Goal: Information Seeking & Learning: Learn about a topic

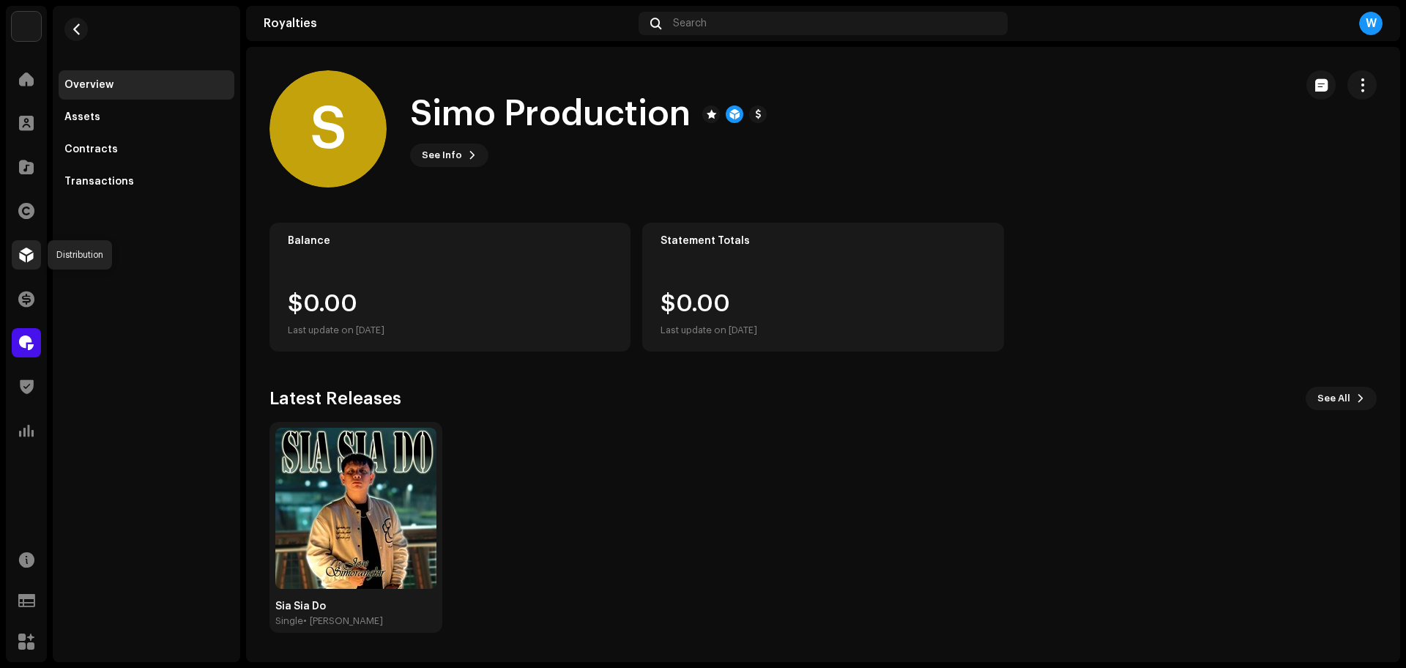
click at [23, 261] on span at bounding box center [26, 255] width 15 height 12
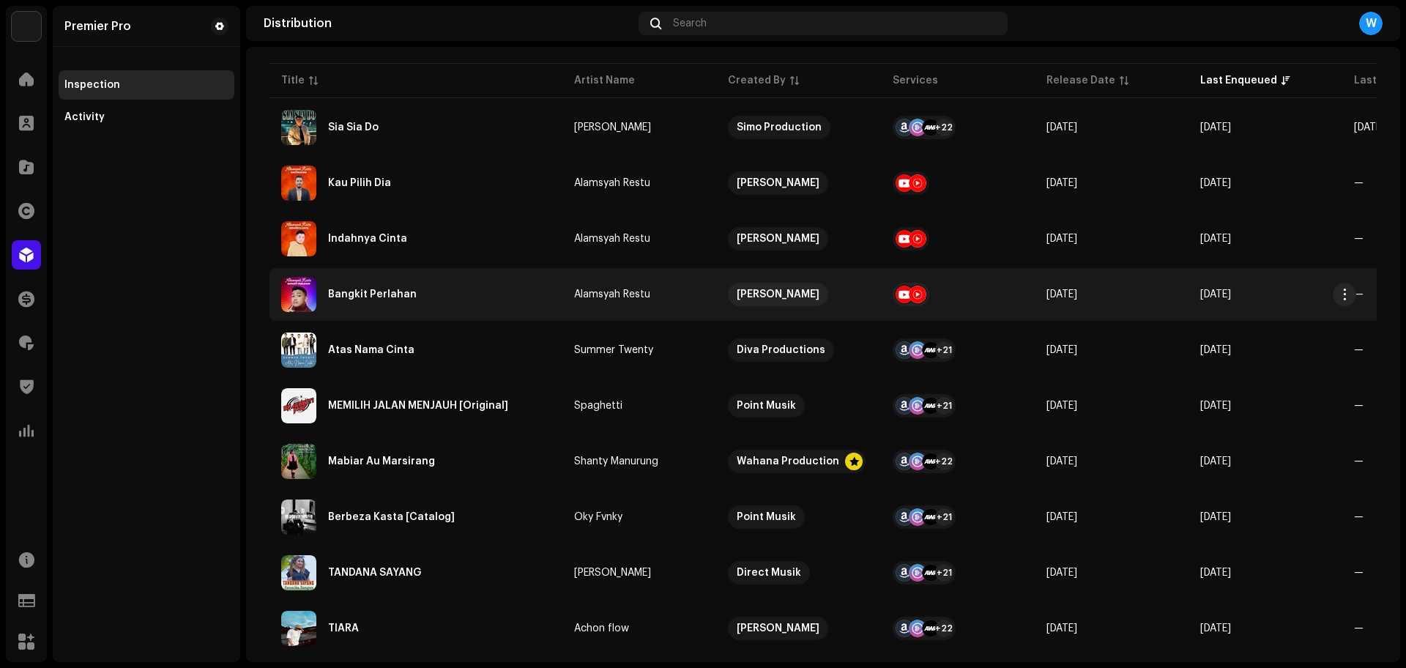
scroll to position [183, 0]
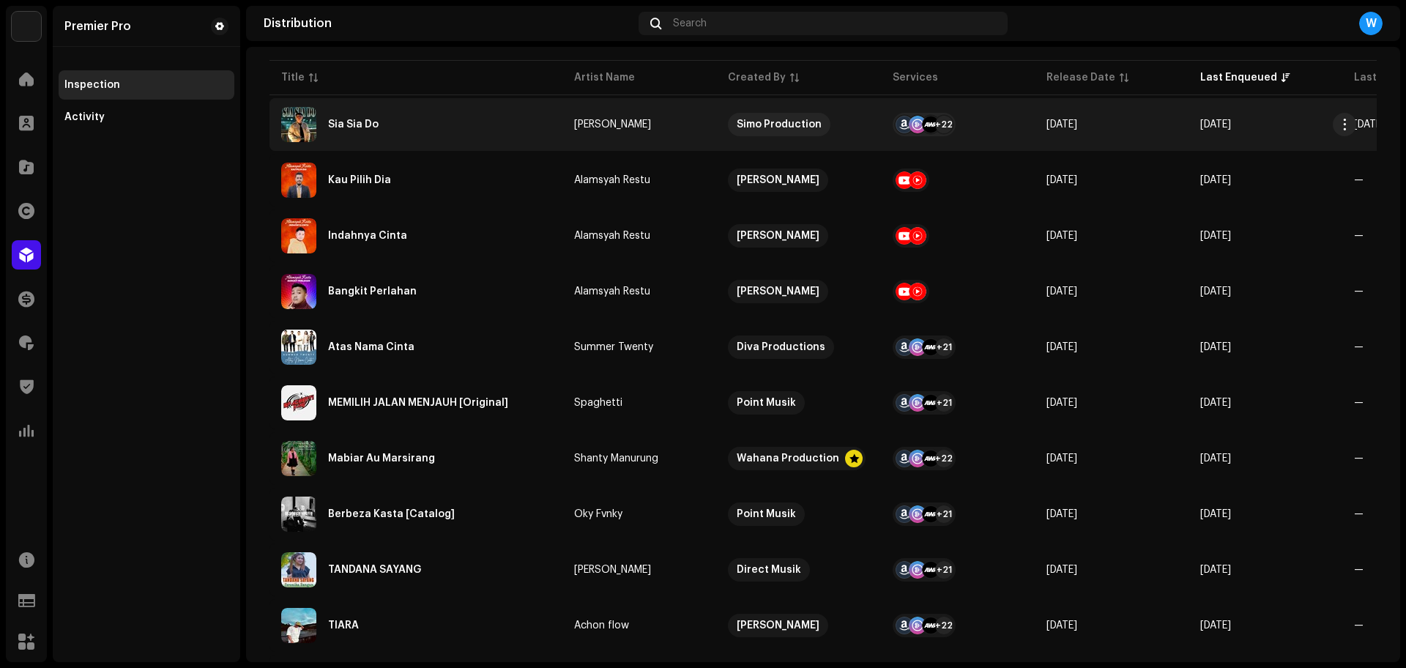
click at [442, 116] on div "Sia Sia Do" at bounding box center [415, 124] width 269 height 35
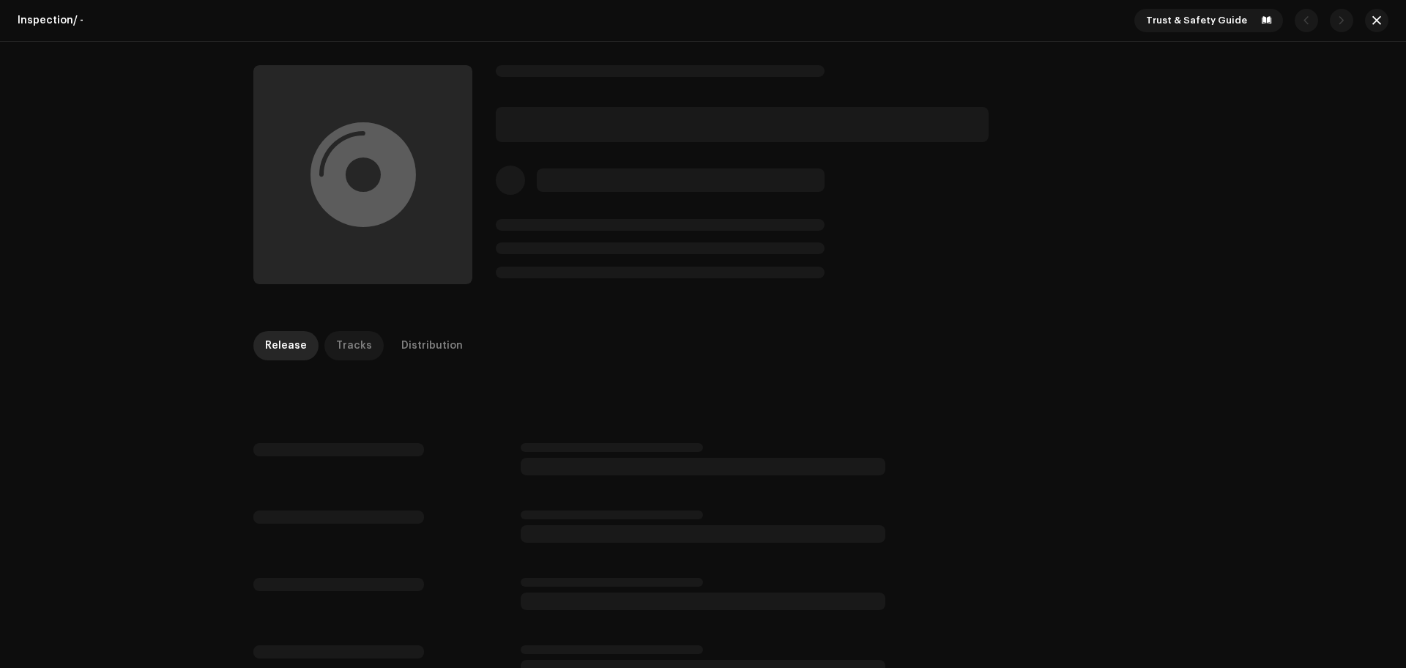
click at [363, 340] on div "Inspection / - Trust & Safety Guide Release Tracks Distribution" at bounding box center [703, 334] width 1406 height 668
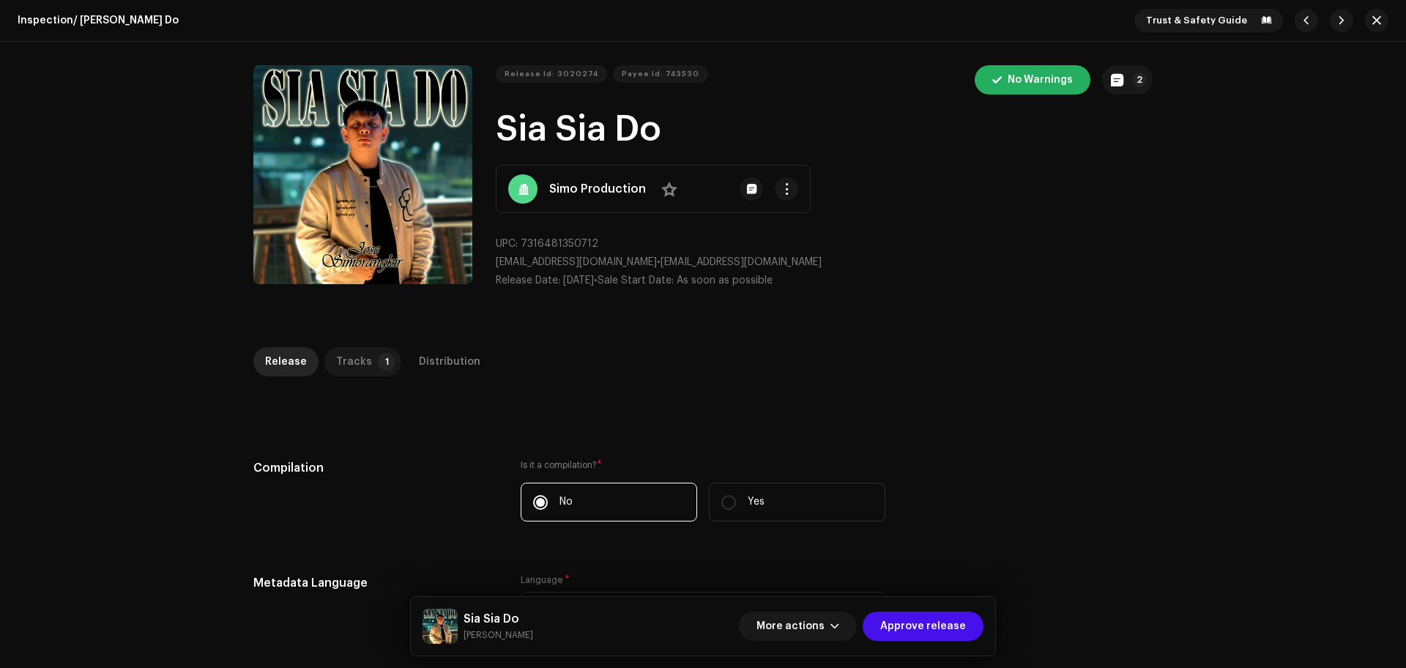
click at [378, 360] on p-badge "1" at bounding box center [387, 362] width 18 height 18
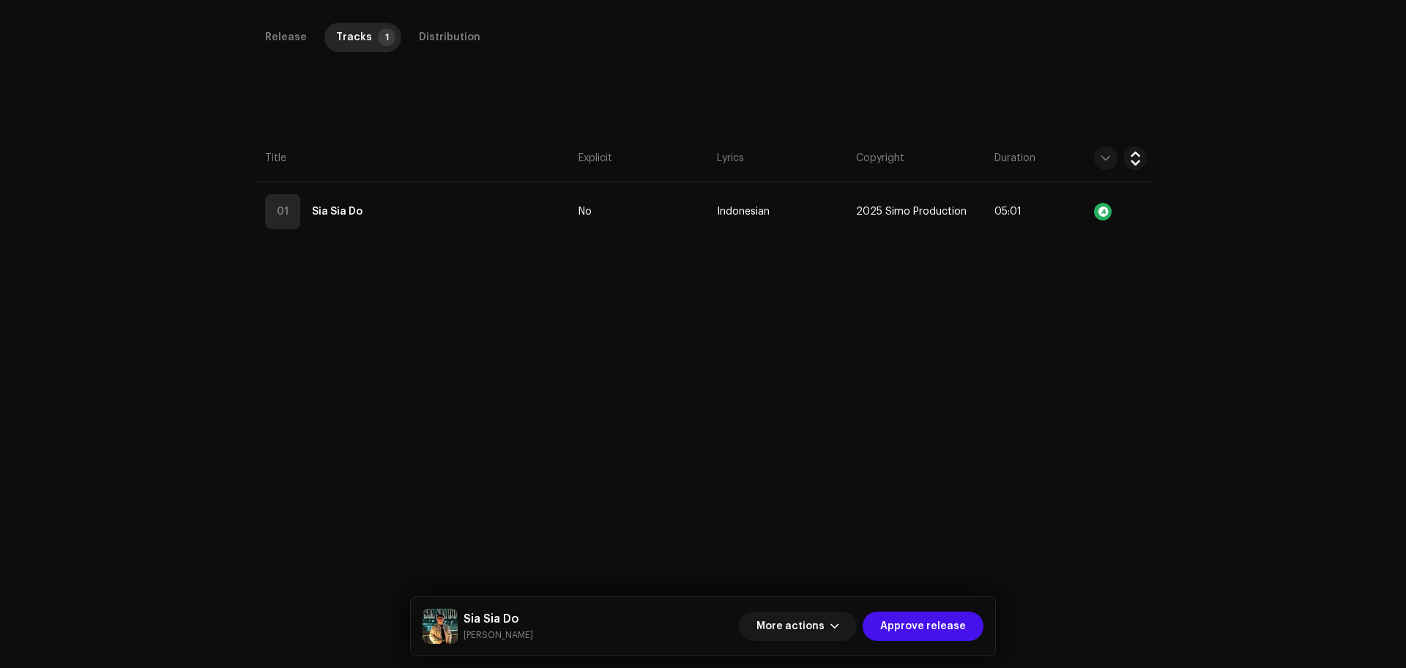
scroll to position [347, 0]
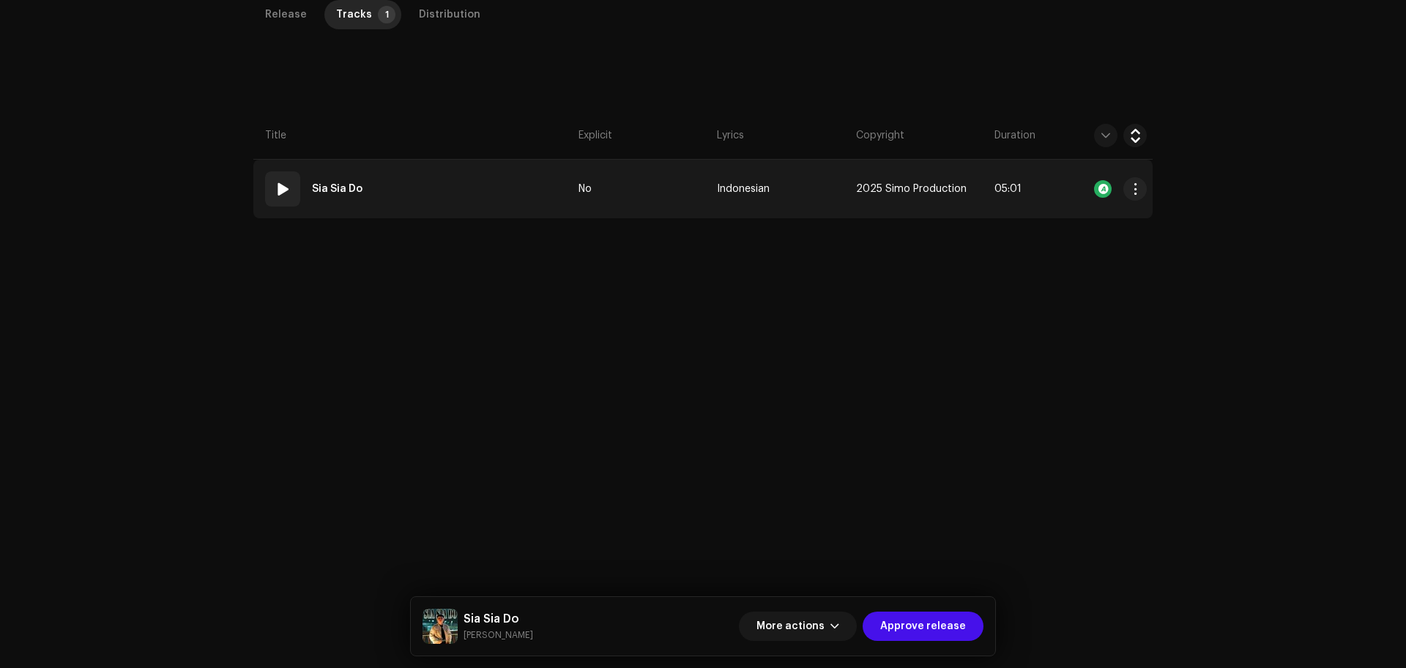
click at [284, 193] on span at bounding box center [283, 189] width 18 height 18
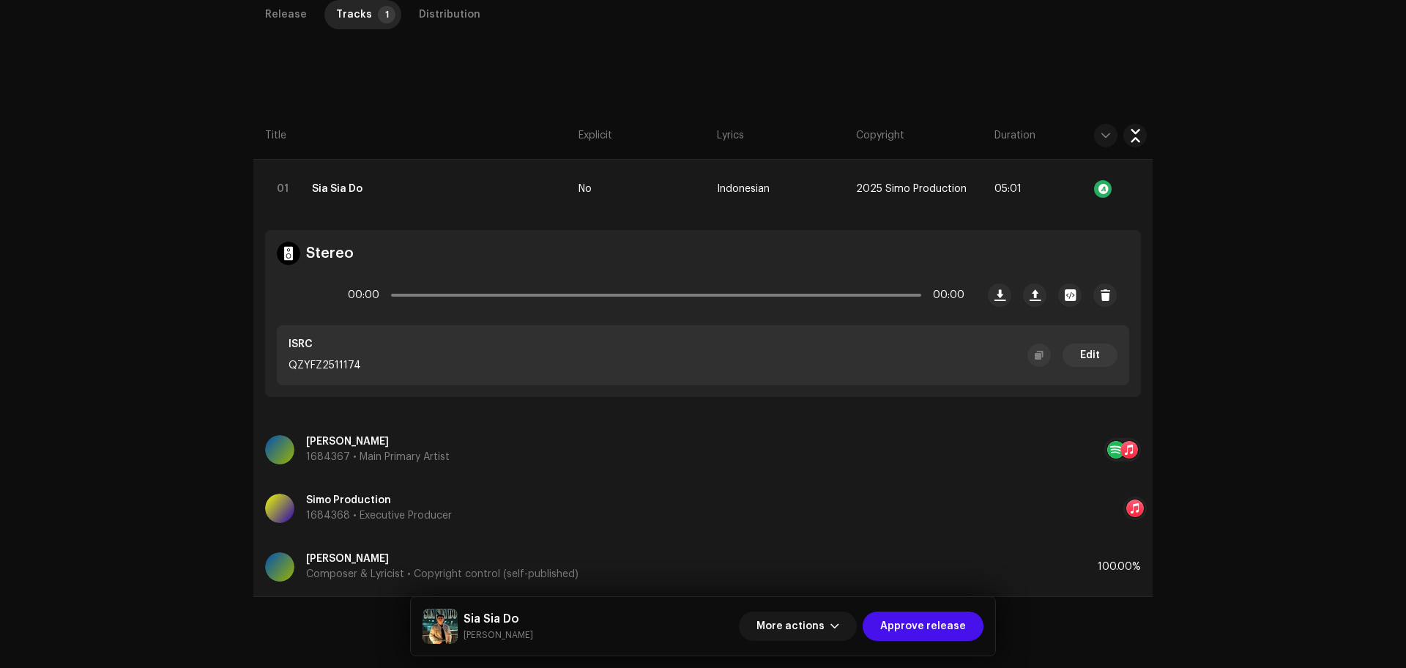
scroll to position [0, 0]
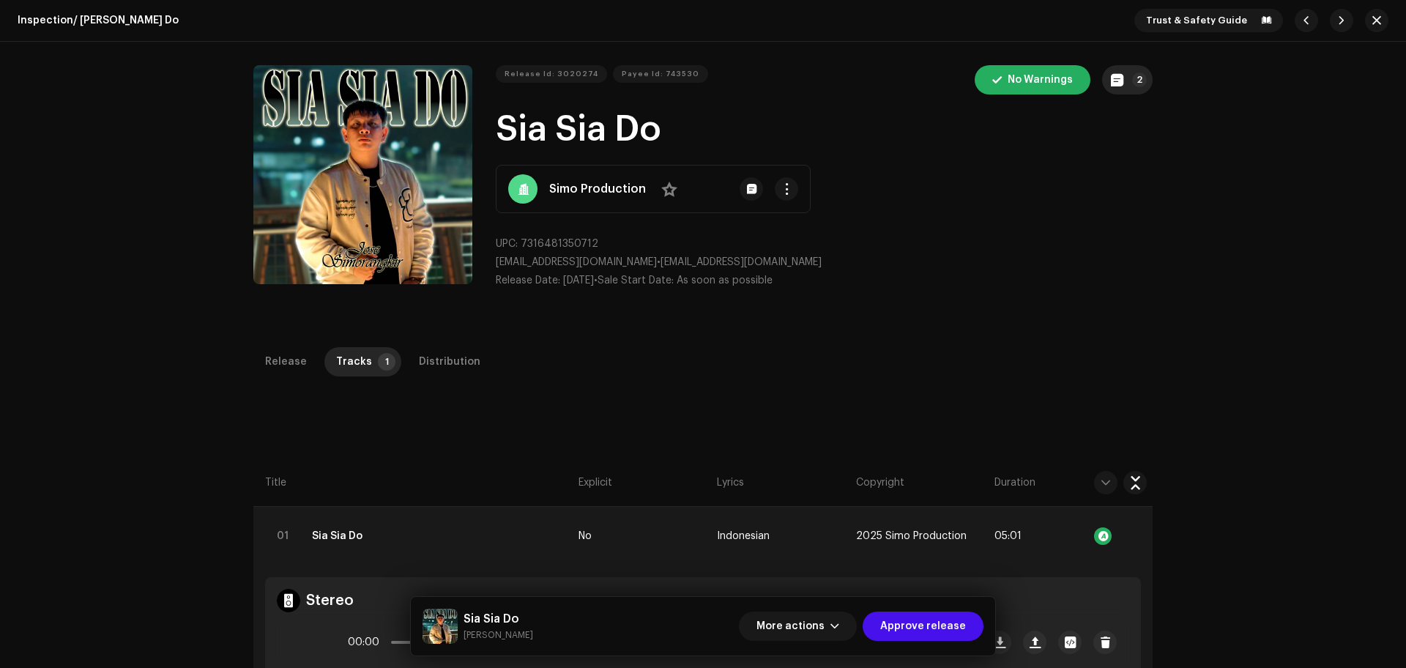
click at [1125, 90] on button "2" at bounding box center [1127, 79] width 51 height 29
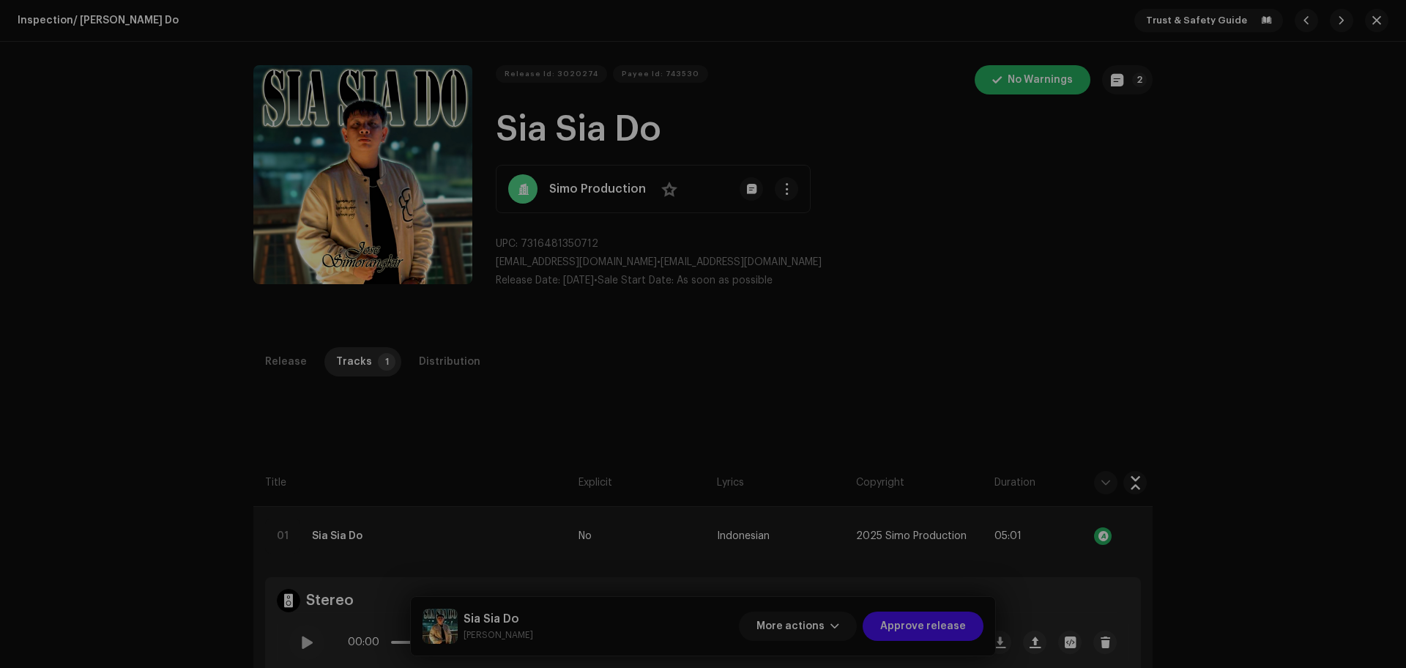
click at [1273, 112] on div "Release notes [PERSON_NAME] [PERSON_NAME] [DATE] Art has been updated [DATE] AU…" at bounding box center [703, 334] width 1406 height 668
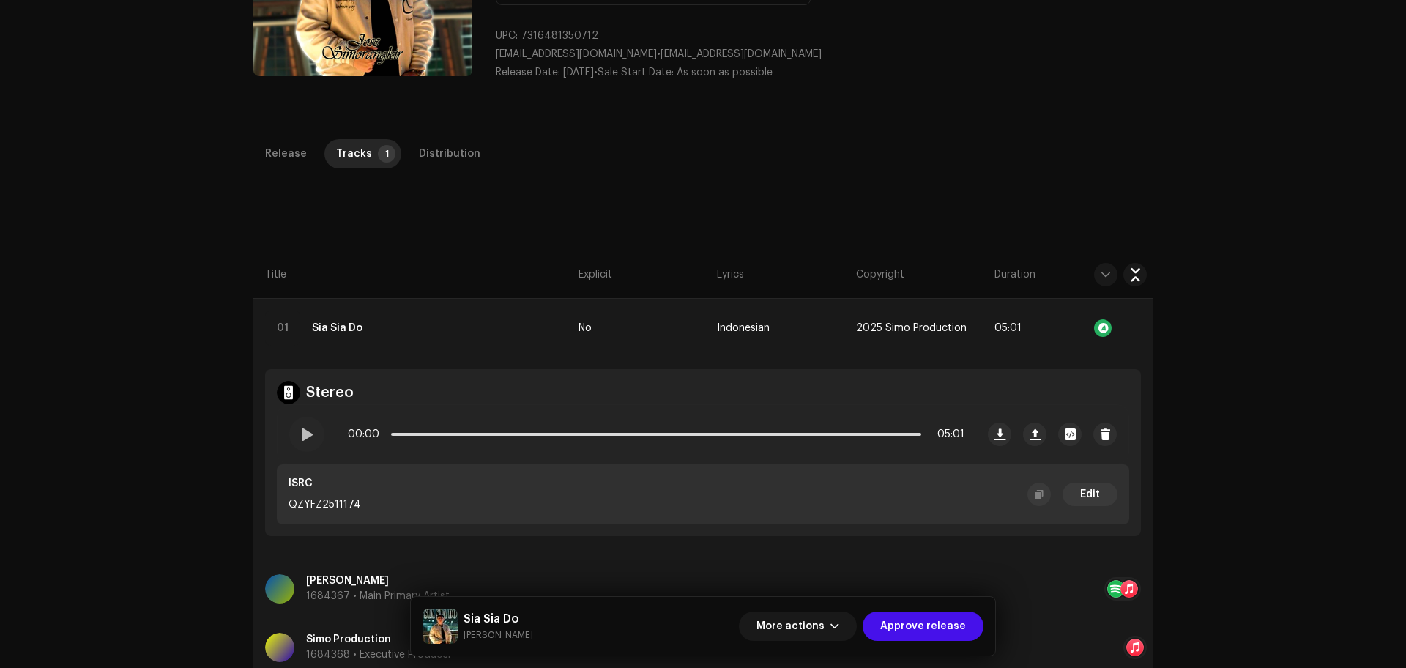
scroll to position [347, 0]
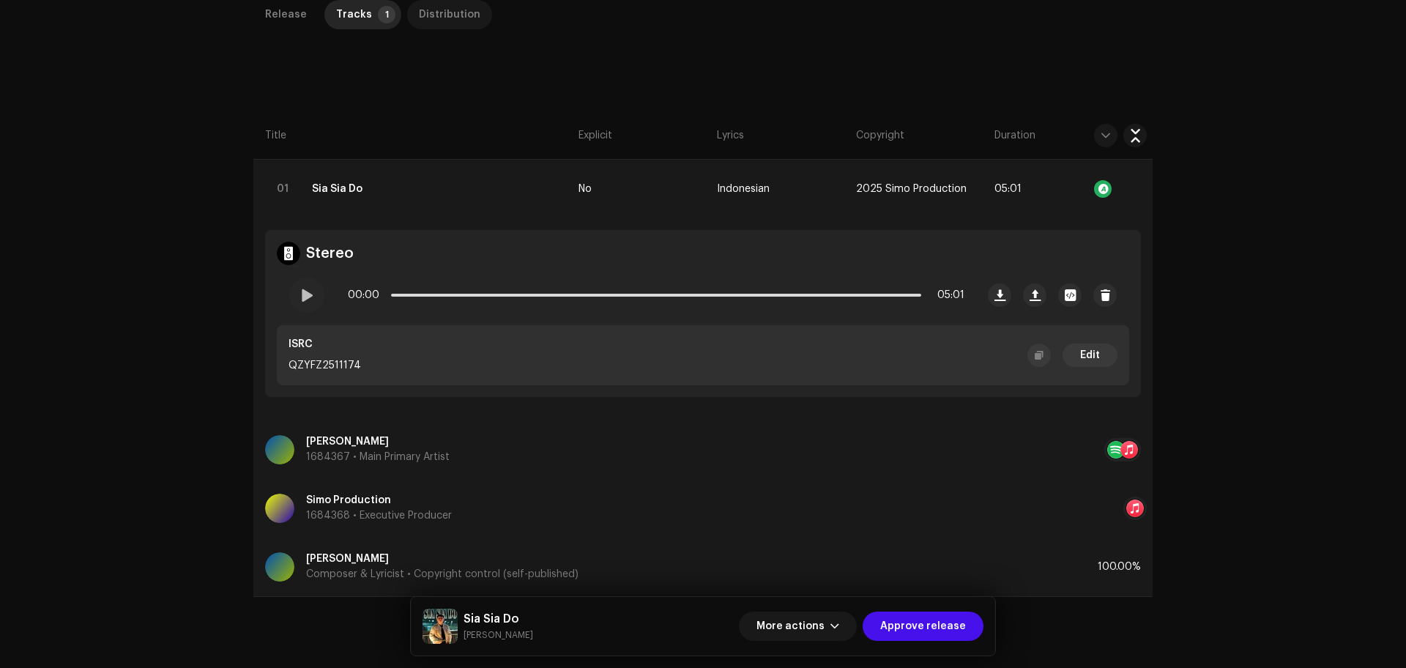
click at [442, 25] on div "Distribution" at bounding box center [450, 14] width 62 height 29
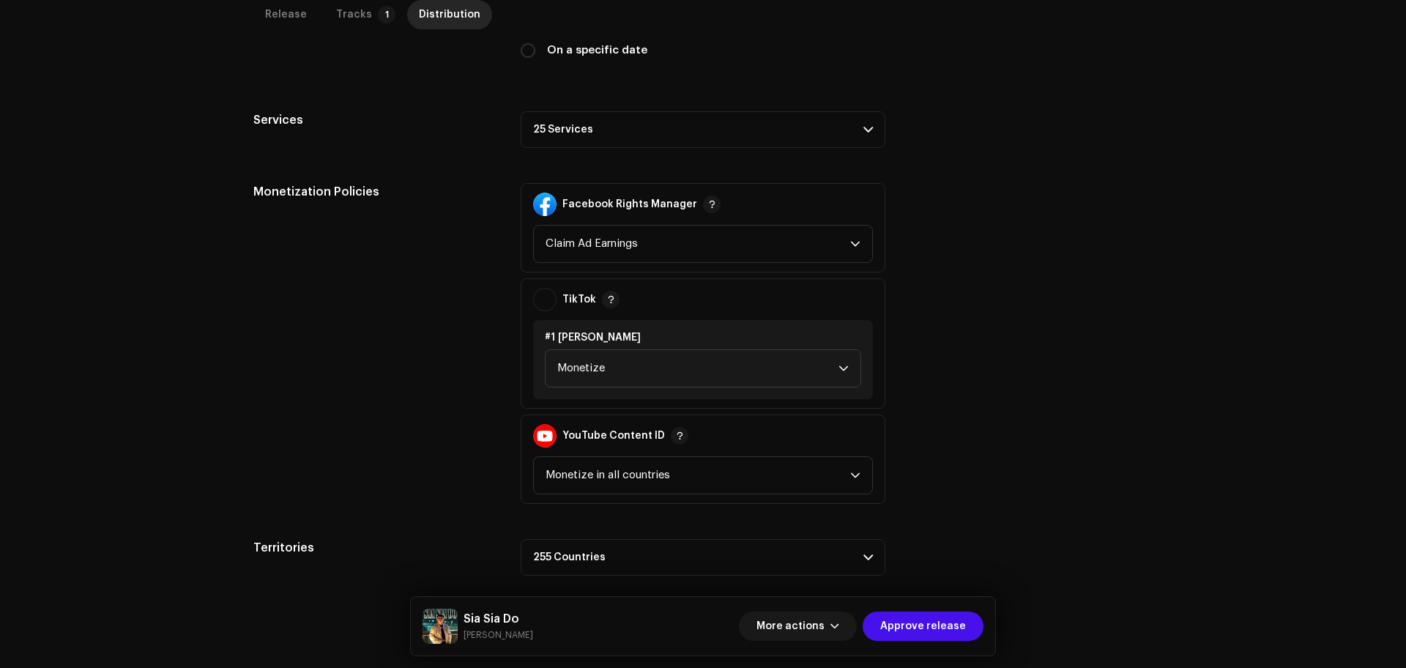
scroll to position [484, 0]
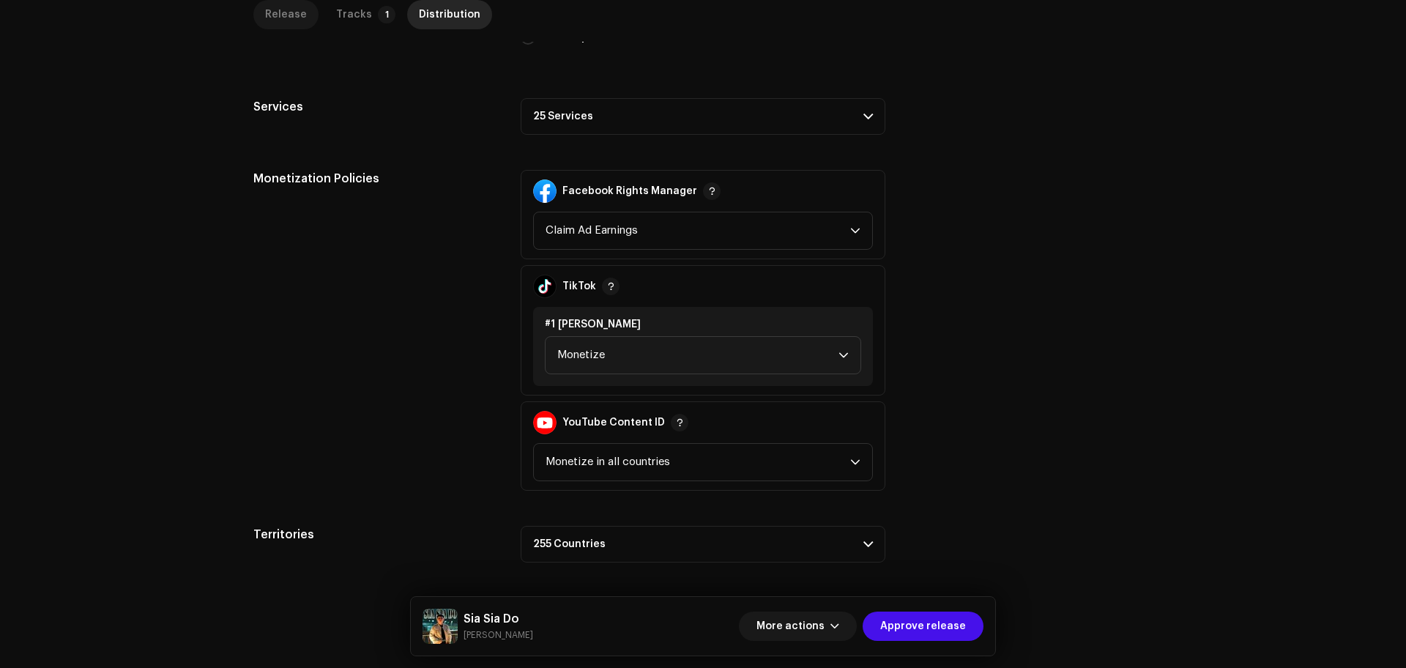
click at [278, 17] on div "Release" at bounding box center [286, 14] width 42 height 29
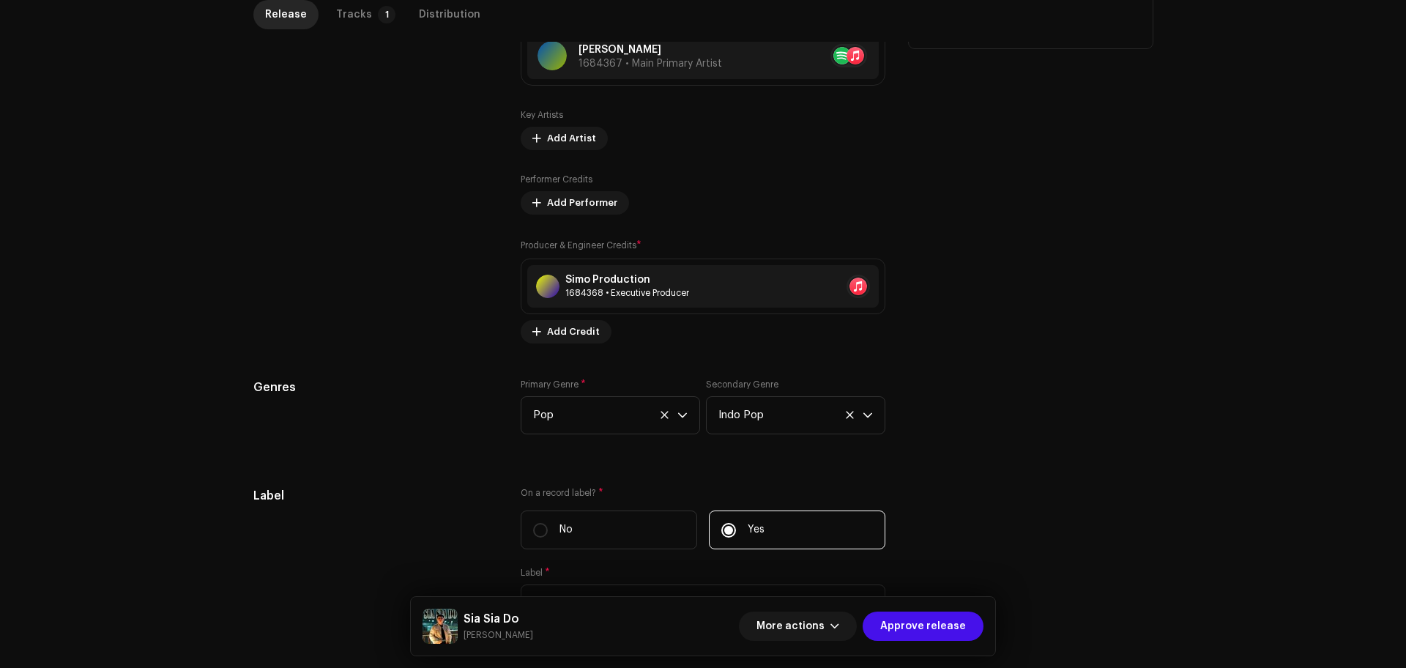
scroll to position [1292, 0]
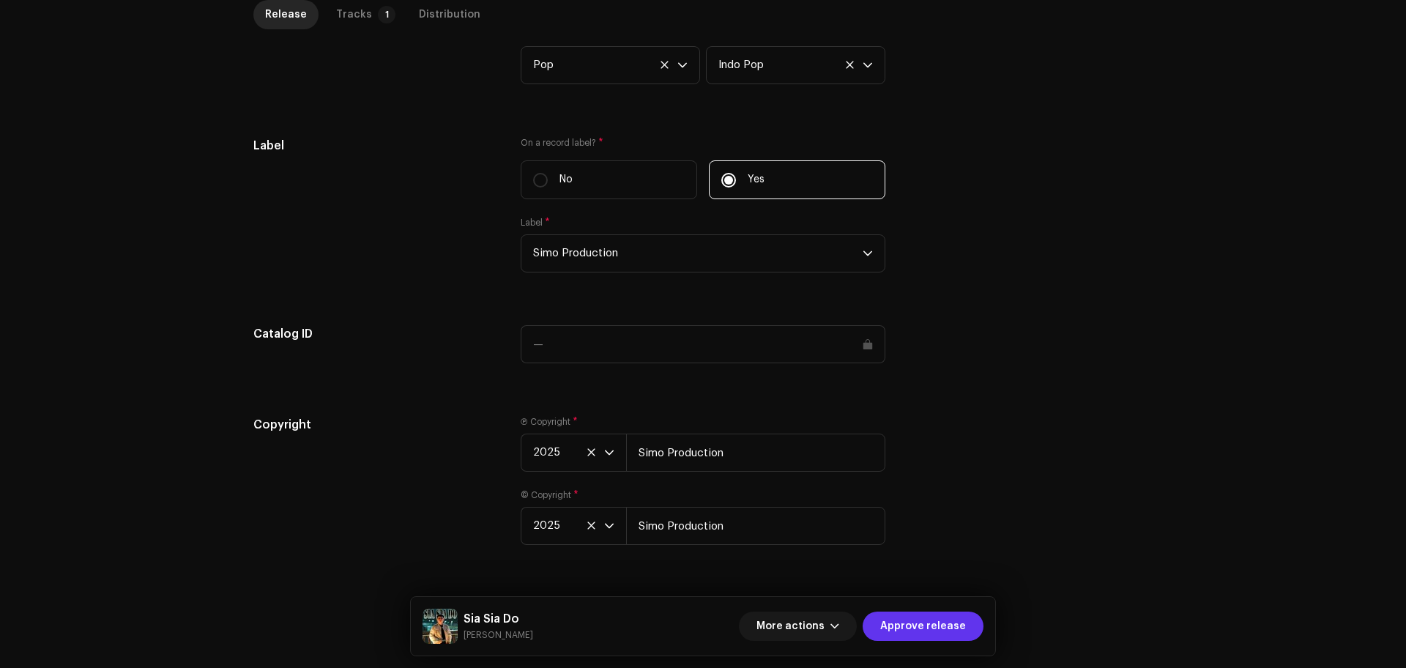
click at [955, 632] on span "Approve release" at bounding box center [923, 625] width 86 height 29
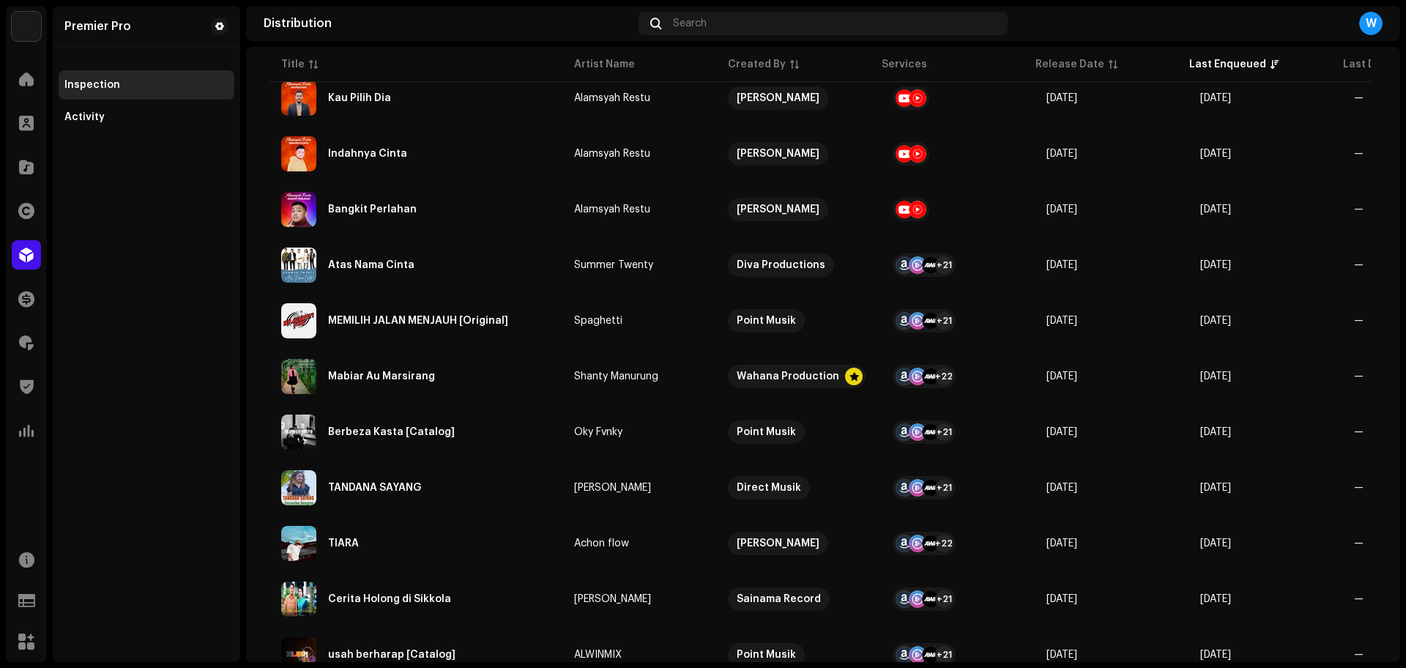
scroll to position [275, 0]
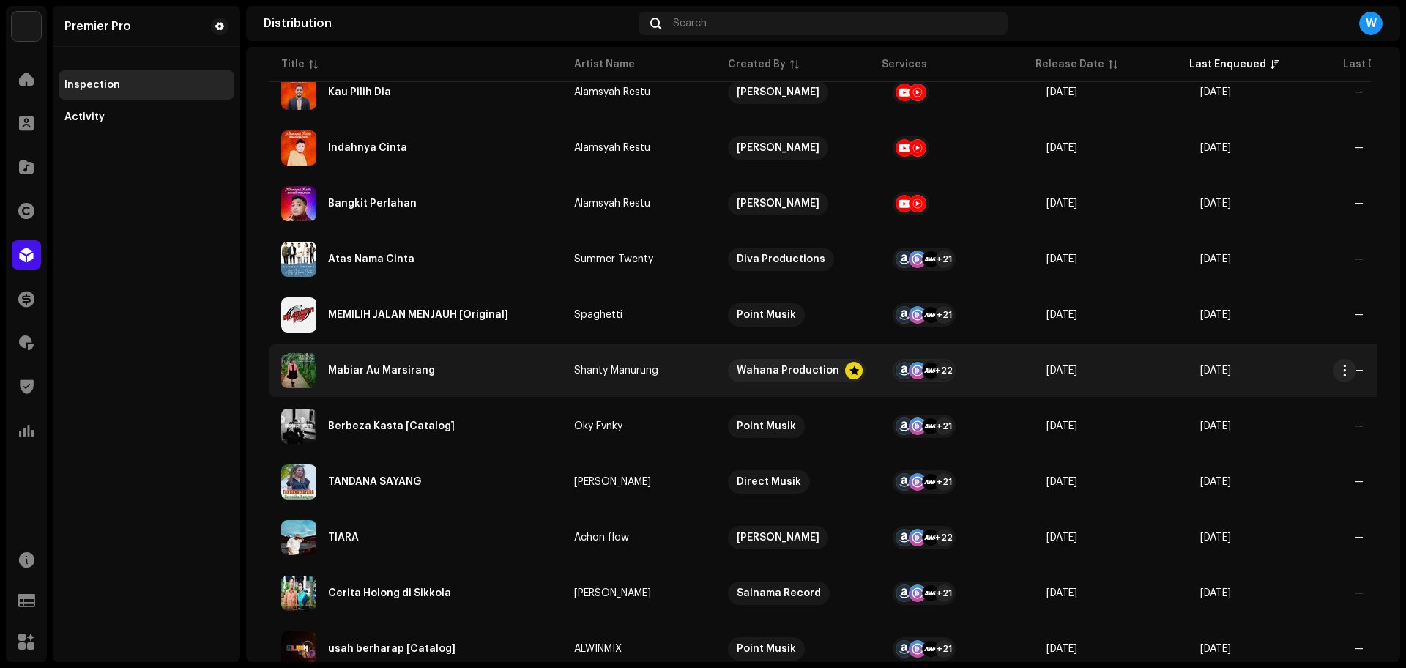
click at [507, 372] on div "Mabiar Au Marsirang" at bounding box center [415, 370] width 269 height 35
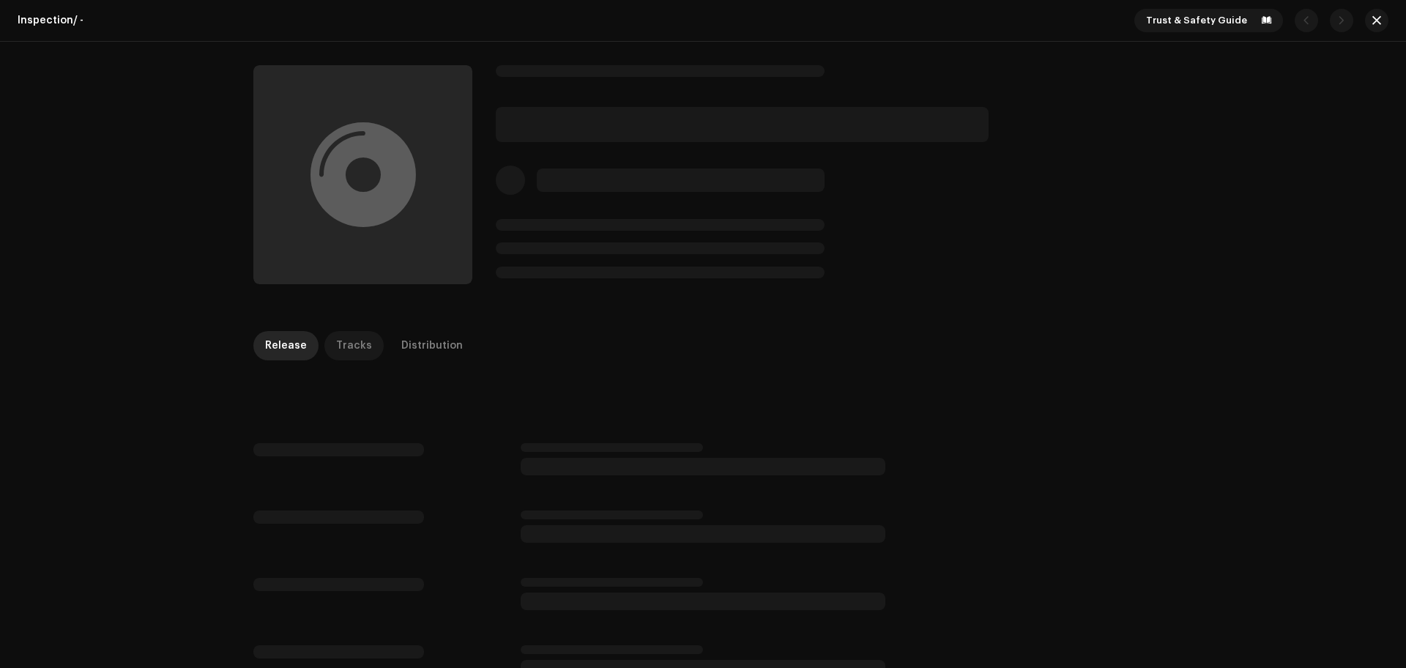
click at [361, 341] on div "Tracks" at bounding box center [354, 345] width 36 height 29
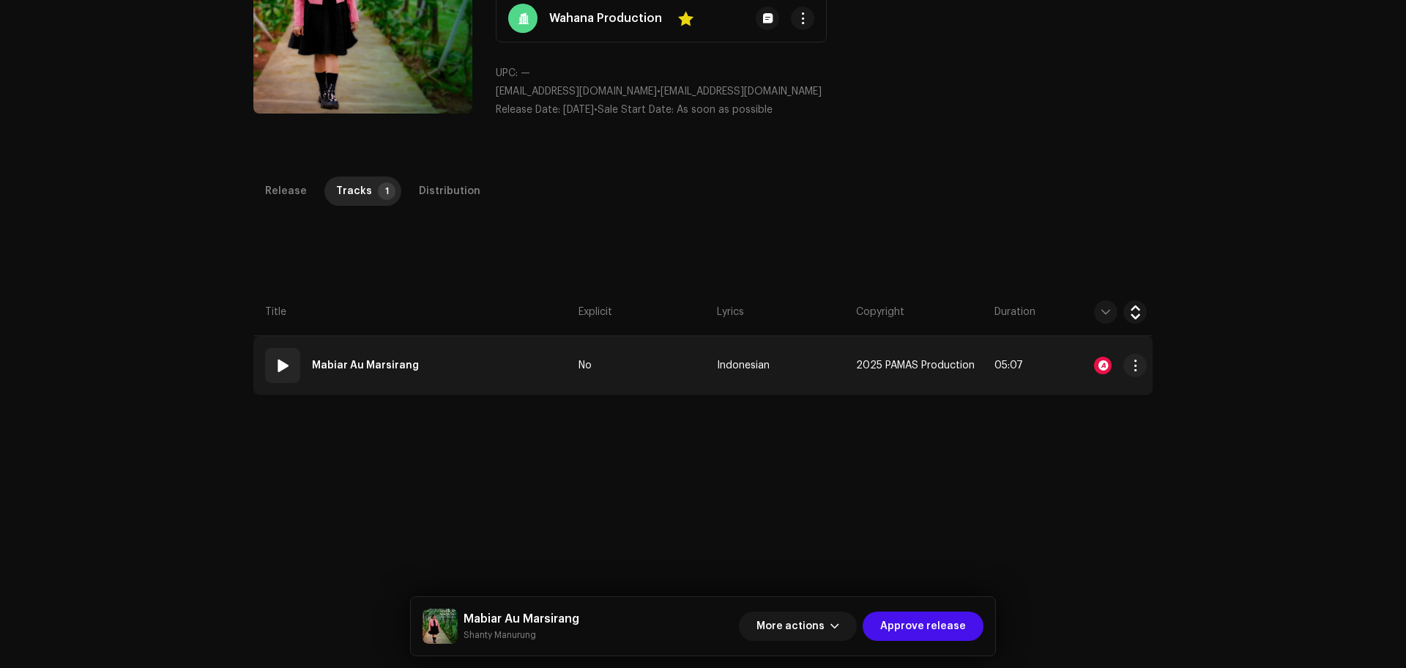
scroll to position [183, 0]
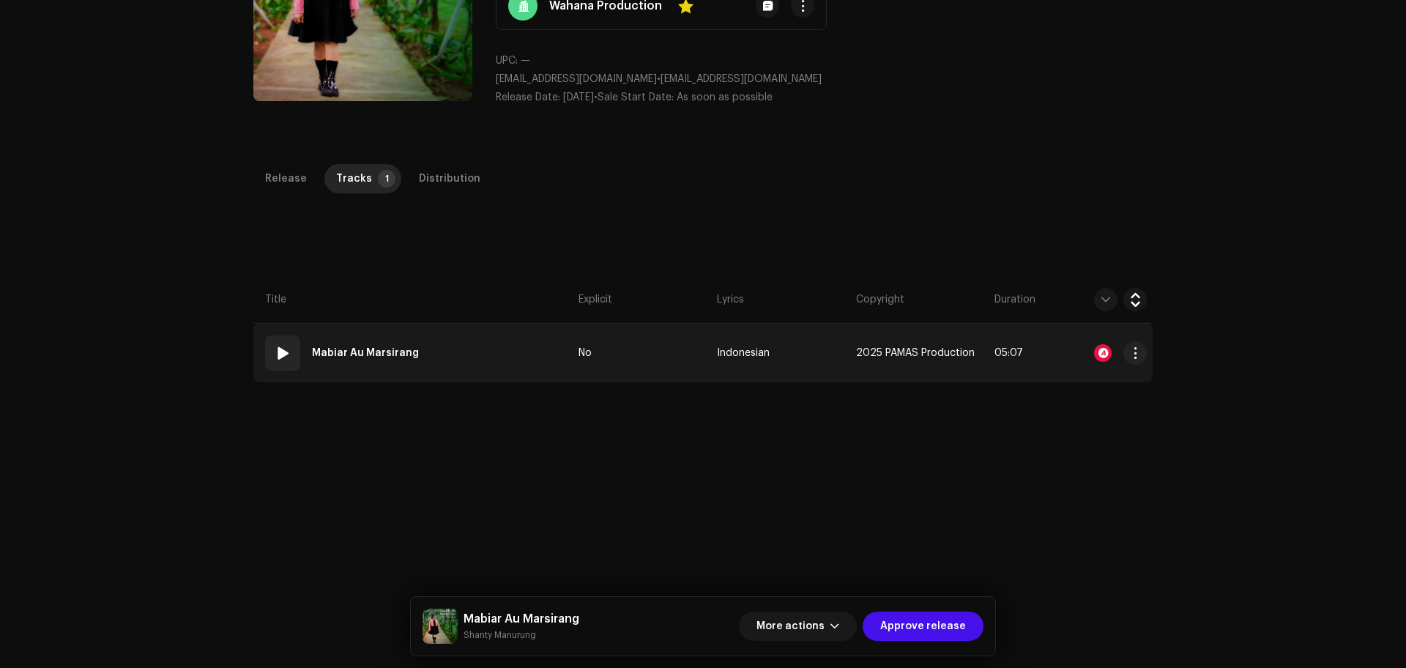
click at [283, 351] on span at bounding box center [283, 353] width 18 height 18
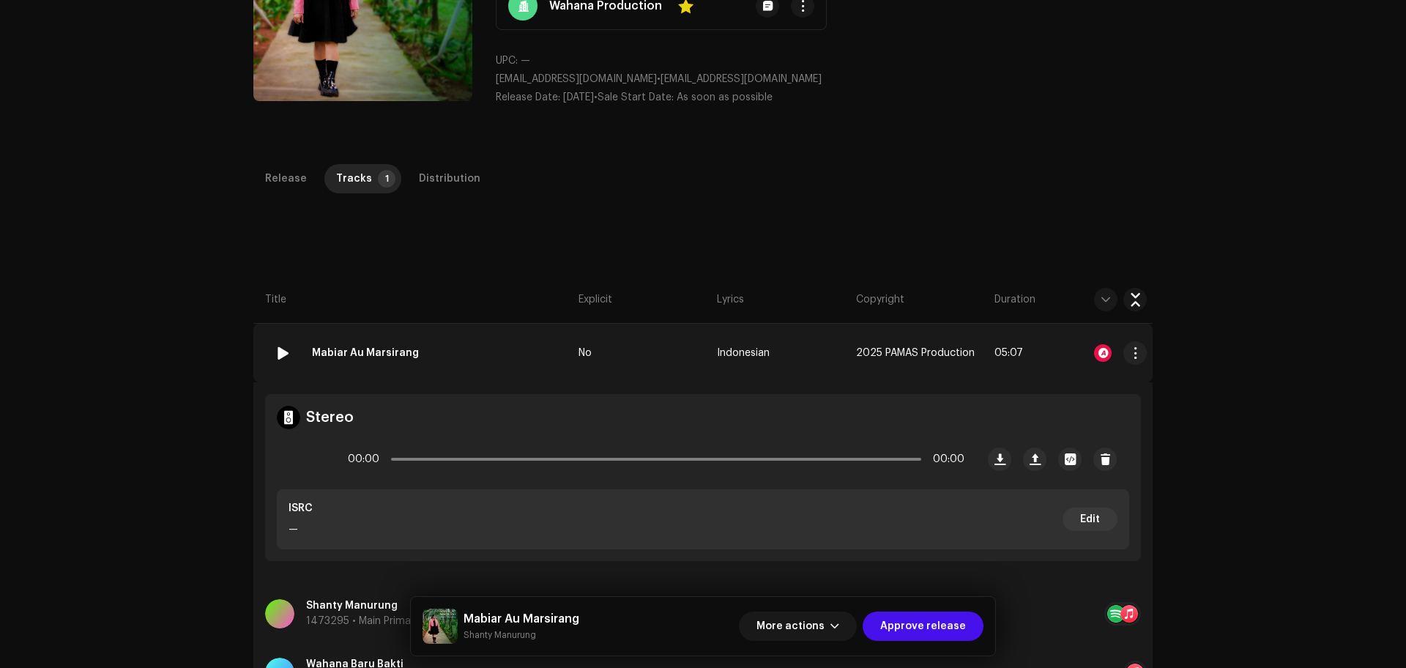
click at [1106, 353] on div at bounding box center [1103, 353] width 18 height 18
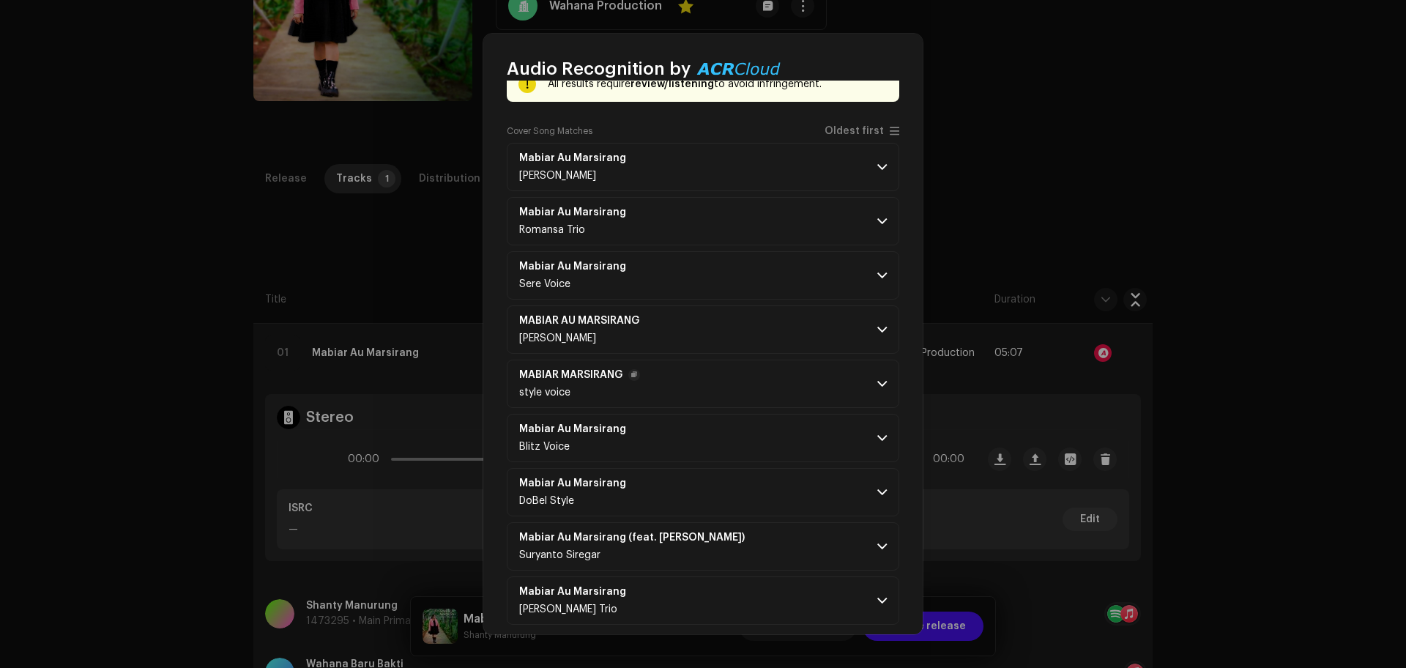
scroll to position [103, 0]
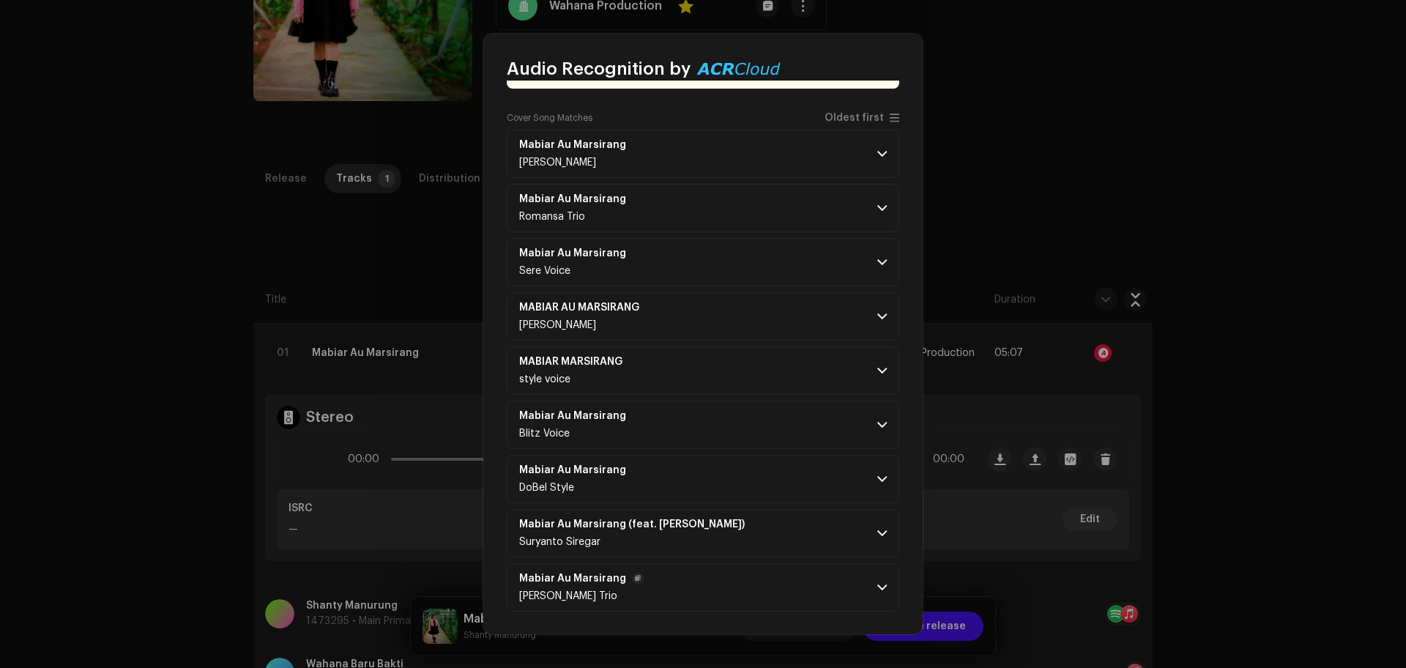
click at [770, 584] on p-accordion-header "Mabiar Au Marsirang Natalis Trio" at bounding box center [703, 587] width 392 height 48
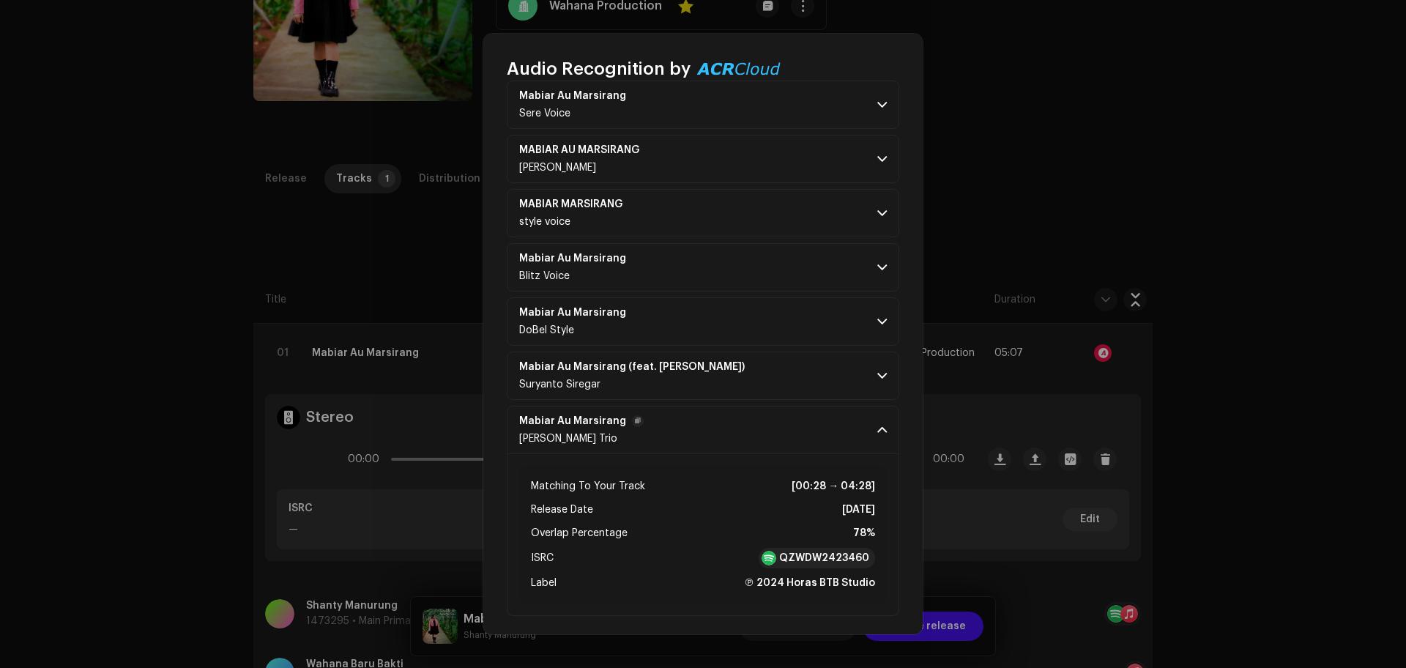
scroll to position [265, 0]
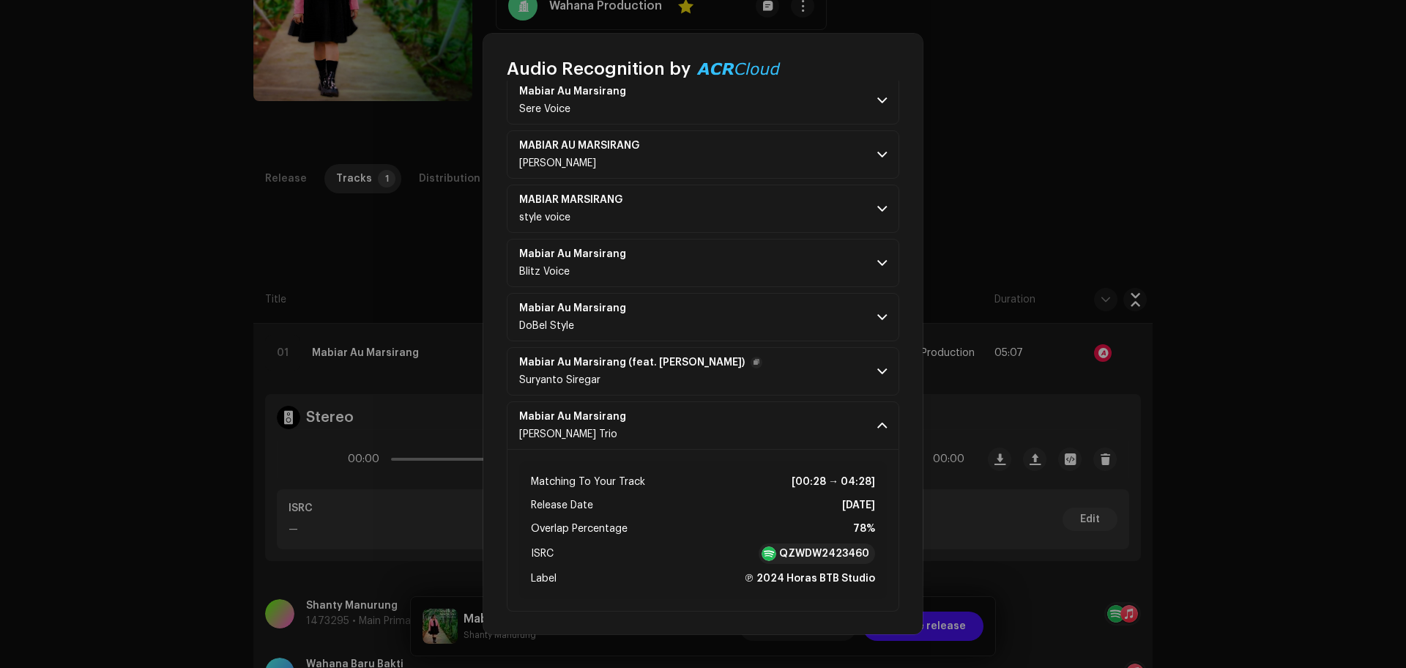
click at [831, 357] on p-accordion-header "Mabiar Au Marsirang (feat. [PERSON_NAME]) Suryanto Siregar" at bounding box center [703, 371] width 392 height 48
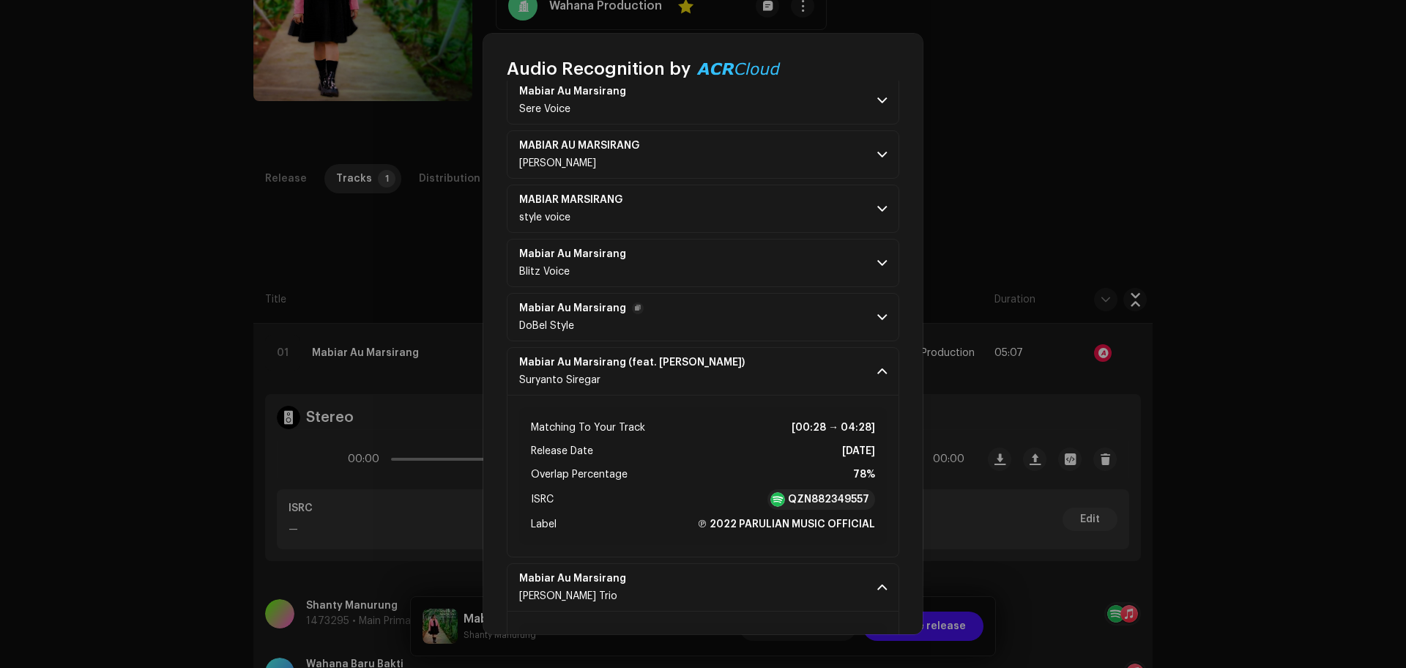
click at [846, 304] on p-accordion-header "Mabiar Au Marsirang DoBel Style" at bounding box center [703, 317] width 392 height 48
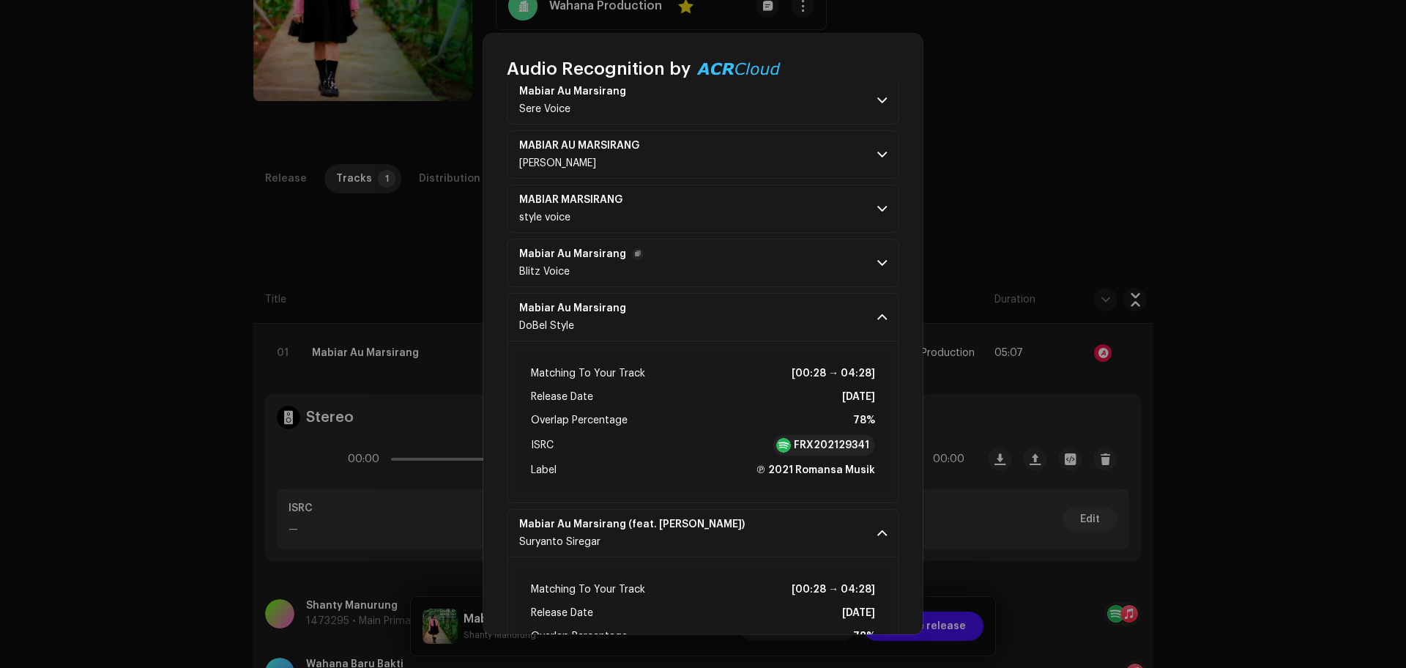
click at [848, 254] on p-accordion-header "Mabiar Au Marsirang Blitz Voice" at bounding box center [703, 263] width 392 height 48
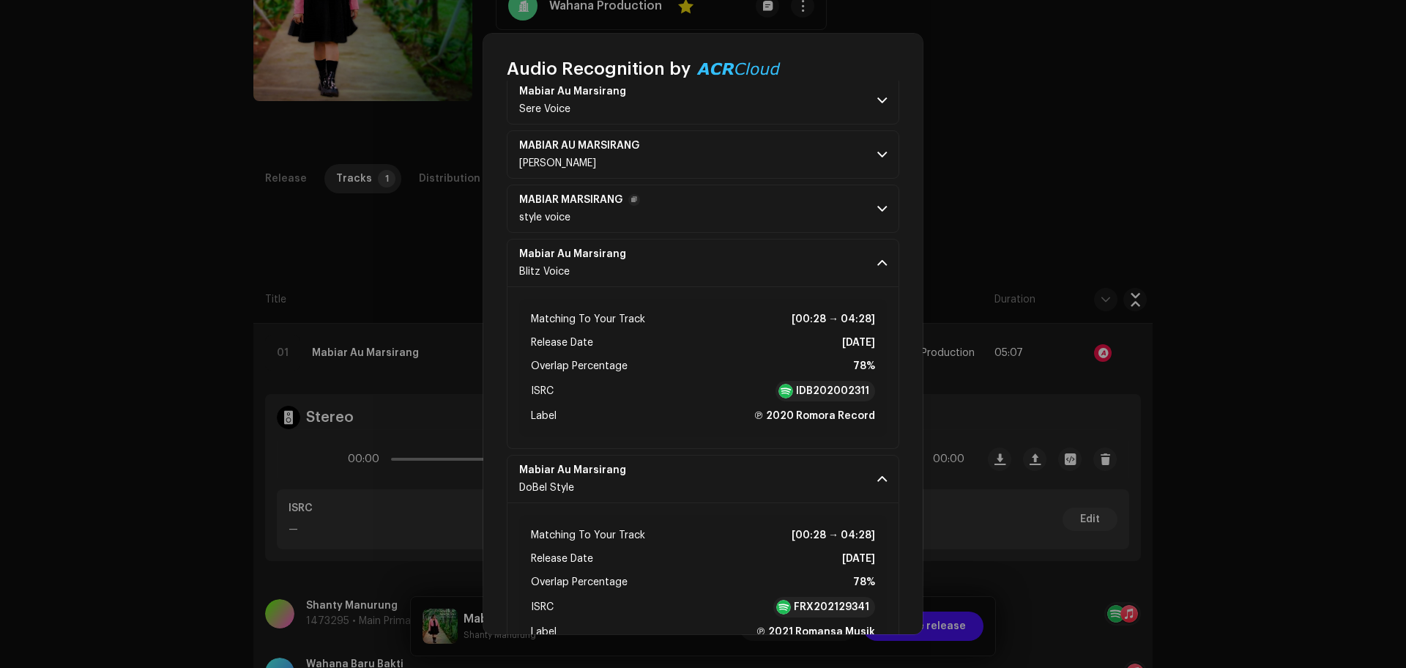
click at [848, 200] on p-accordion-header "MABIAR MARSIRANG style voice" at bounding box center [703, 209] width 392 height 48
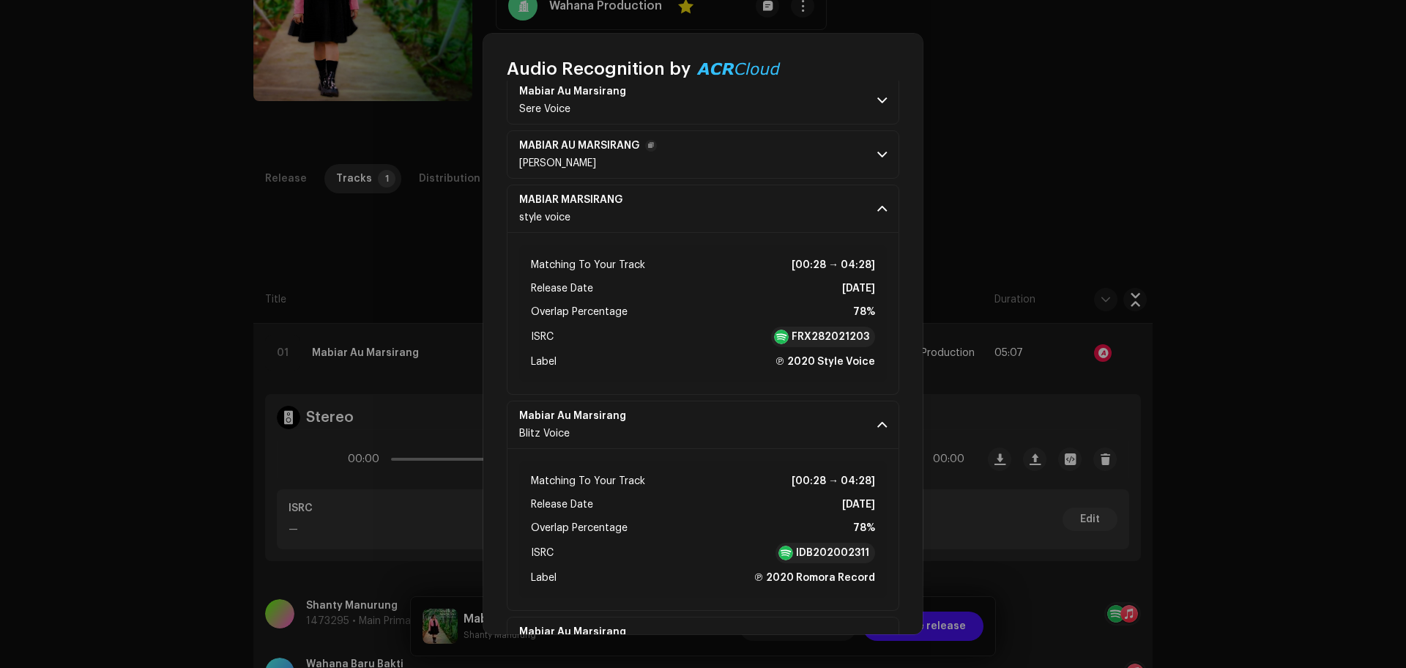
click at [833, 138] on p-accordion-header "MABIAR AU MARSIRANG [PERSON_NAME]" at bounding box center [703, 154] width 392 height 48
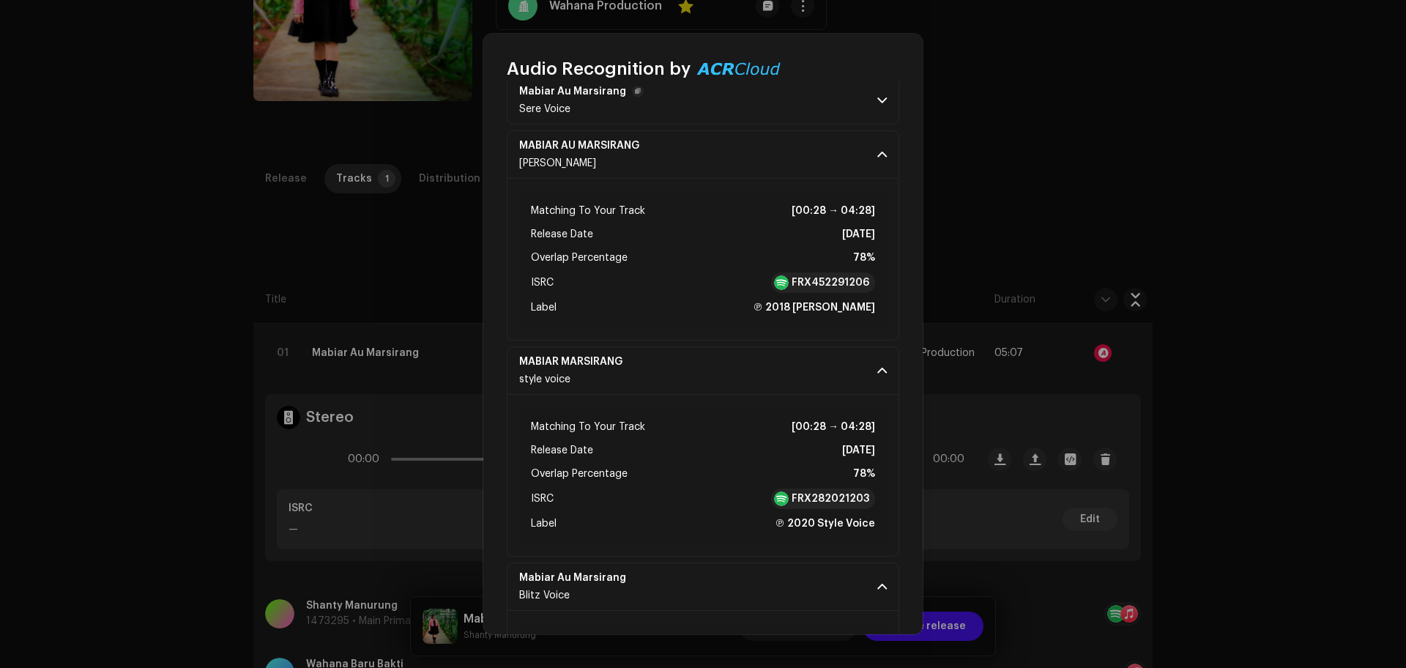
click at [832, 108] on p-accordion-header "Mabiar Au Marsirang Sere Voice" at bounding box center [703, 100] width 392 height 48
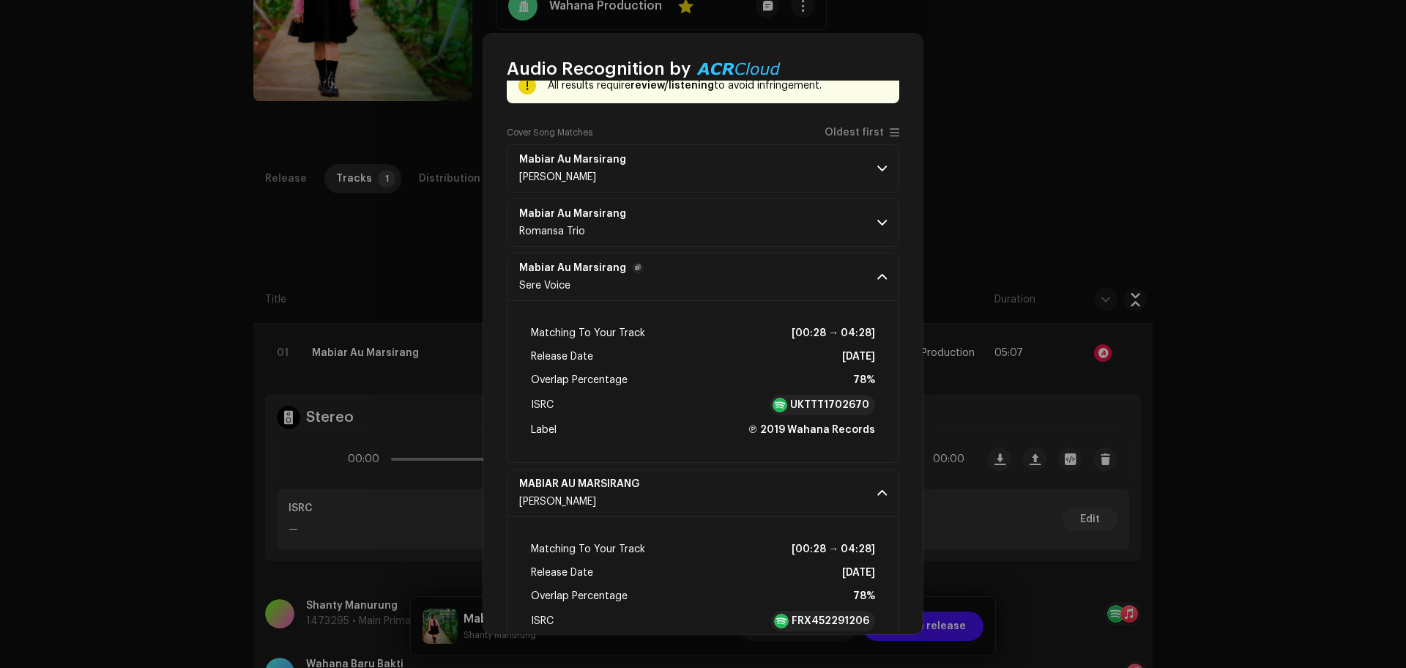
scroll to position [82, 0]
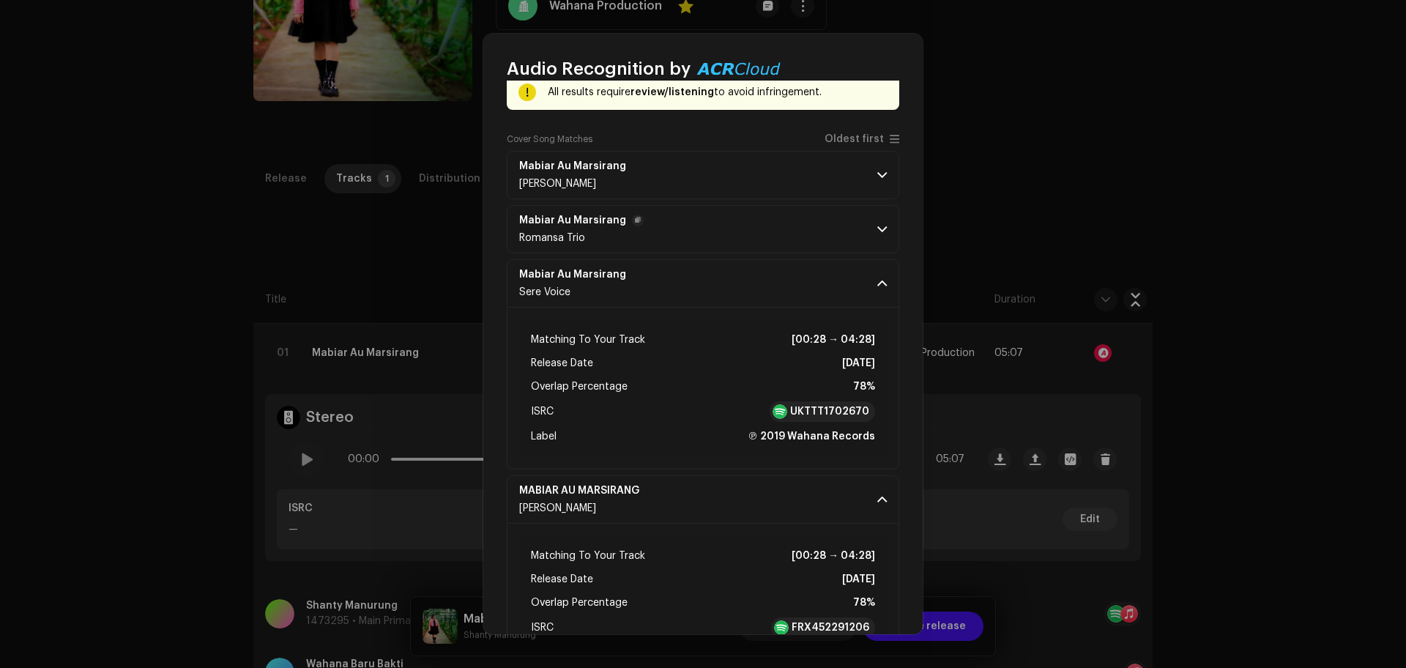
click at [835, 240] on p-accordion-header "Mabiar Au Marsirang Romansa Trio" at bounding box center [703, 229] width 392 height 48
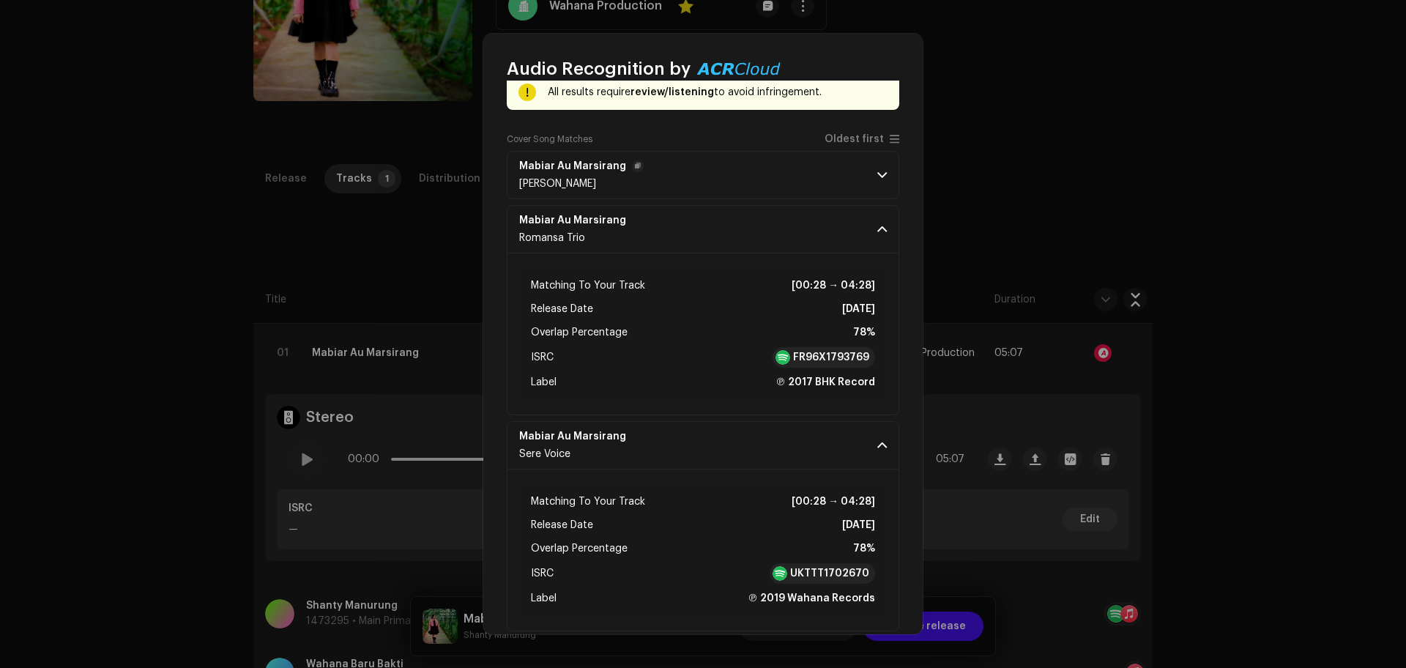
click at [833, 183] on p-accordion-header "Mabiar Au Marsirang [PERSON_NAME]" at bounding box center [703, 175] width 392 height 48
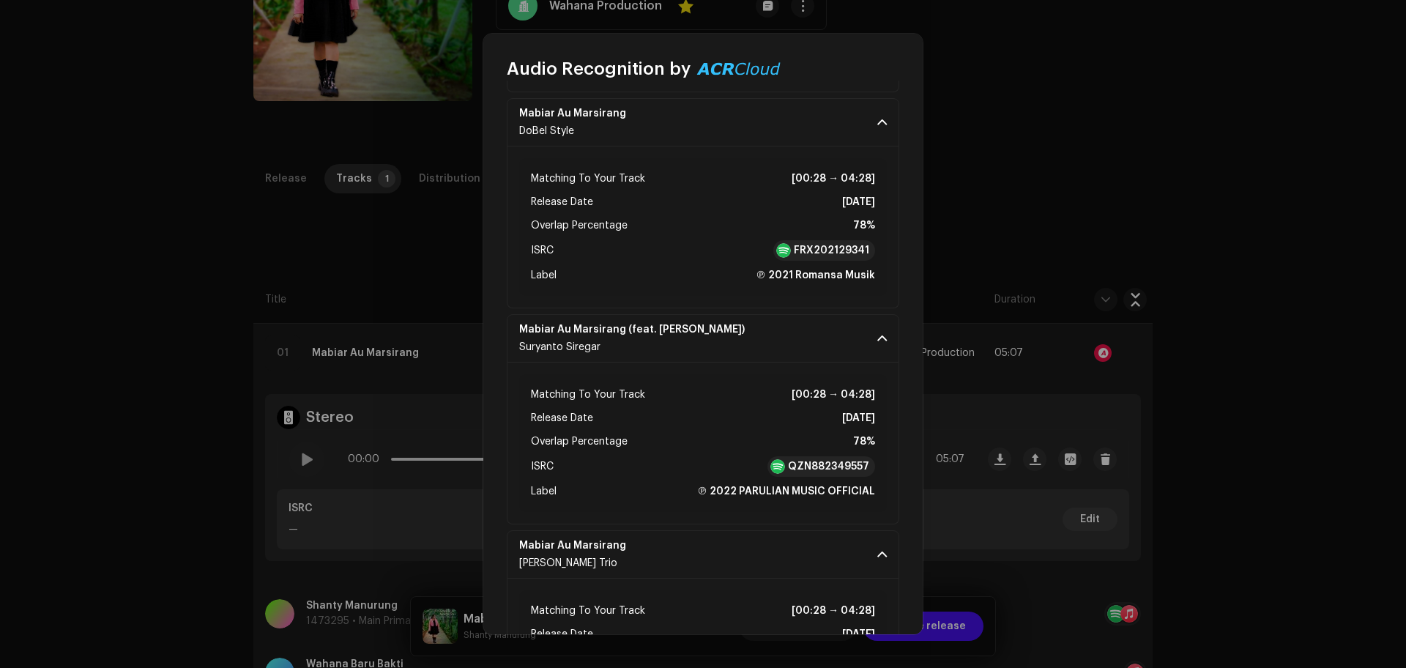
scroll to position [1560, 0]
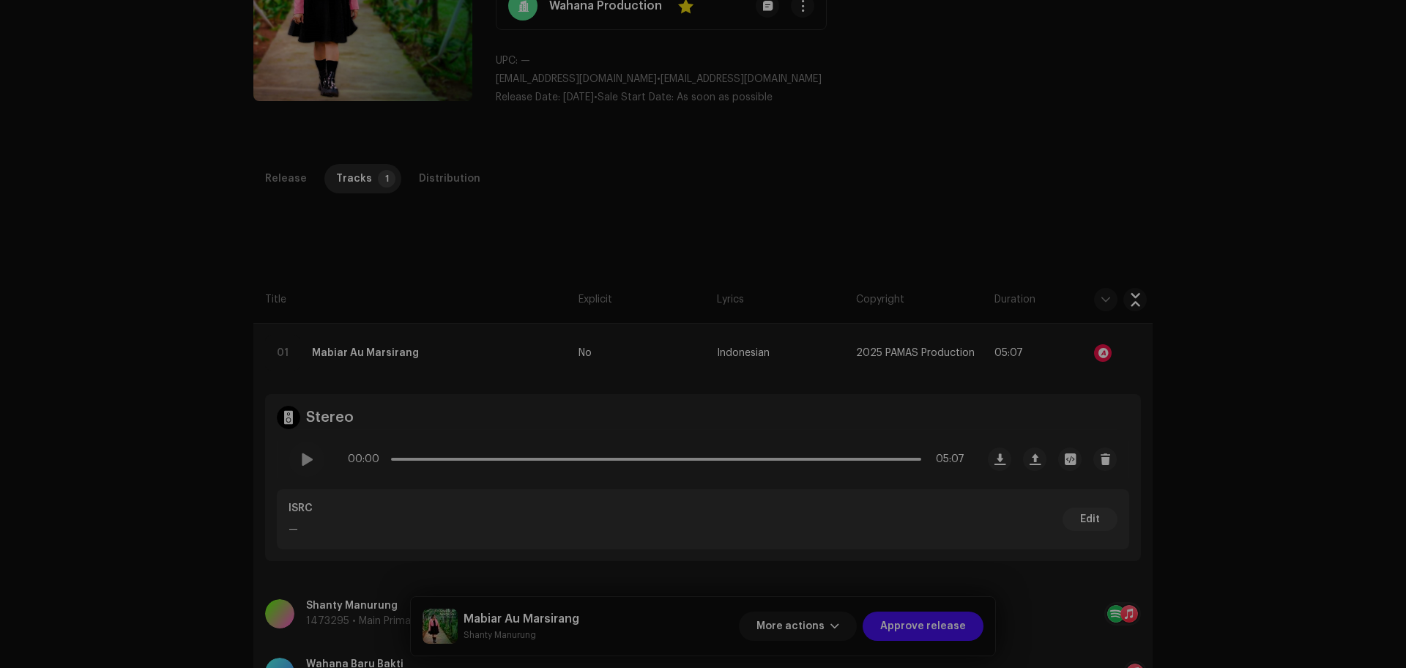
click at [79, 408] on div "Audio Recognition by Cover Song 9 All results require review/listening to avoid…" at bounding box center [703, 334] width 1406 height 668
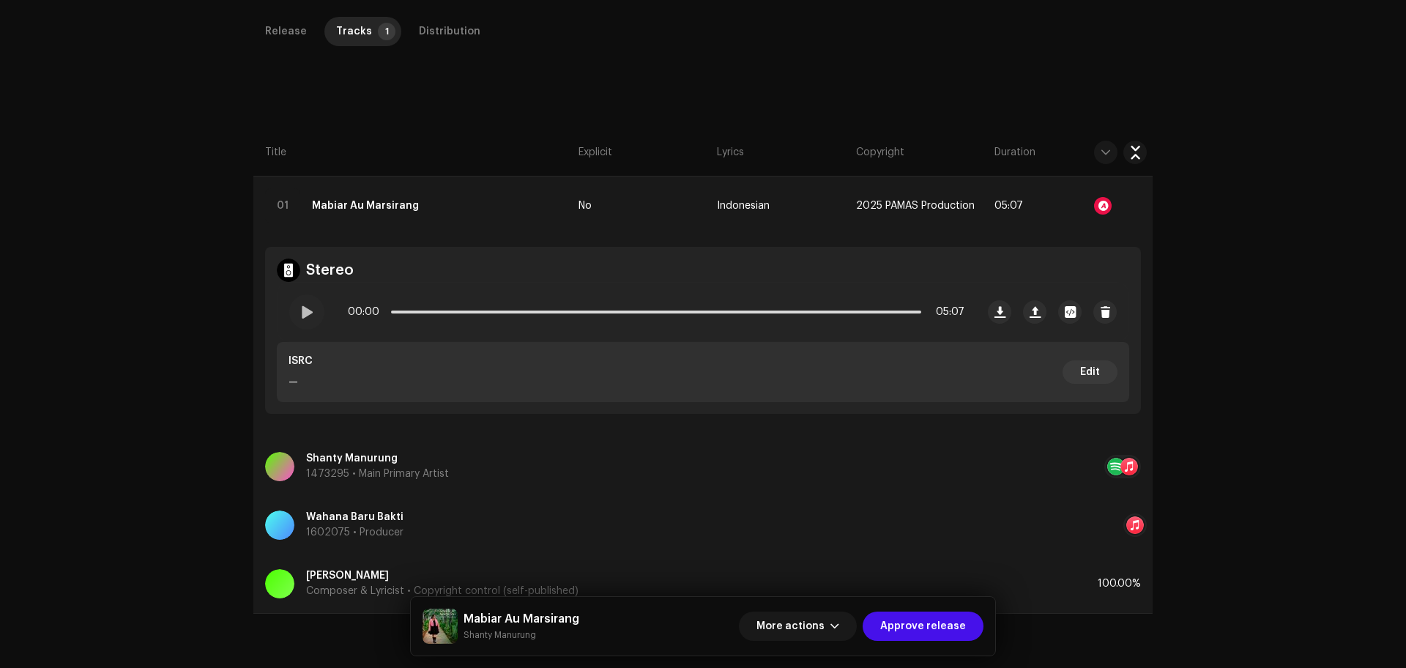
scroll to position [347, 0]
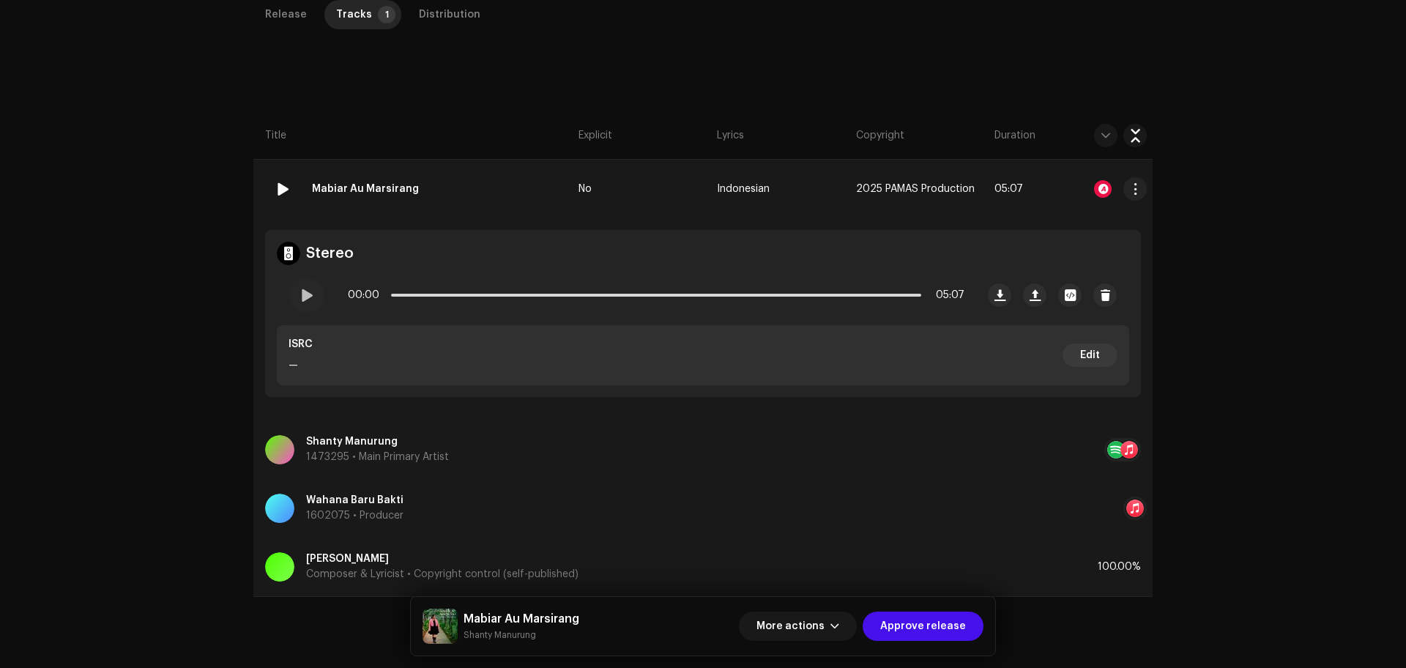
click at [1094, 189] on div at bounding box center [1103, 189] width 18 height 18
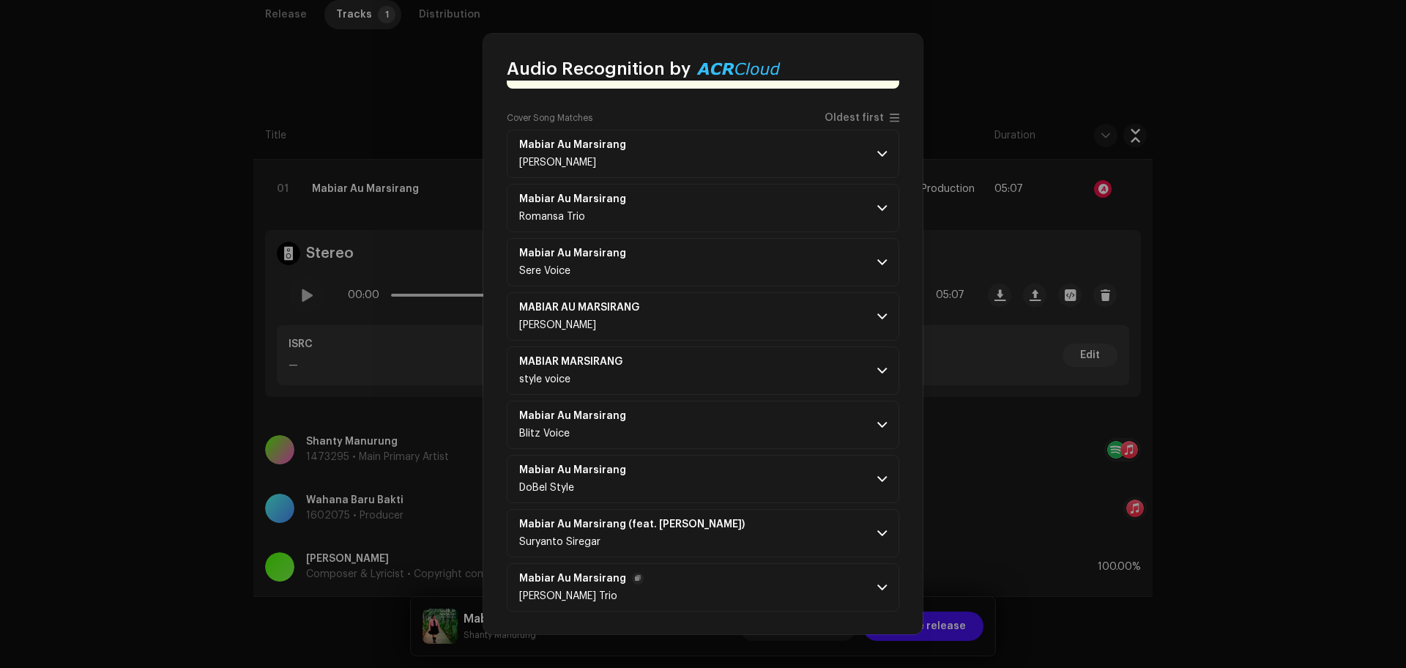
click at [733, 583] on p-accordion-header "Mabiar Au Marsirang Natalis Trio" at bounding box center [703, 587] width 392 height 48
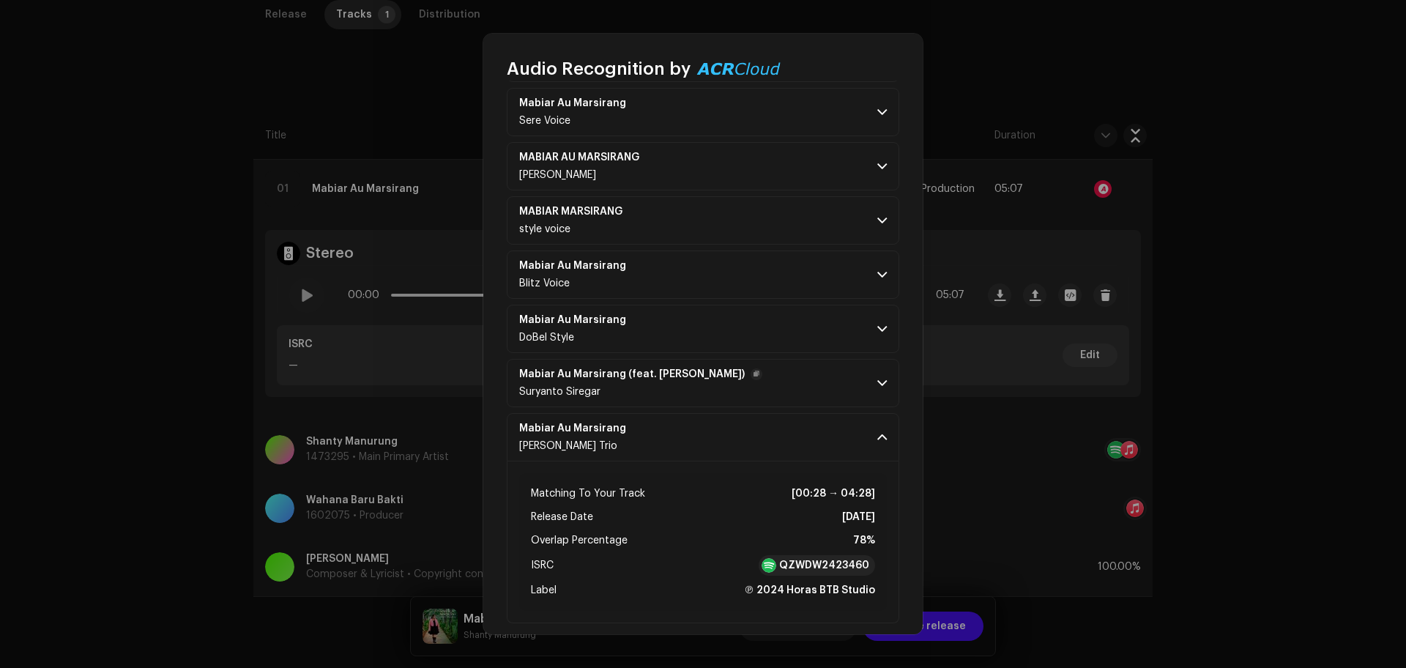
scroll to position [265, 0]
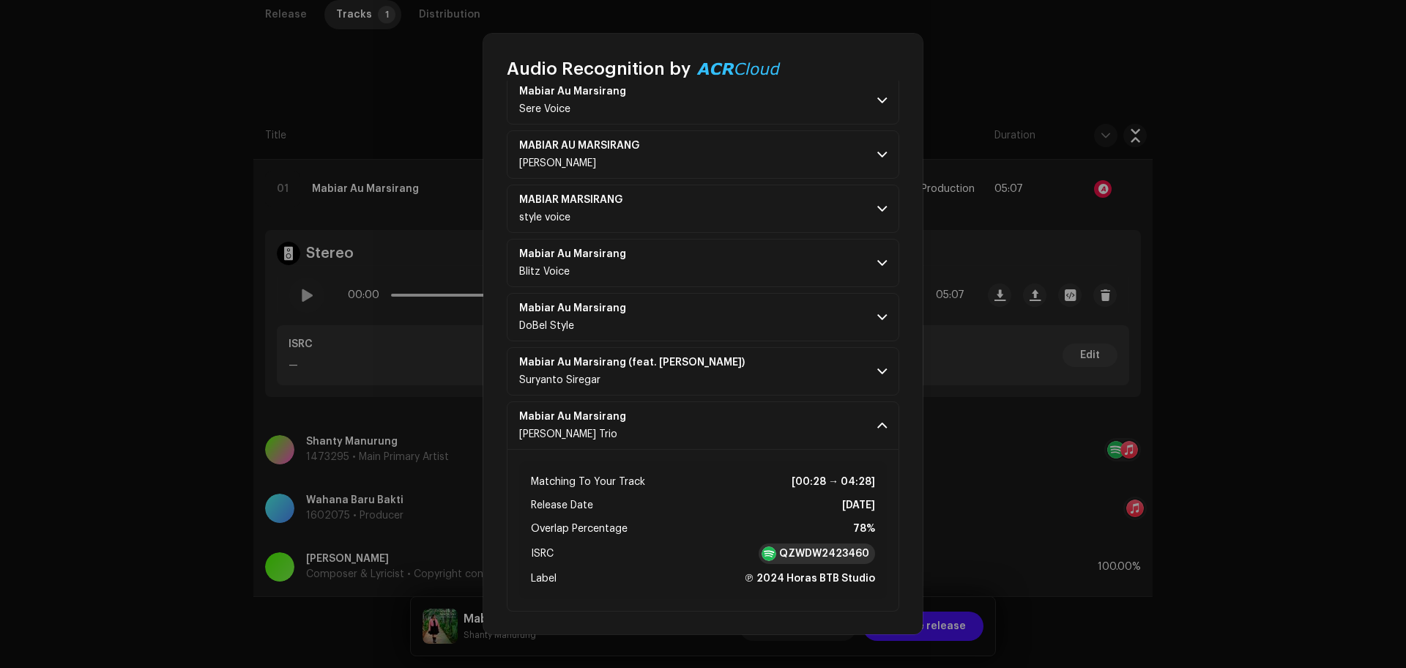
click at [792, 545] on div "QZWDW2423460" at bounding box center [817, 553] width 116 height 21
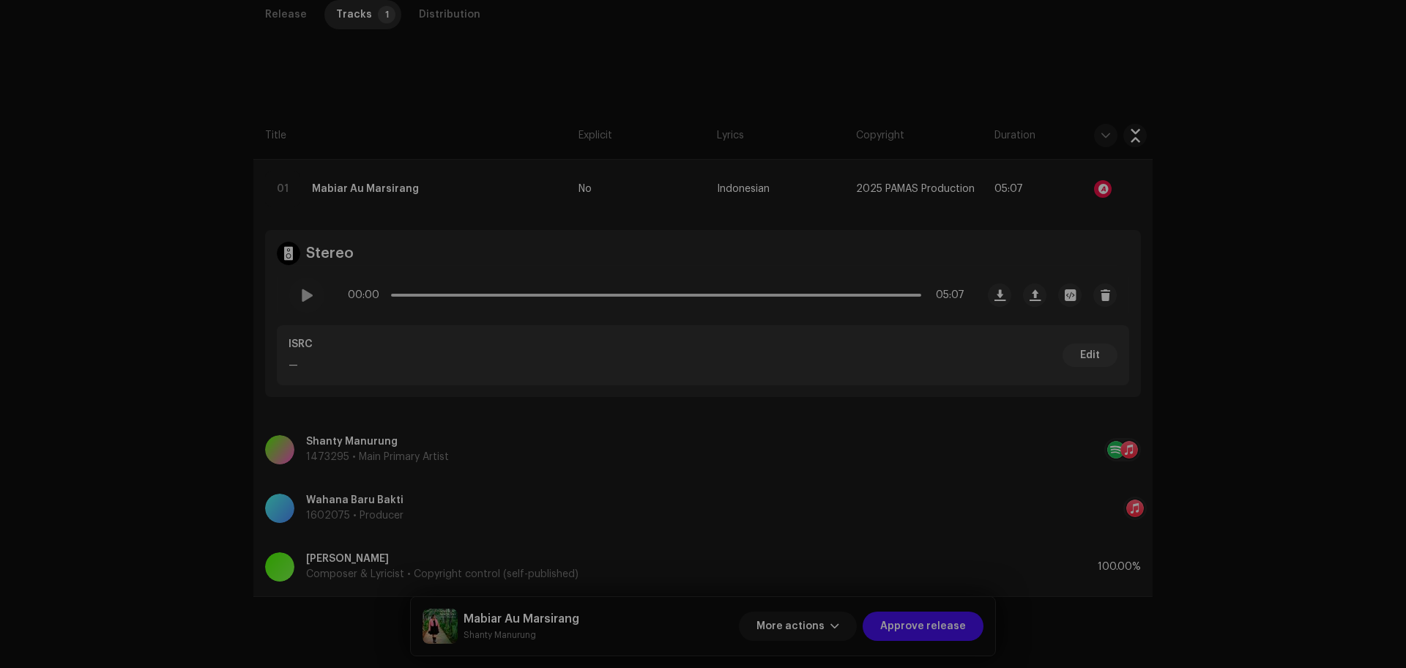
click at [320, 370] on div "Audio Recognition by Cover Song 9 All results require review/listening to avoid…" at bounding box center [703, 334] width 1406 height 668
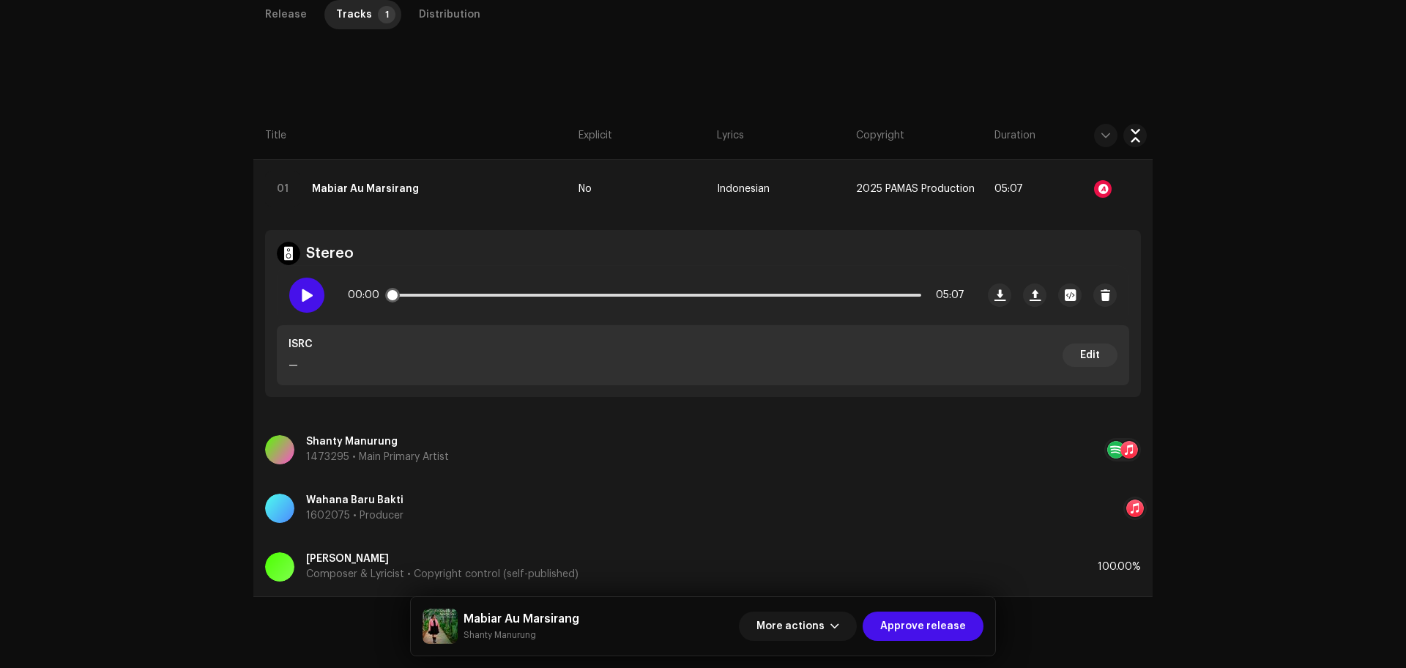
click at [310, 289] on span at bounding box center [306, 295] width 12 height 12
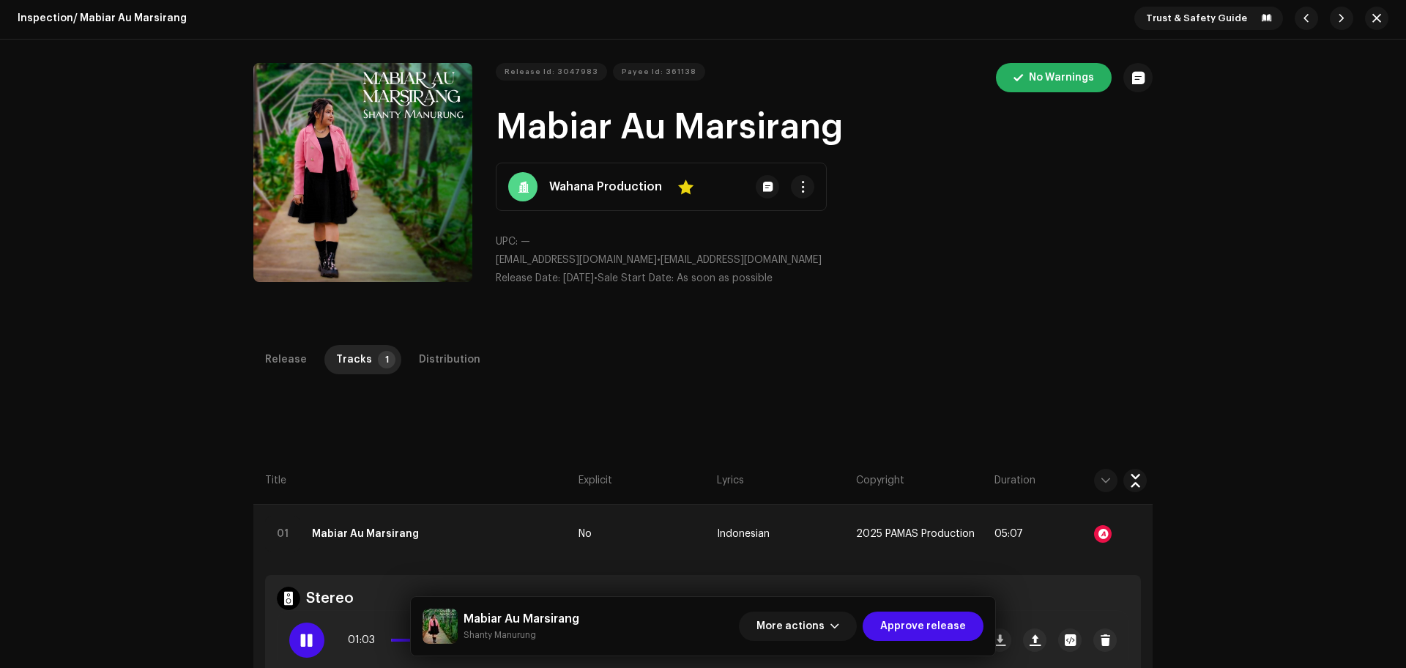
scroll to position [0, 0]
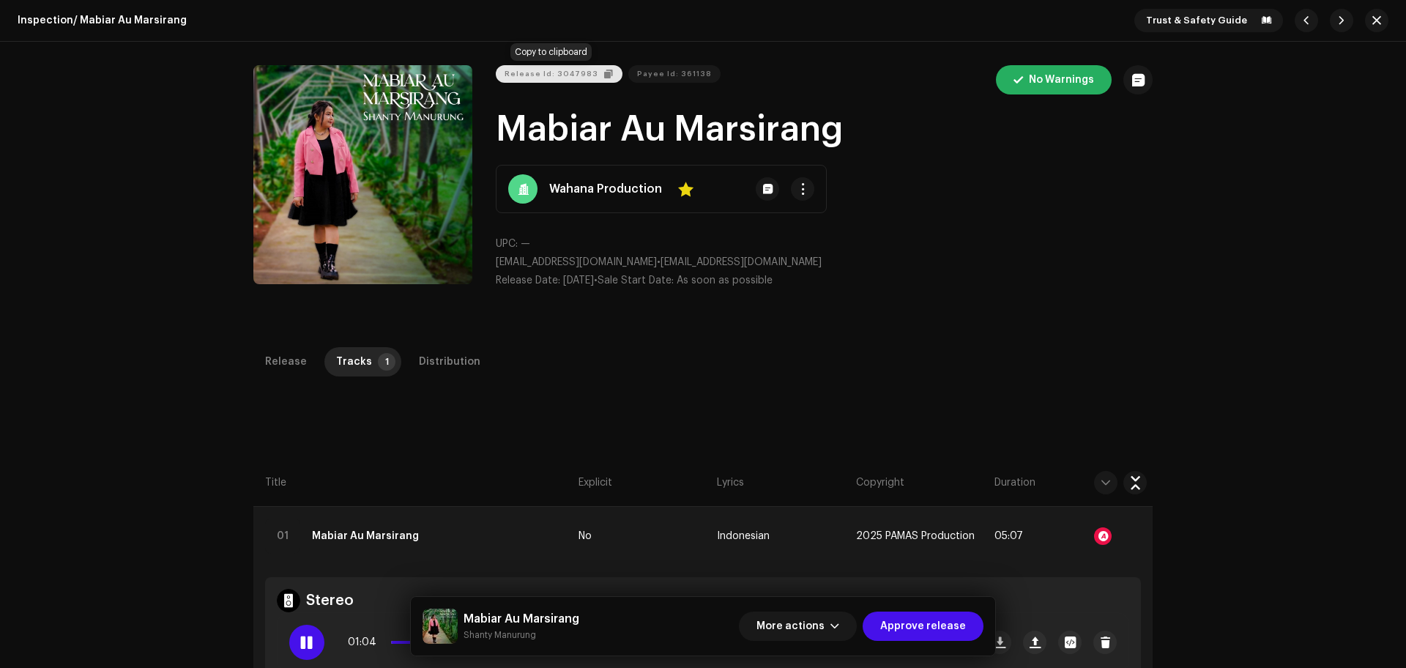
click at [585, 72] on span "Release Id: 3047983" at bounding box center [551, 73] width 94 height 29
click at [591, 76] on button "Release Id: 3047983" at bounding box center [559, 74] width 127 height 18
click at [597, 82] on button "Release Id: 3047983" at bounding box center [559, 74] width 127 height 18
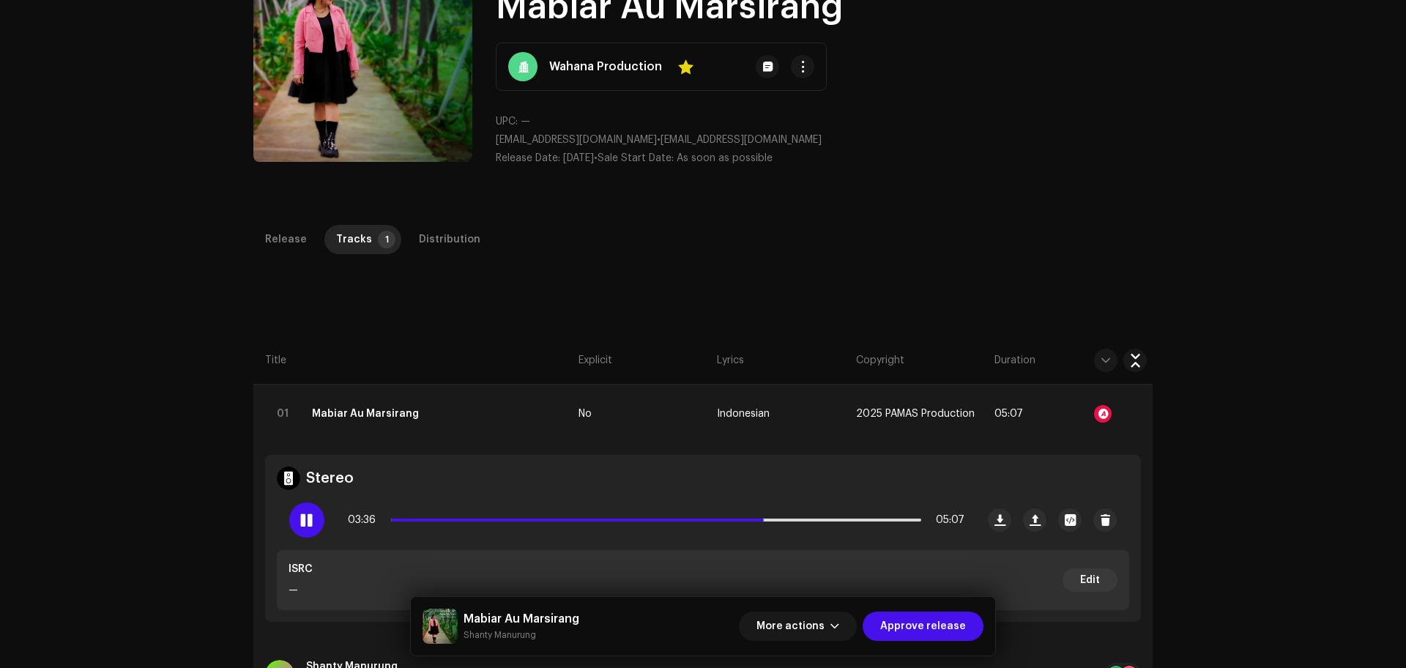
scroll to position [183, 0]
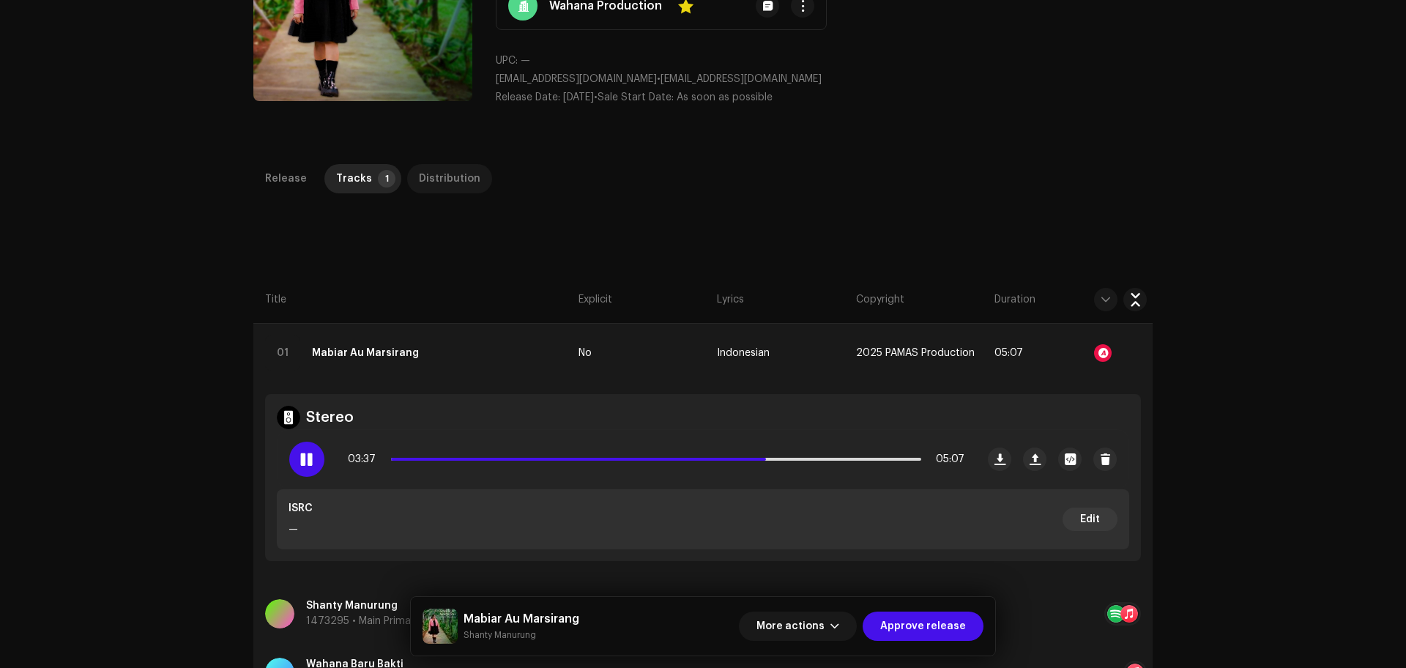
click at [451, 179] on div "Distribution" at bounding box center [450, 178] width 62 height 29
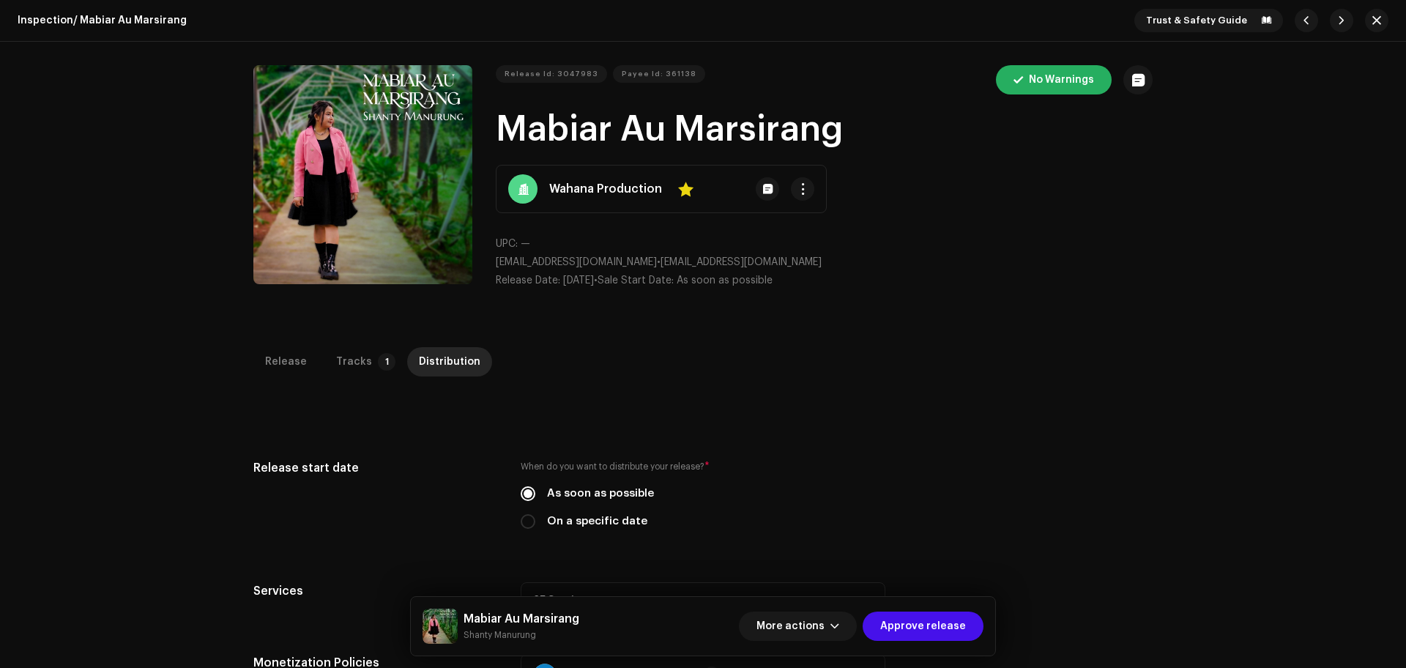
scroll to position [484, 0]
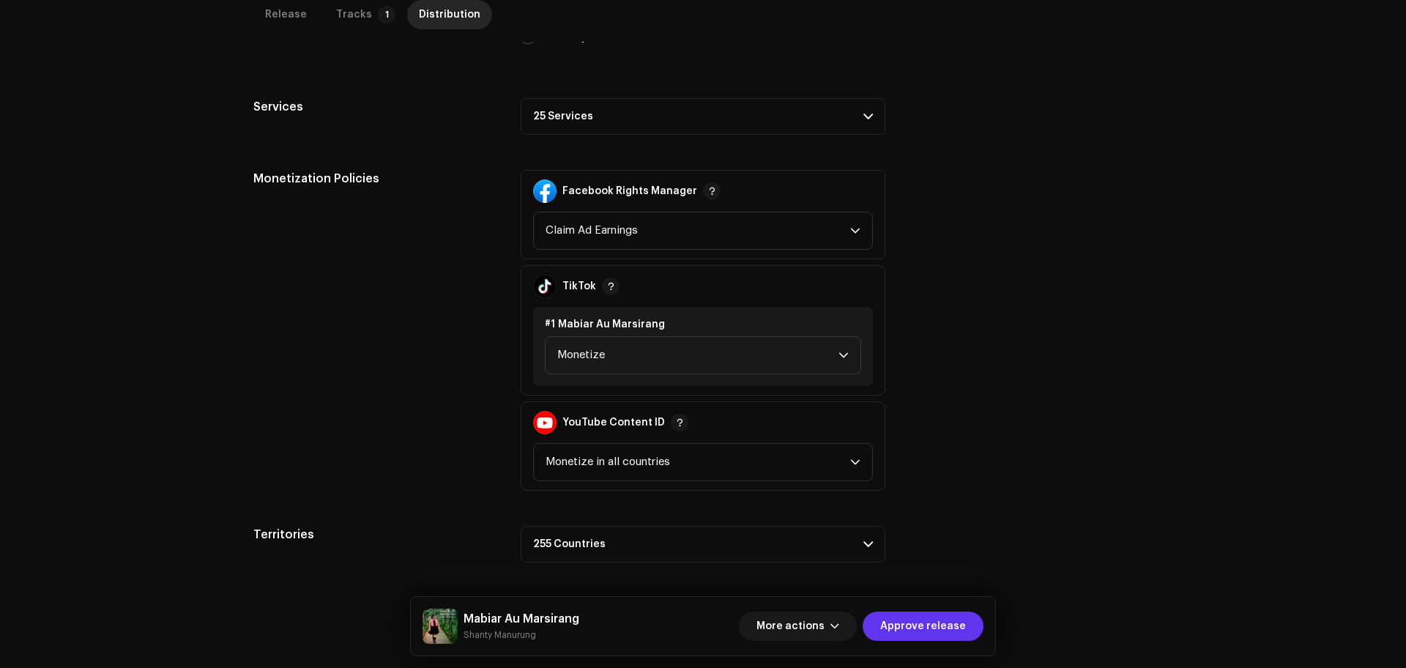
click at [925, 616] on span "Approve release" at bounding box center [923, 625] width 86 height 29
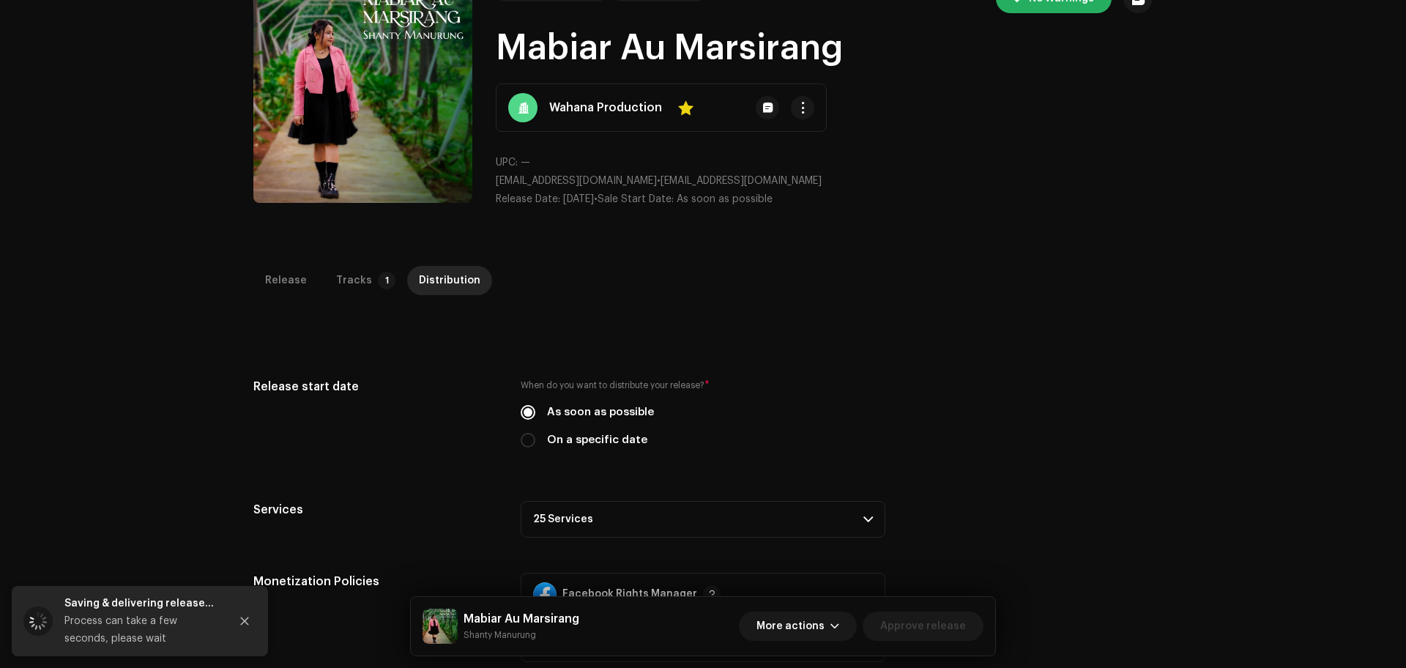
scroll to position [0, 0]
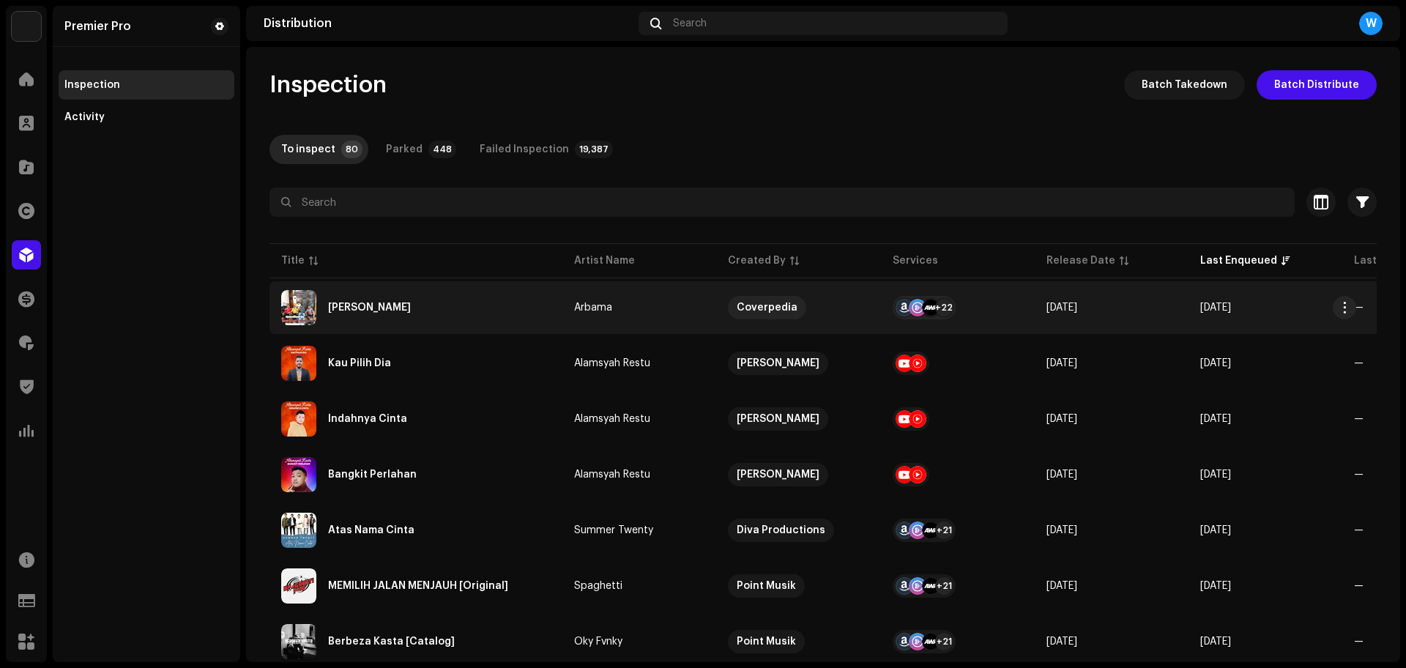
click at [411, 305] on div "[PERSON_NAME]" at bounding box center [369, 307] width 83 height 10
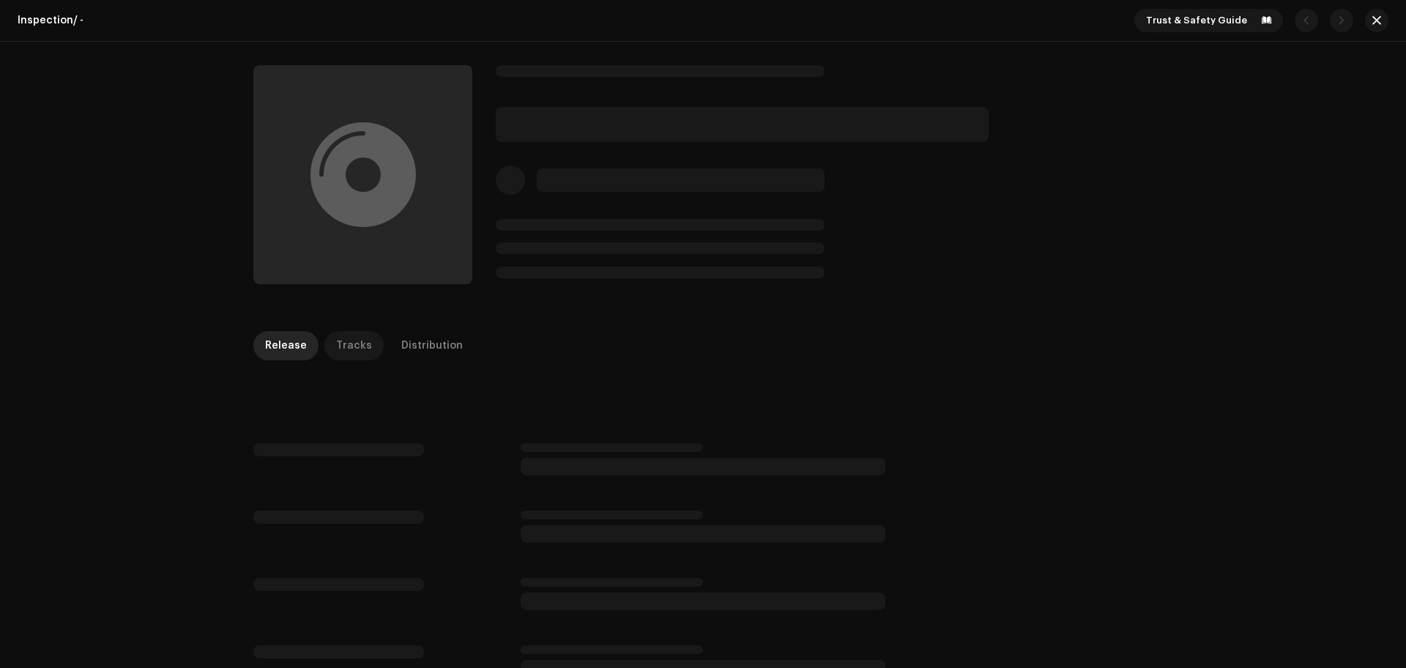
click at [346, 338] on div "Tracks" at bounding box center [354, 345] width 36 height 29
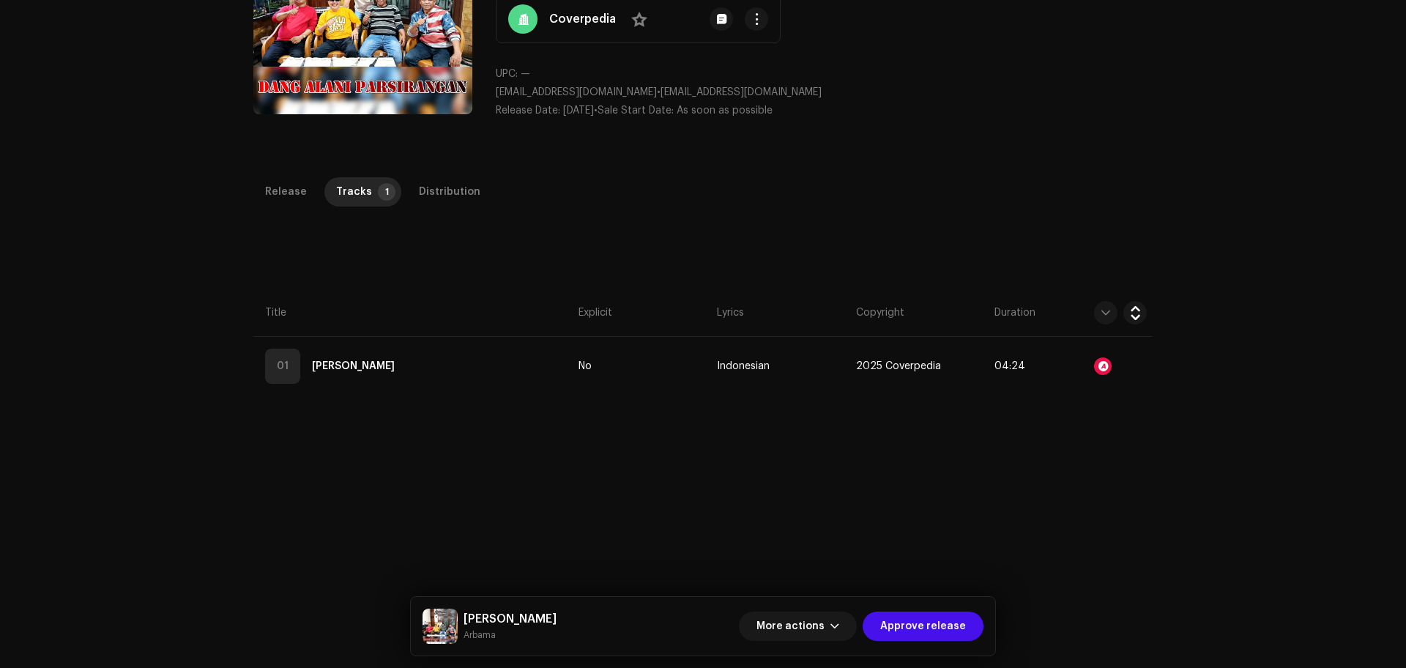
scroll to position [183, 0]
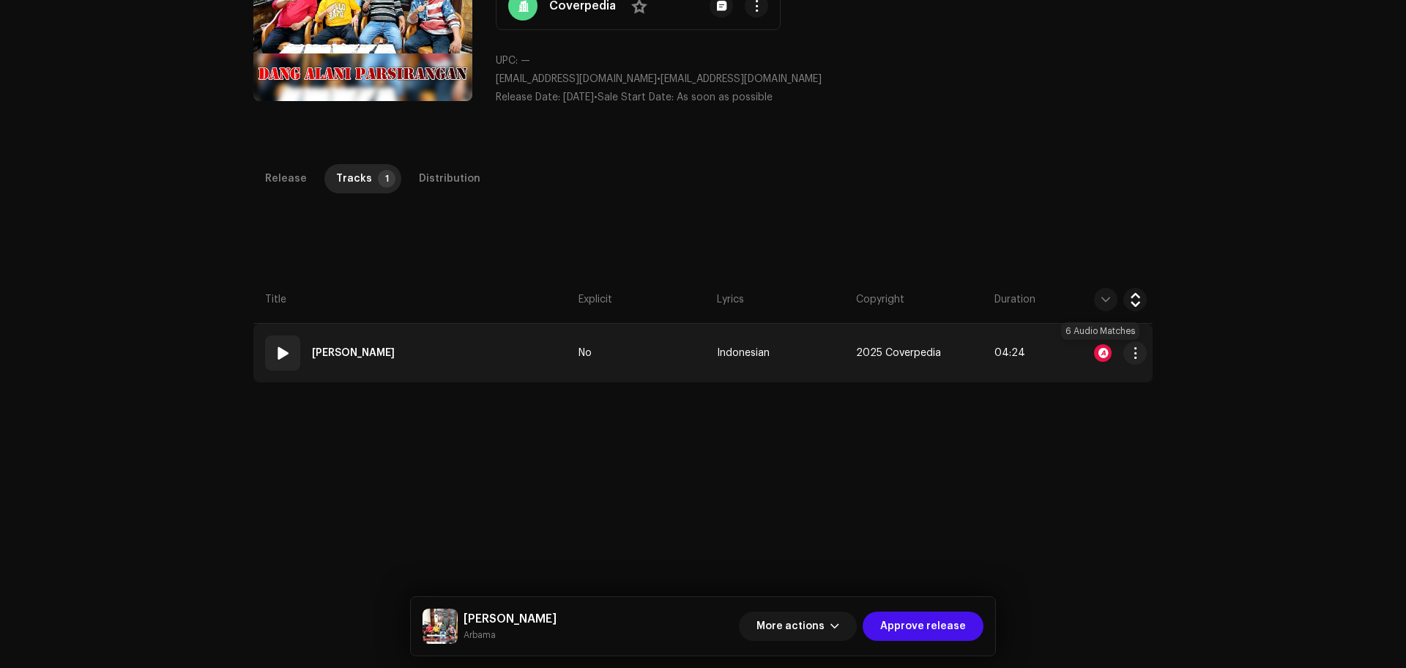
click at [1100, 355] on div at bounding box center [1103, 353] width 18 height 18
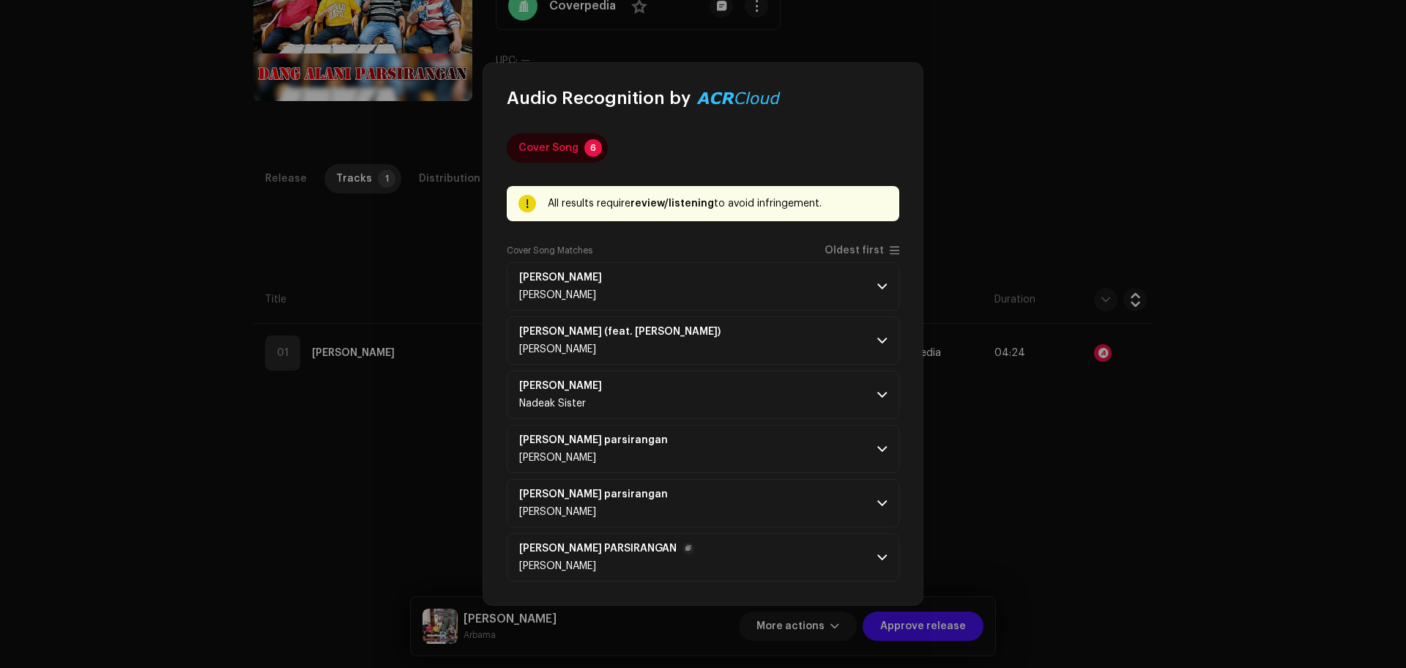
click at [769, 565] on p-accordion-header "[PERSON_NAME] PARSIRANGAN [PERSON_NAME]" at bounding box center [703, 557] width 392 height 48
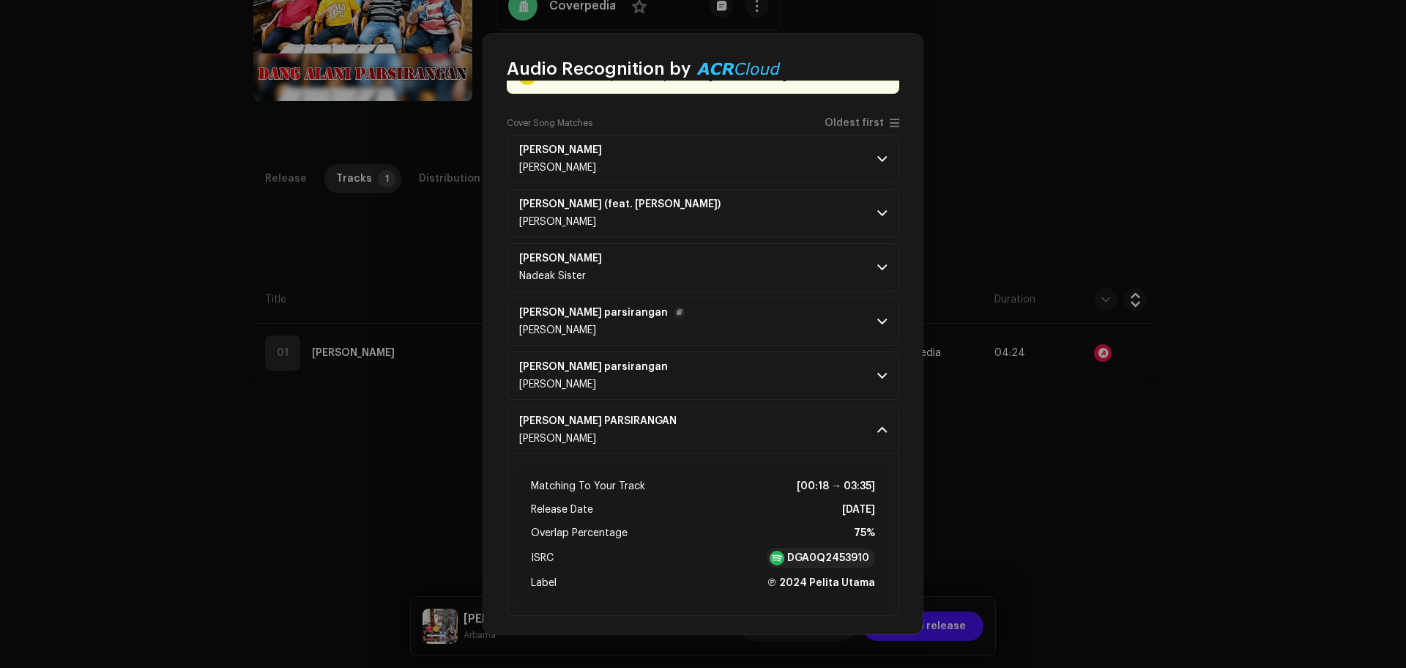
scroll to position [99, 0]
click at [816, 381] on p-accordion-header "[PERSON_NAME] parsirangan [PERSON_NAME]" at bounding box center [703, 375] width 392 height 48
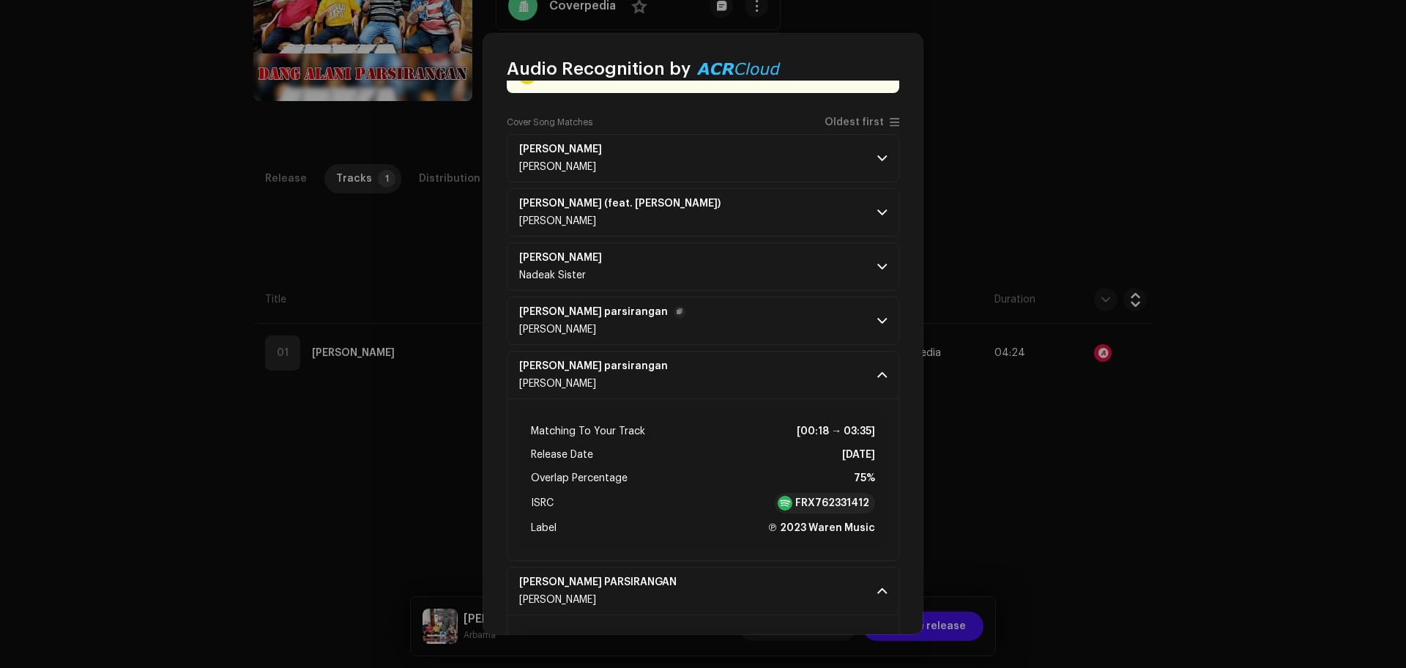
click at [826, 333] on p-accordion-header "[PERSON_NAME] parsirangan [PERSON_NAME]" at bounding box center [703, 321] width 392 height 48
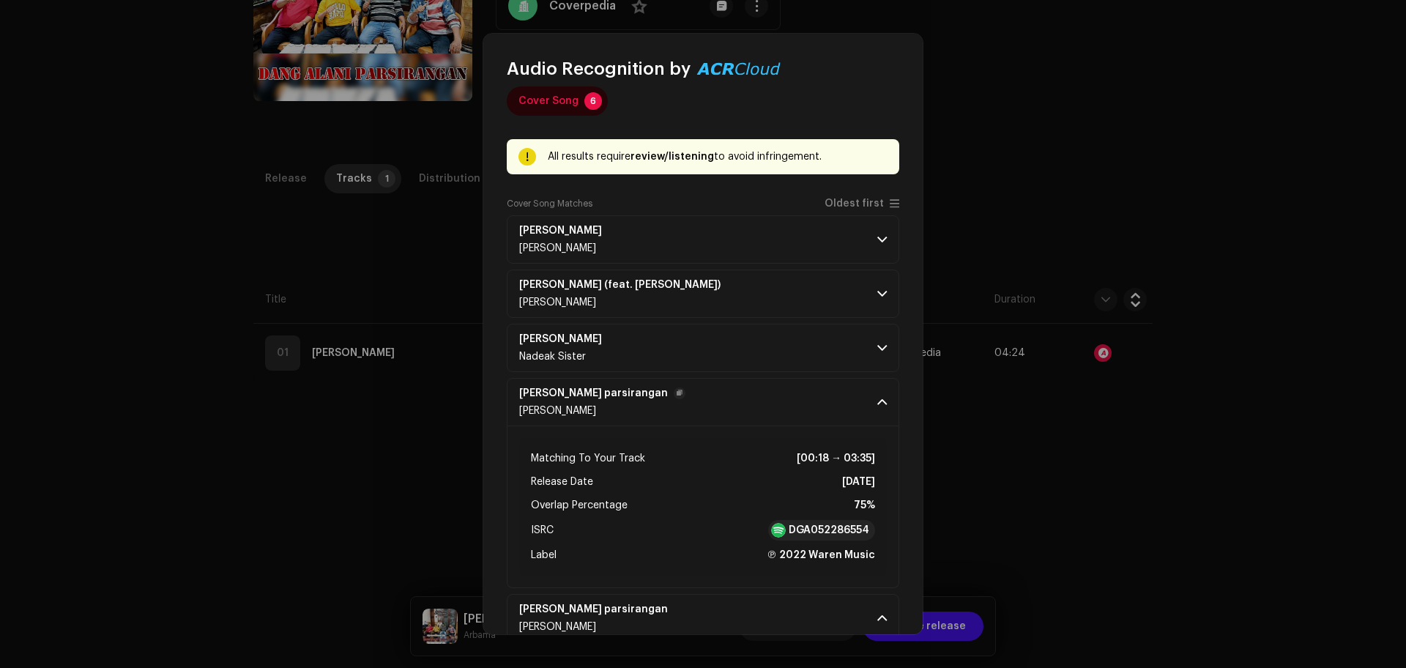
scroll to position [7, 0]
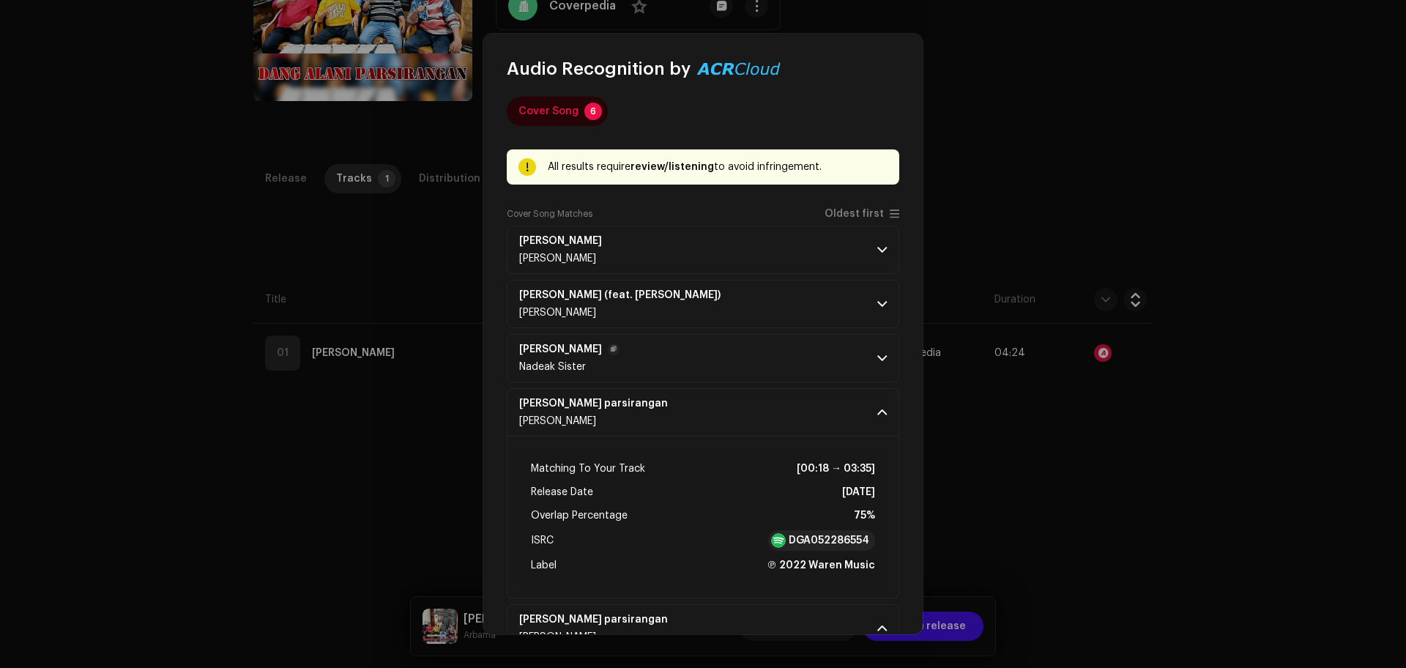
click at [834, 358] on p-accordion-header "[PERSON_NAME] Nadeak Sister" at bounding box center [703, 358] width 392 height 48
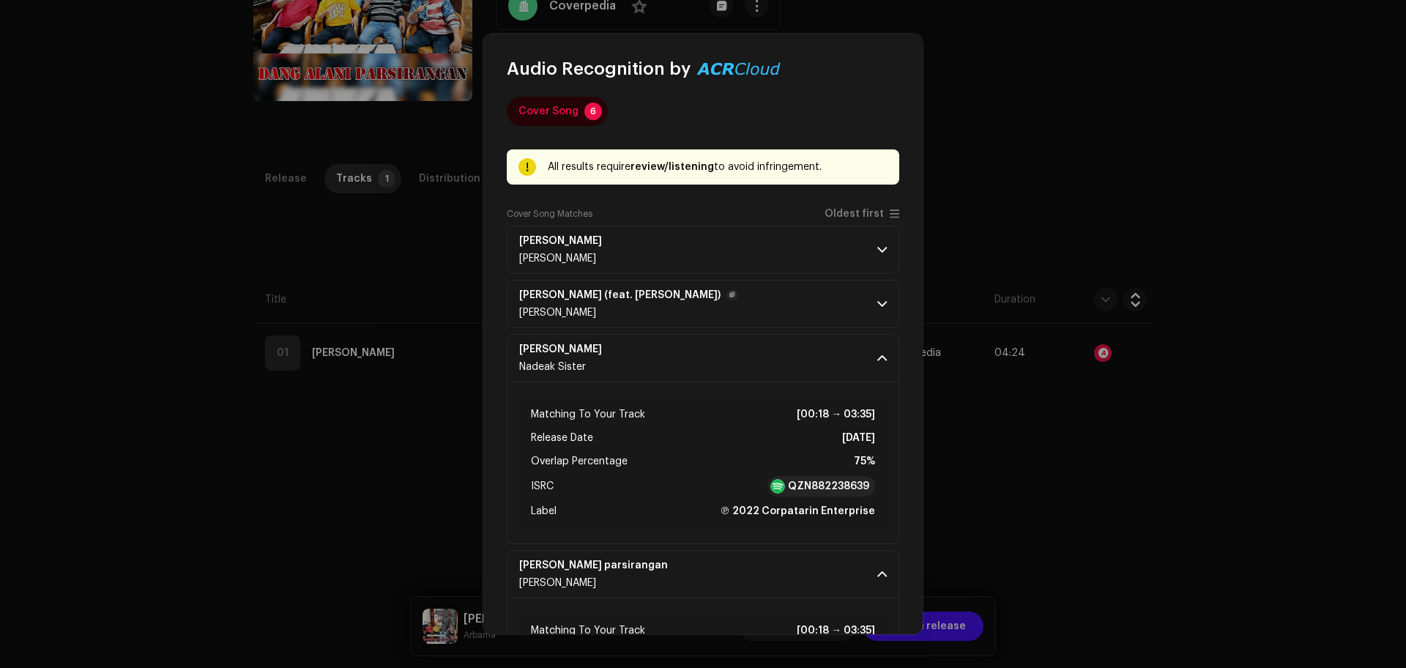
click at [838, 318] on p-accordion-header "[PERSON_NAME] (feat. [PERSON_NAME]) [PERSON_NAME]" at bounding box center [703, 304] width 392 height 48
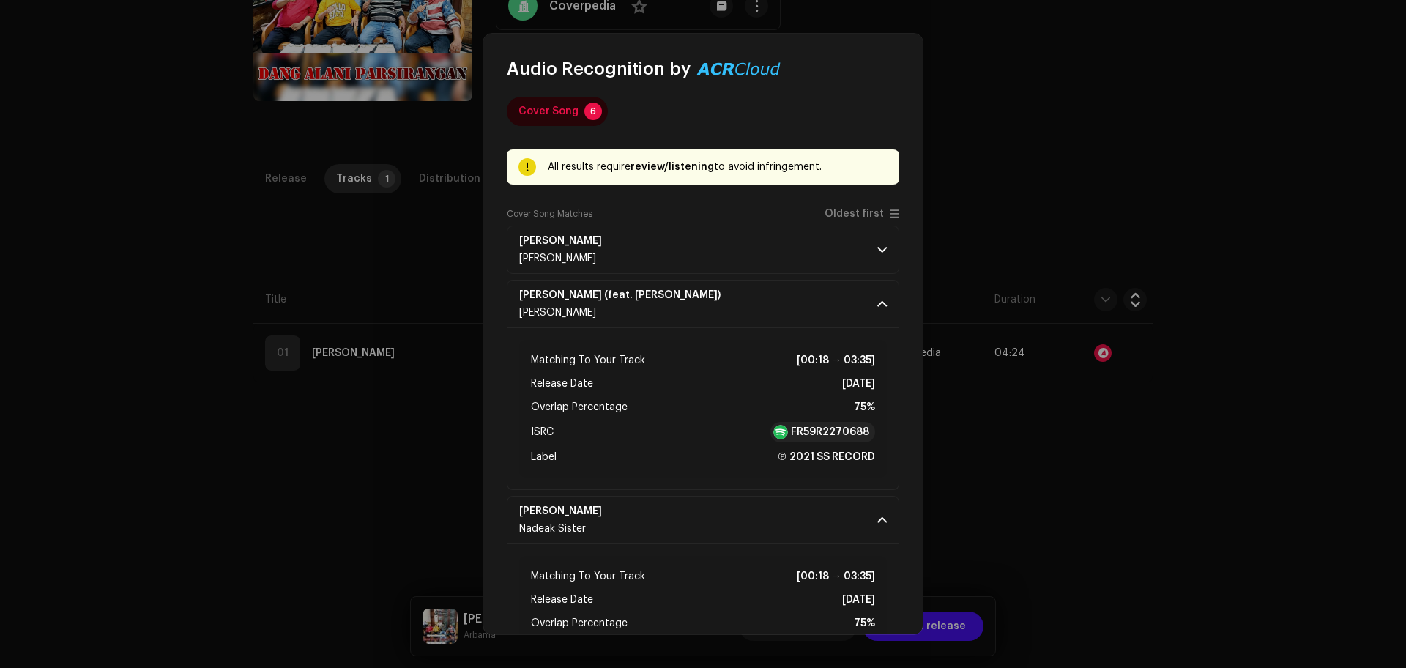
scroll to position [0, 0]
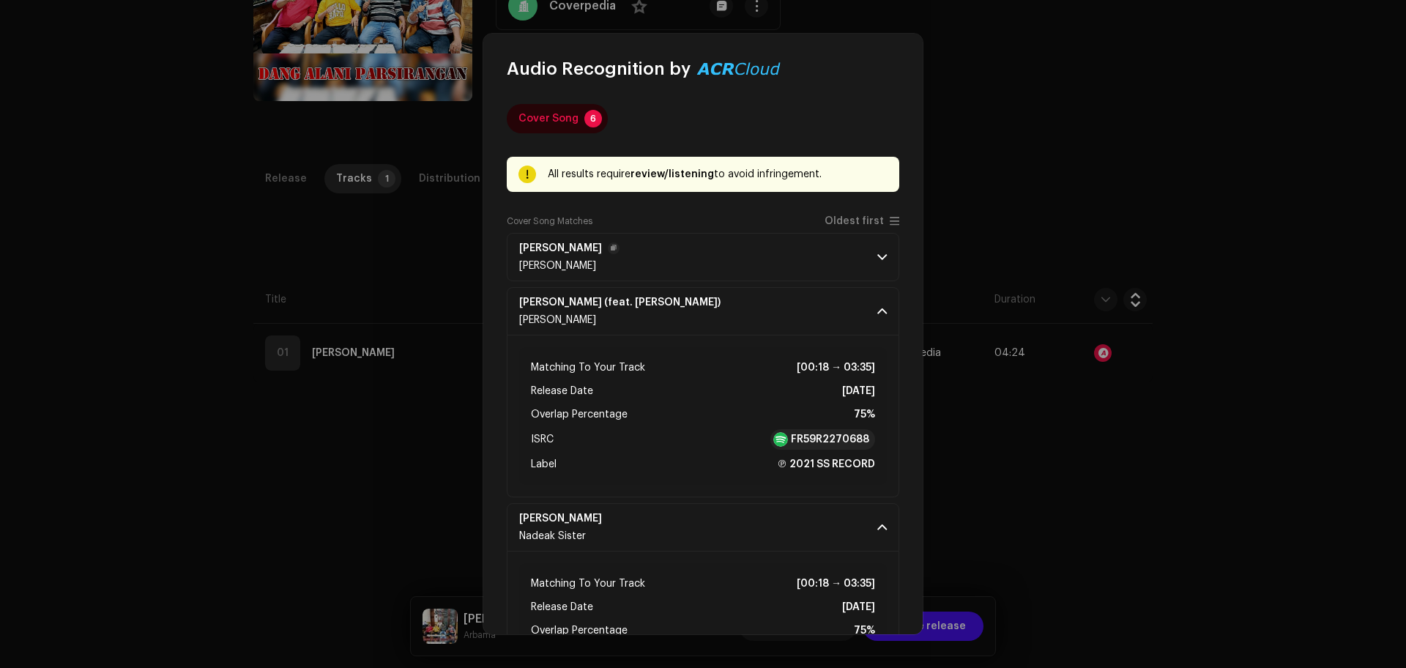
click at [831, 280] on p-accordion-header "[PERSON_NAME] [PERSON_NAME]" at bounding box center [703, 257] width 392 height 48
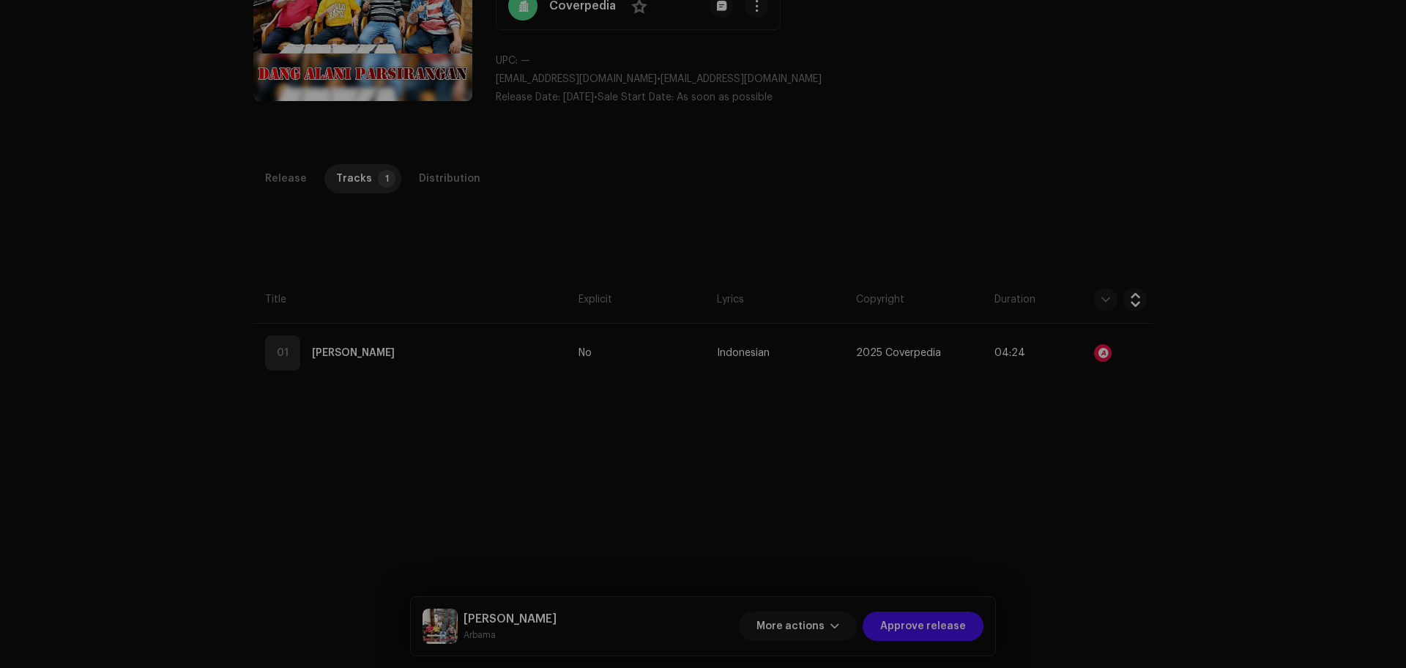
click at [33, 287] on div "Audio Recognition by Cover Song 6 All results require review/listening to avoid…" at bounding box center [703, 334] width 1406 height 668
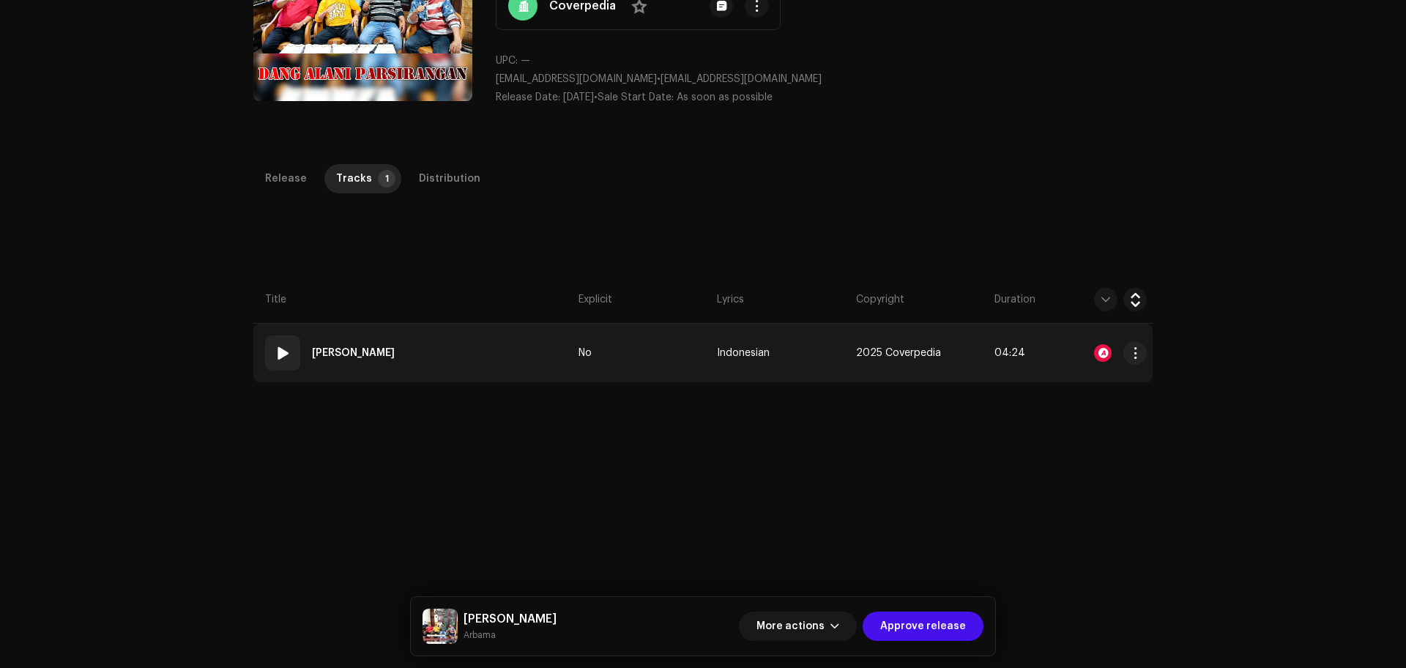
click at [285, 349] on span at bounding box center [283, 353] width 18 height 18
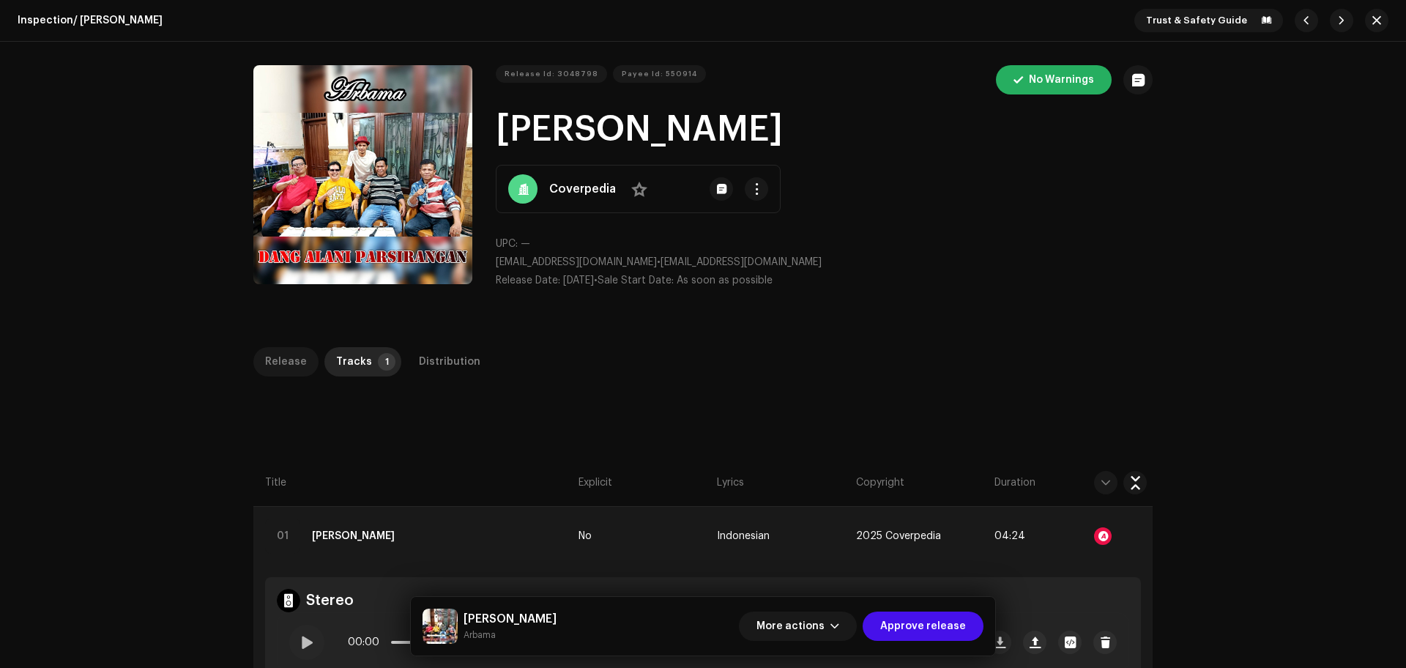
click at [256, 356] on p-tab "Release" at bounding box center [285, 361] width 65 height 29
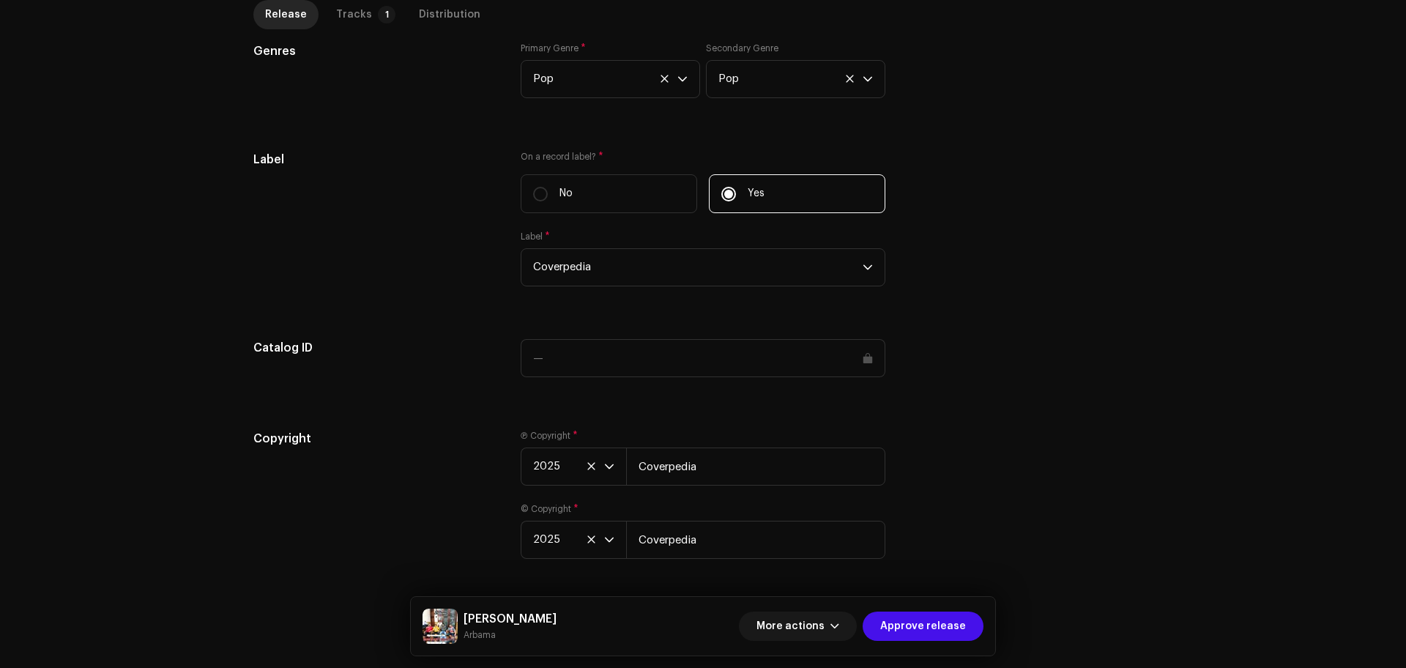
scroll to position [1292, 0]
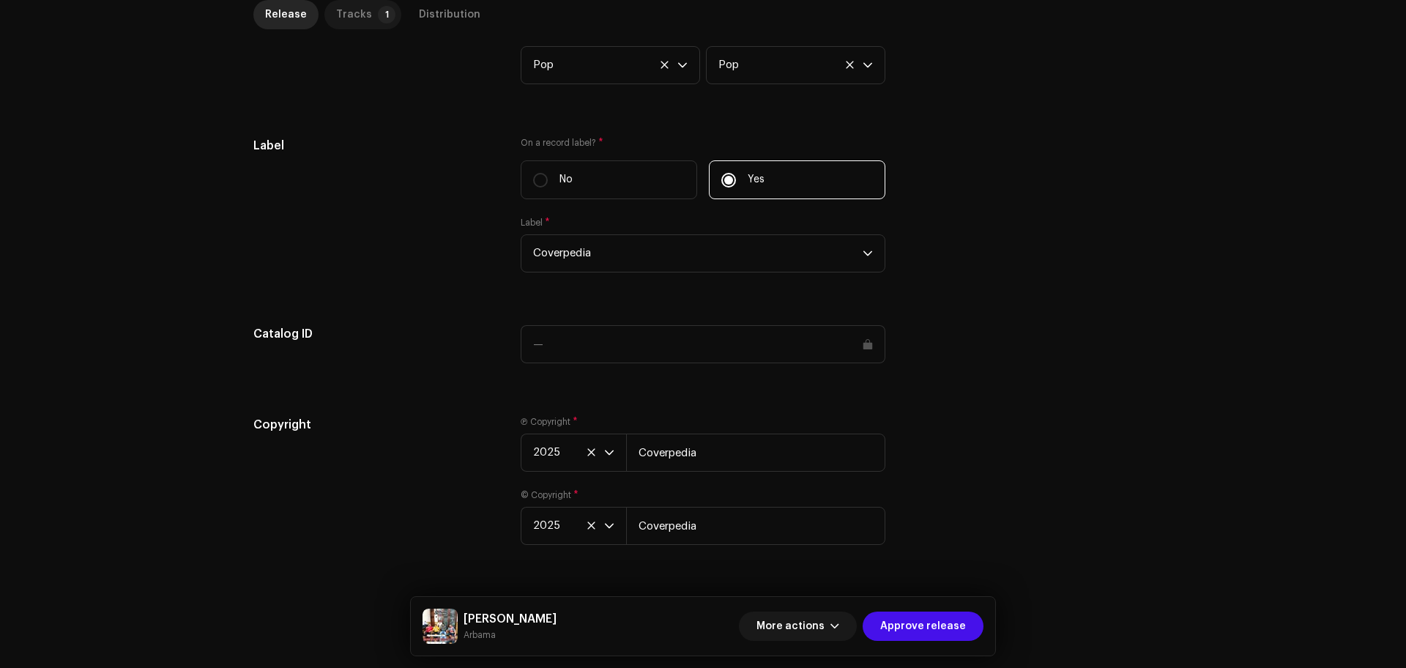
click at [365, 24] on p-tab "Tracks 1" at bounding box center [362, 14] width 77 height 29
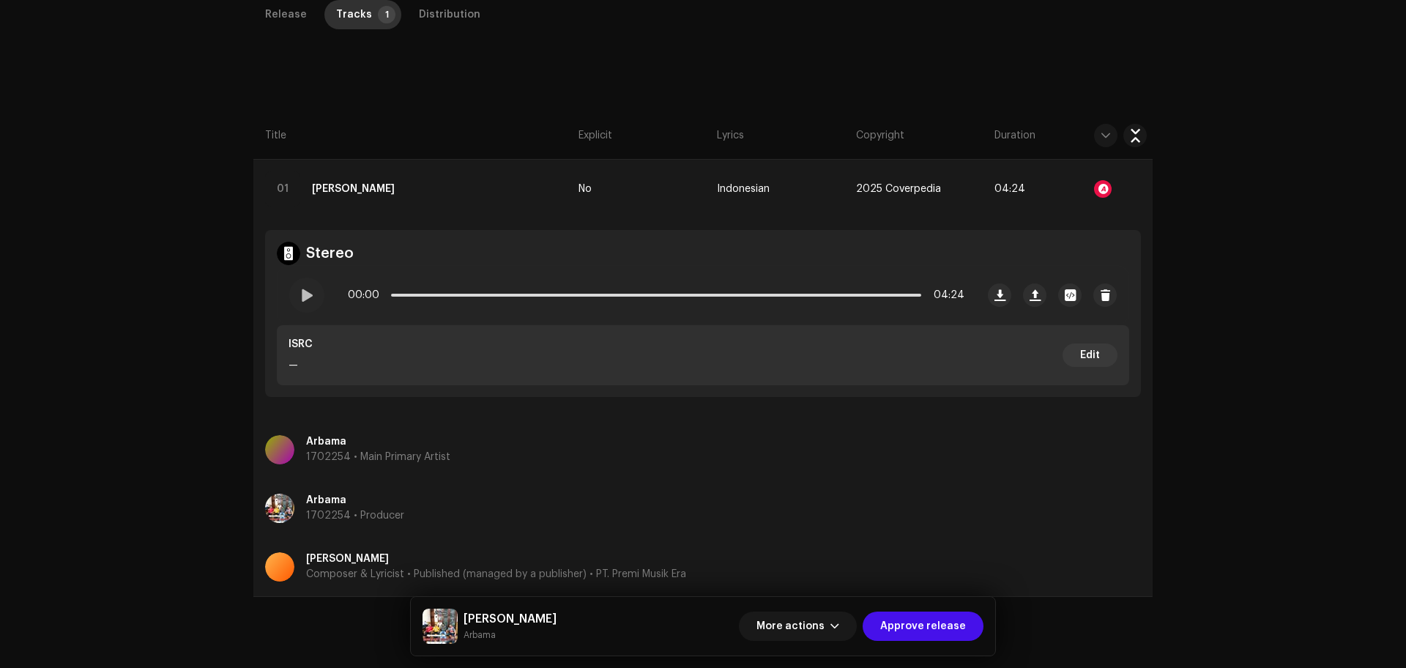
scroll to position [347, 0]
click at [383, 188] on strong "[PERSON_NAME]" at bounding box center [353, 188] width 83 height 29
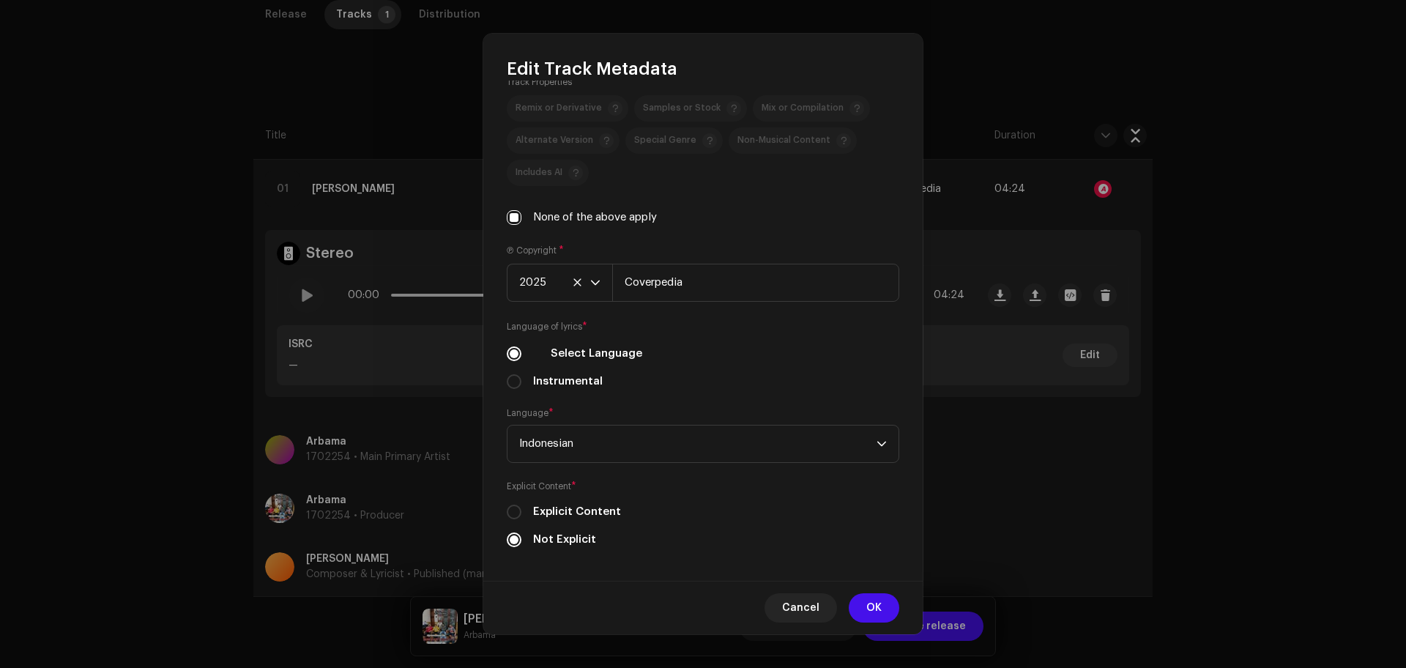
scroll to position [373, 0]
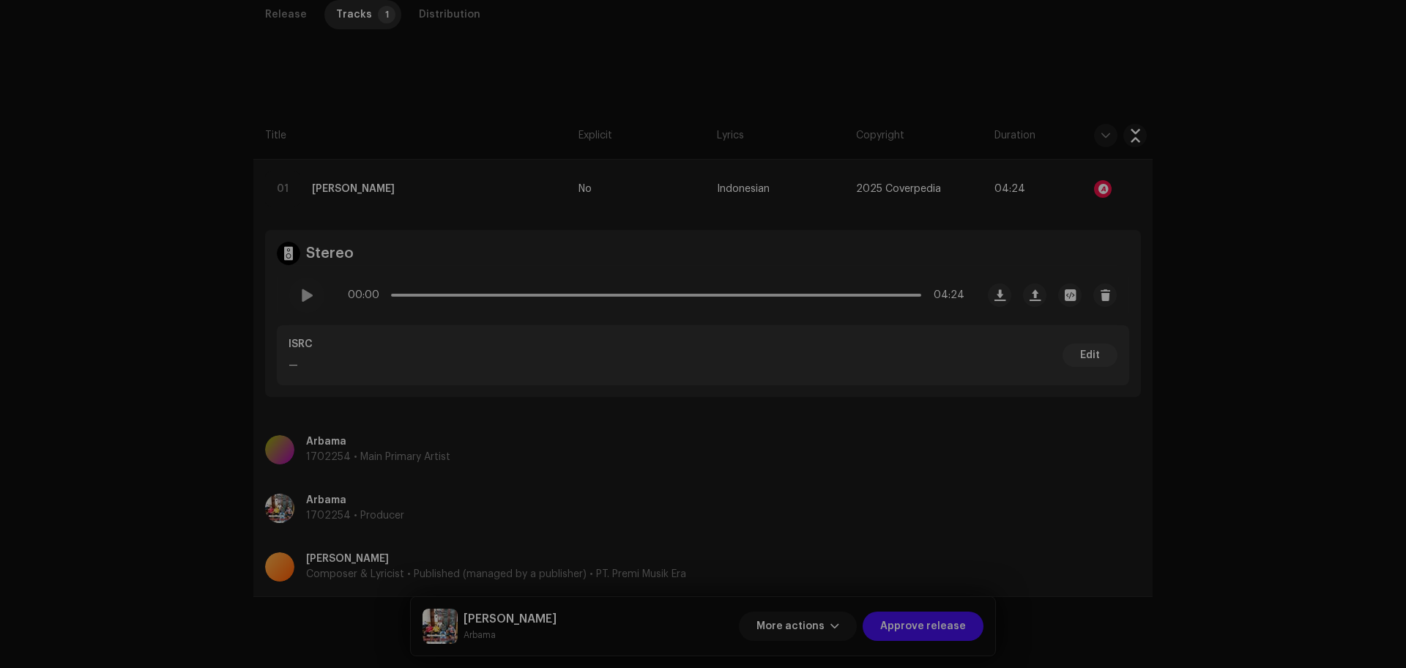
click at [180, 289] on div "Edit Track Metadata Track Title * [PERSON_NAME] Track Version Localize Your Tra…" at bounding box center [703, 334] width 1406 height 668
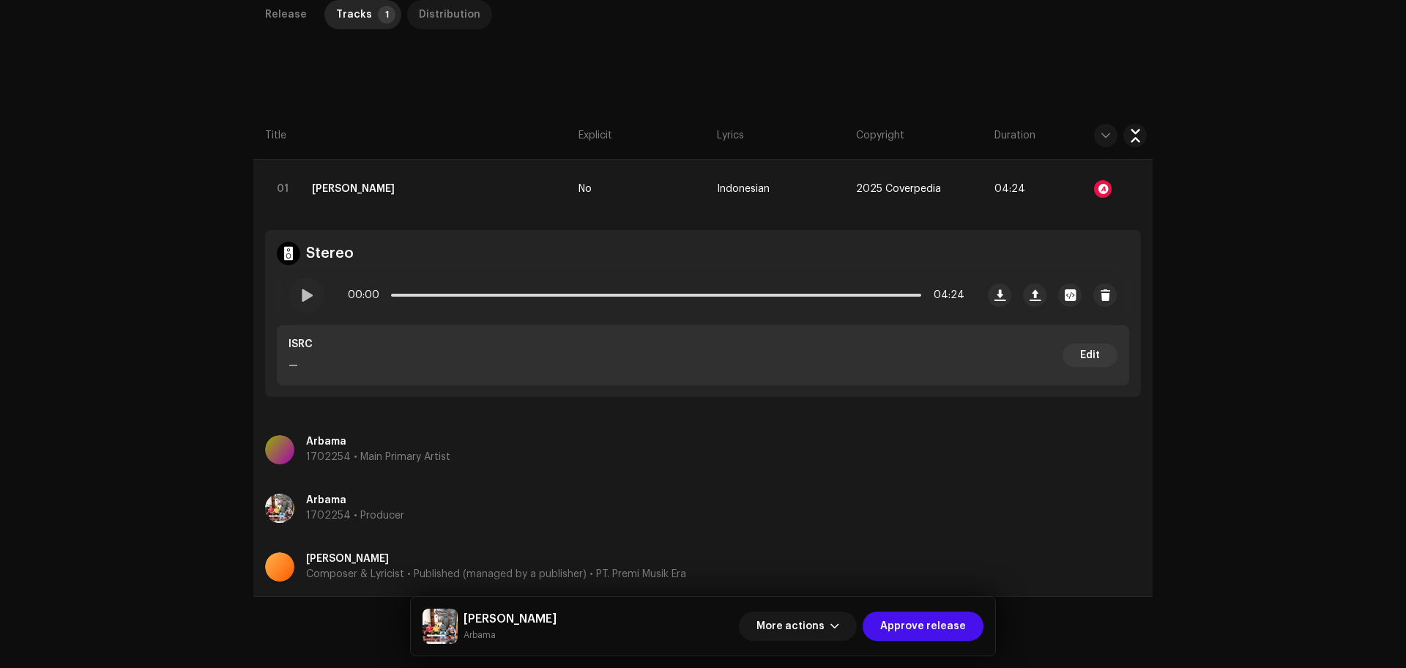
click at [442, 1] on div "Distribution" at bounding box center [450, 14] width 62 height 29
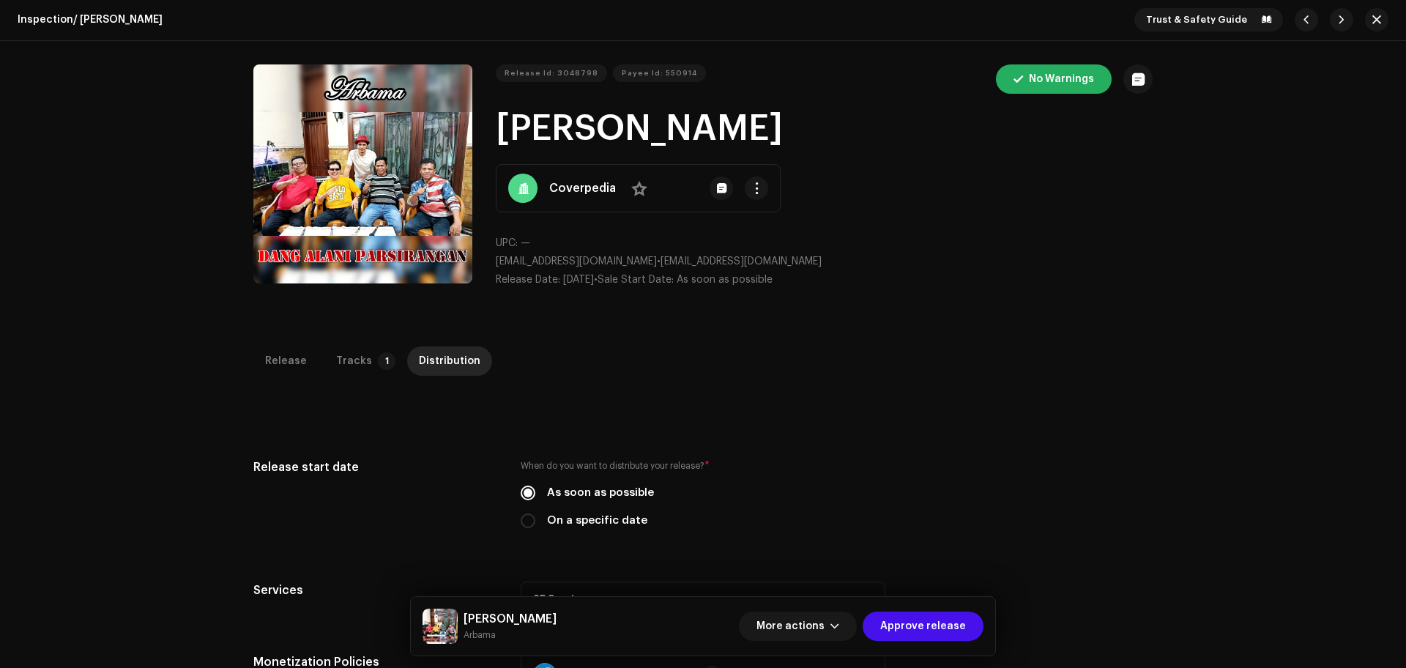
scroll to position [0, 0]
click at [604, 70] on span "button" at bounding box center [609, 74] width 10 height 9
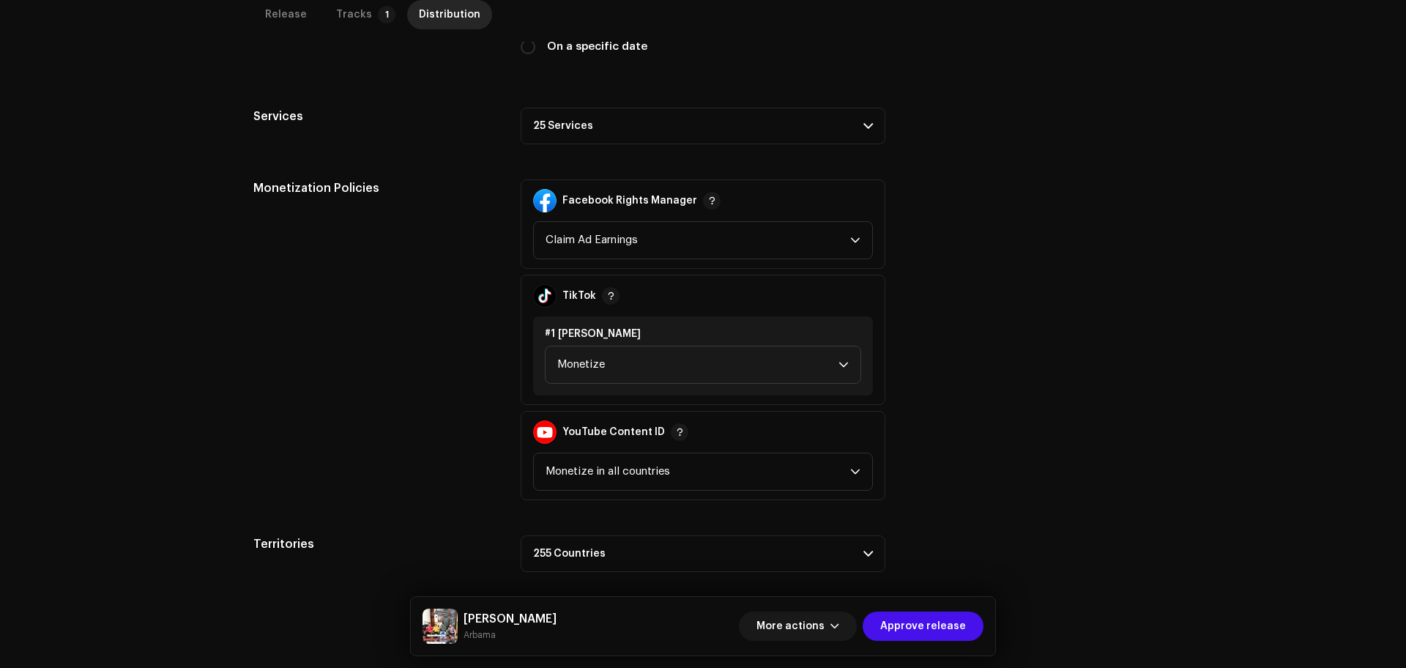
scroll to position [484, 0]
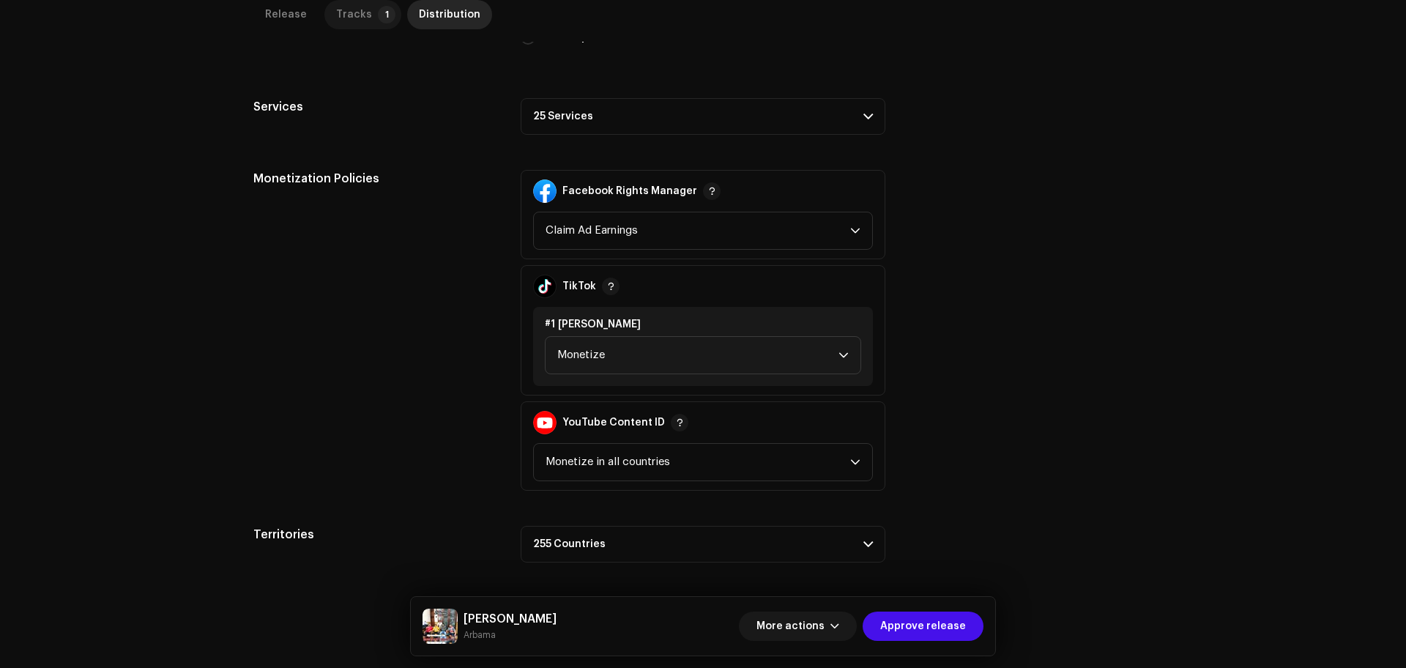
click at [356, 25] on div "Tracks" at bounding box center [354, 14] width 36 height 29
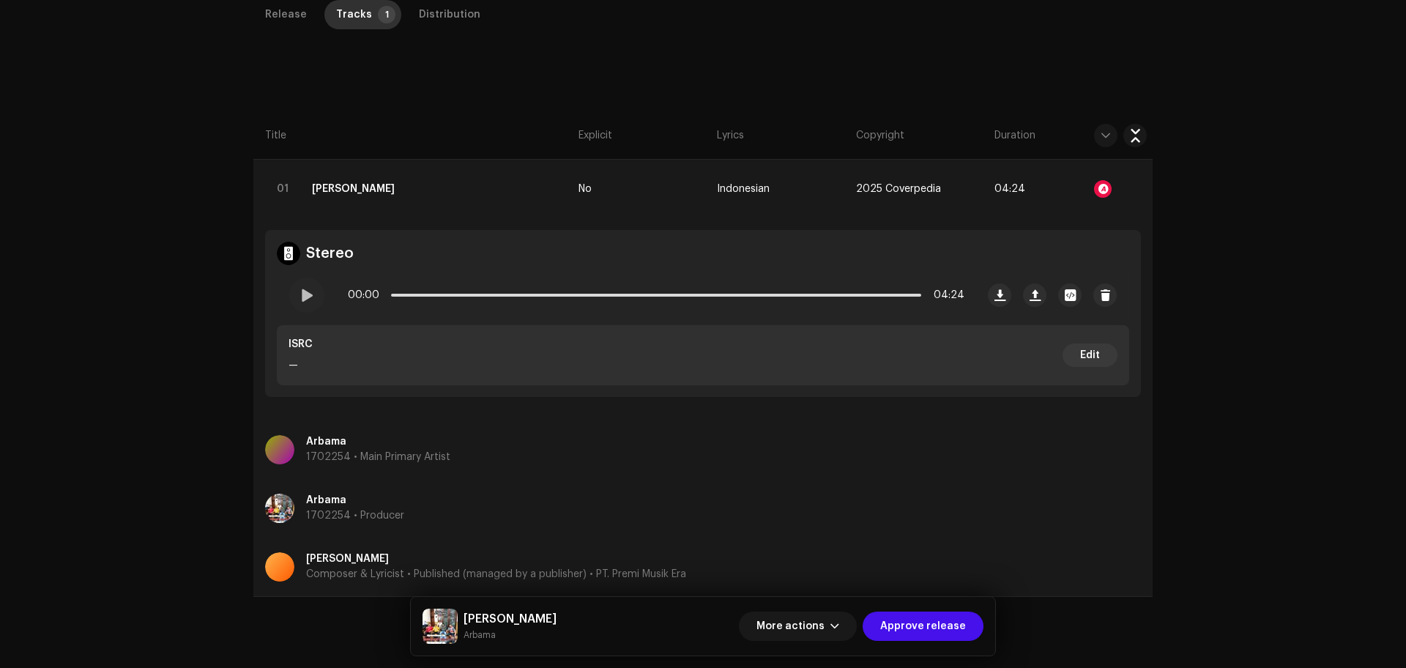
scroll to position [347, 0]
click at [293, 295] on div at bounding box center [306, 295] width 35 height 35
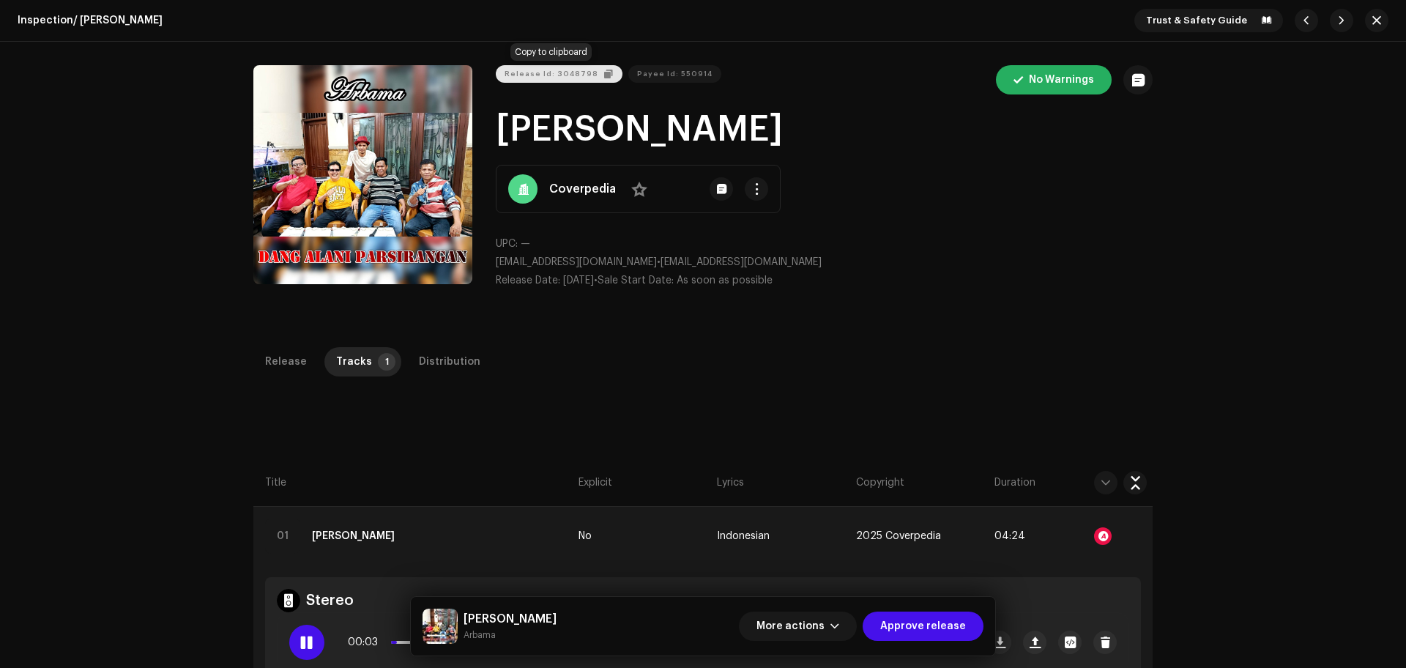
click at [592, 77] on button "Release Id: 3048798" at bounding box center [559, 74] width 127 height 18
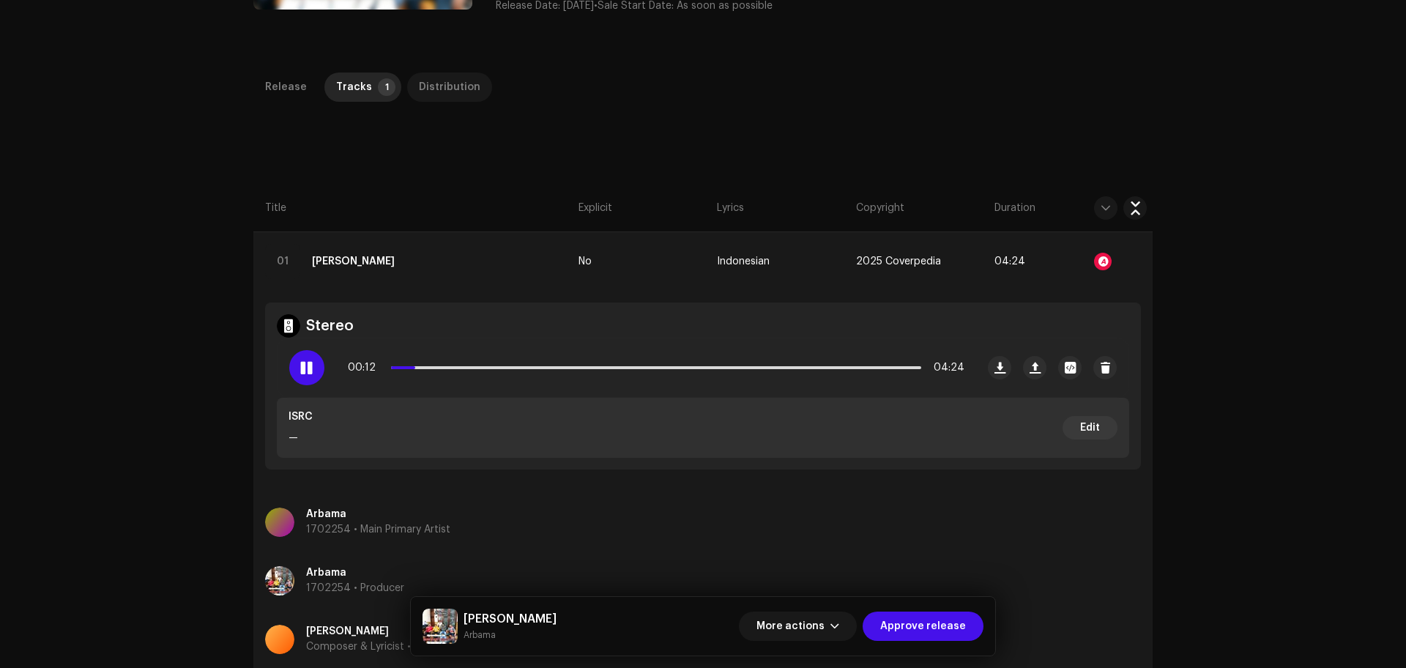
click at [462, 90] on div "Distribution" at bounding box center [450, 86] width 62 height 29
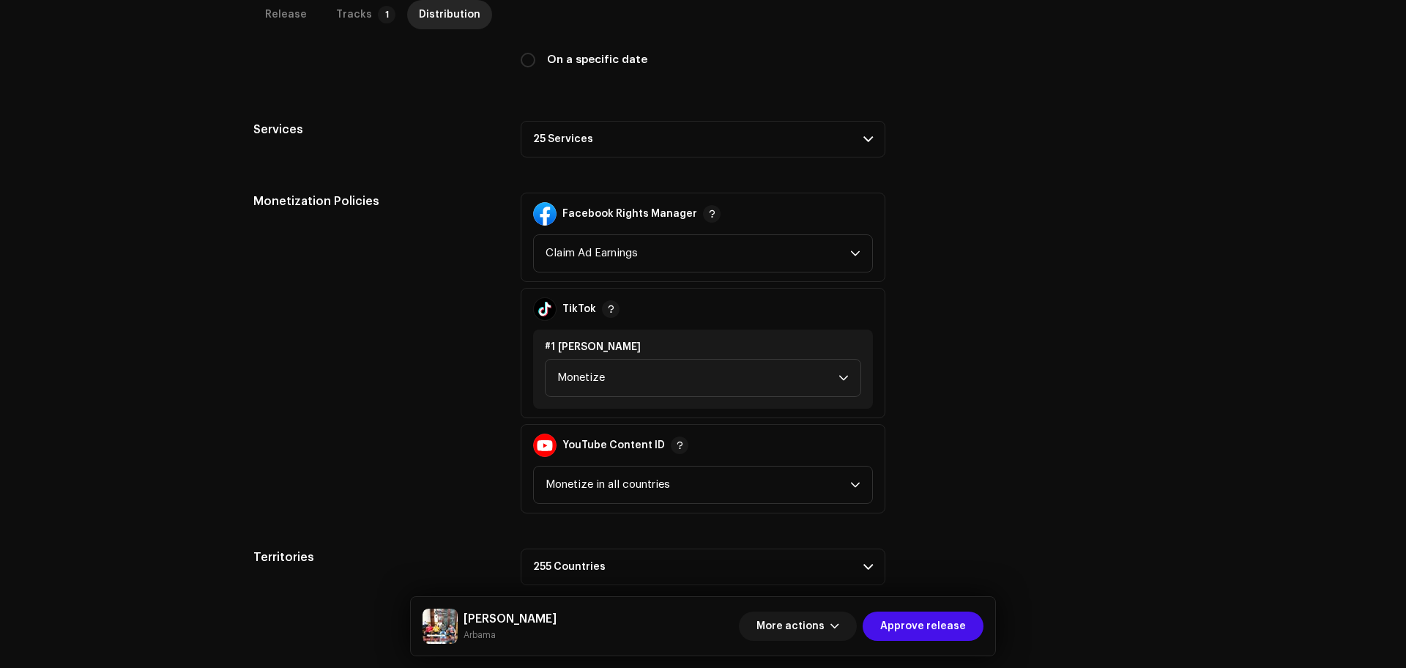
scroll to position [484, 0]
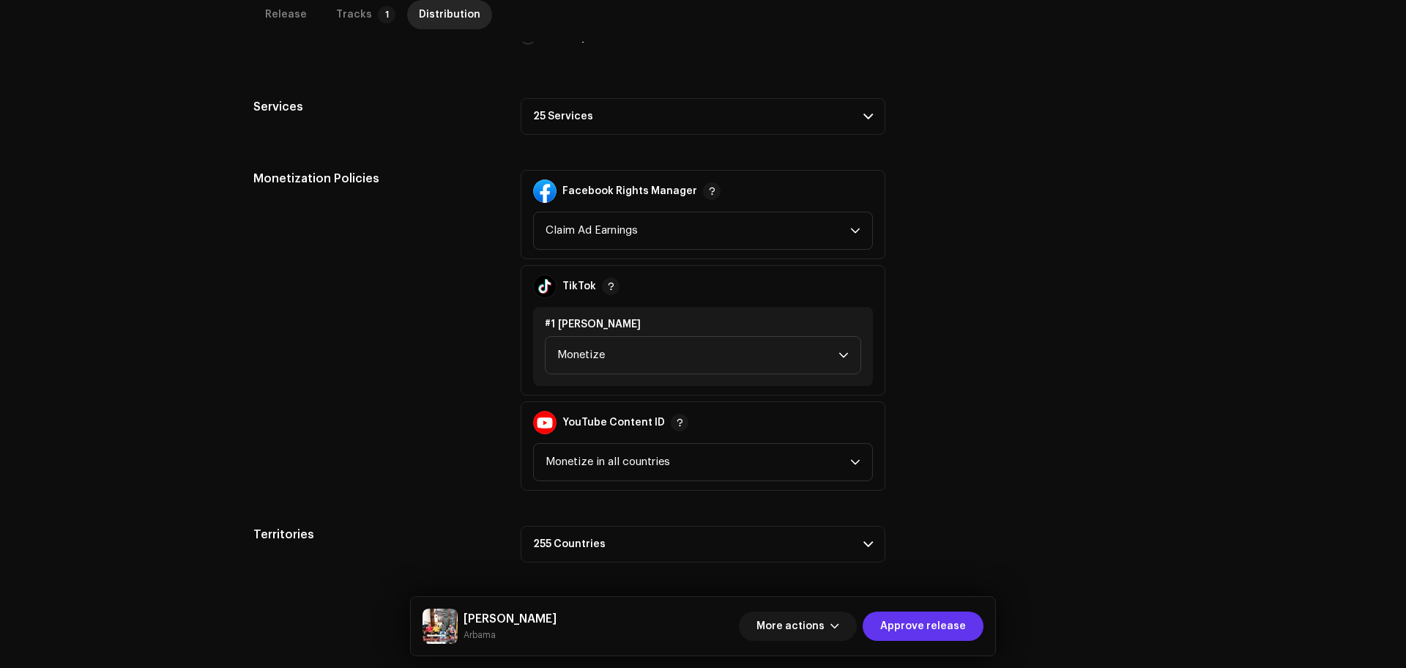
click at [906, 617] on span "Approve release" at bounding box center [923, 625] width 86 height 29
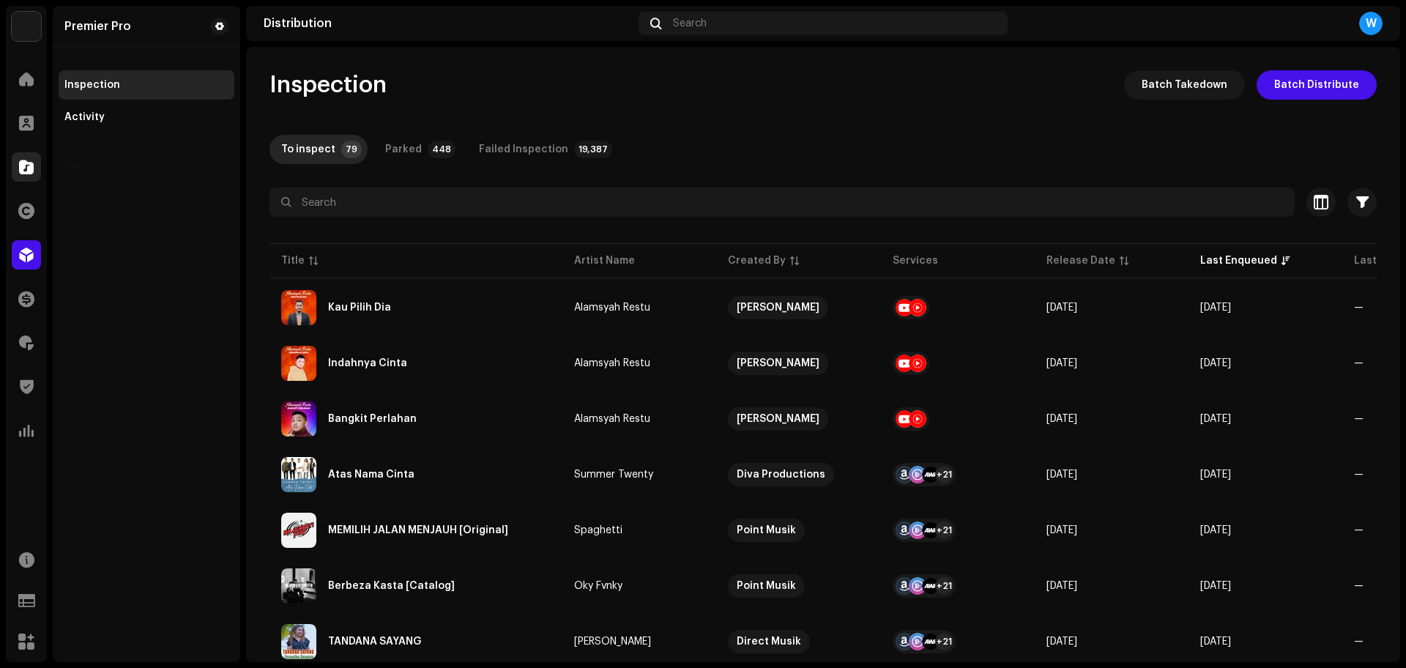
click at [16, 160] on div at bounding box center [26, 166] width 29 height 29
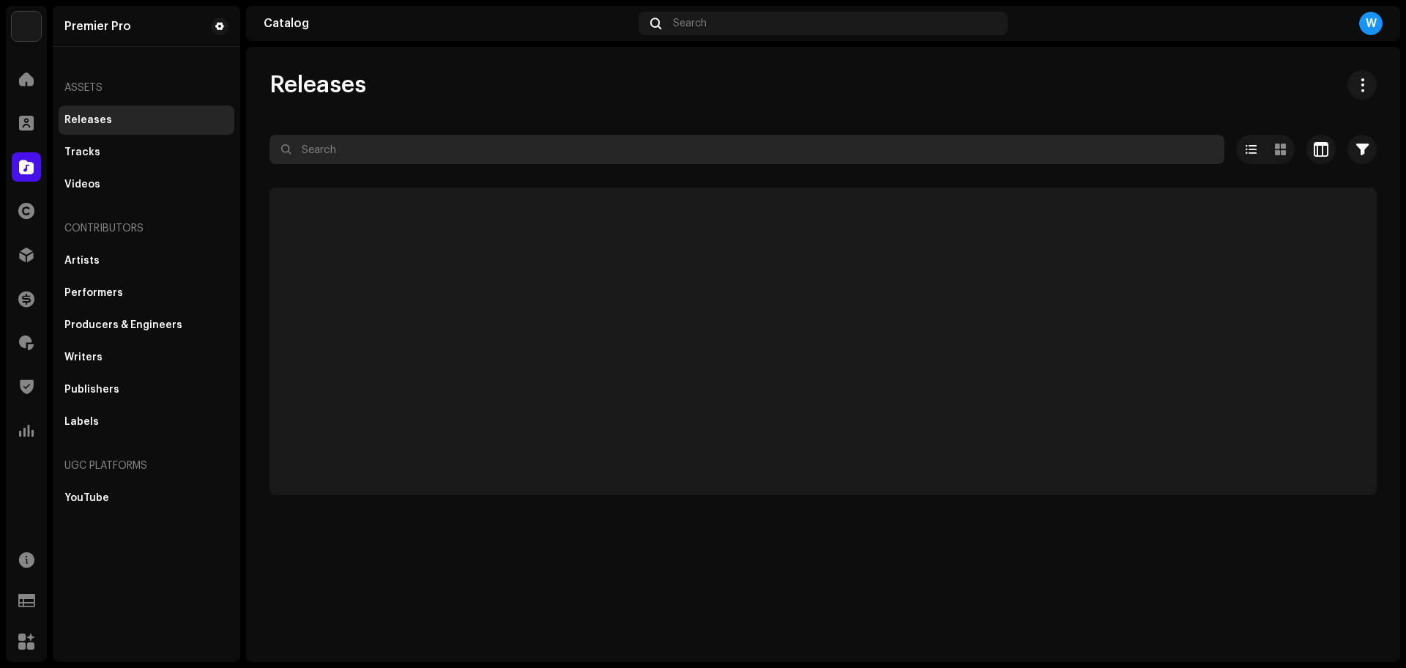
click at [368, 147] on input "text" at bounding box center [746, 149] width 955 height 29
paste input "QZZ662324513"
type input "QZZ662324513"
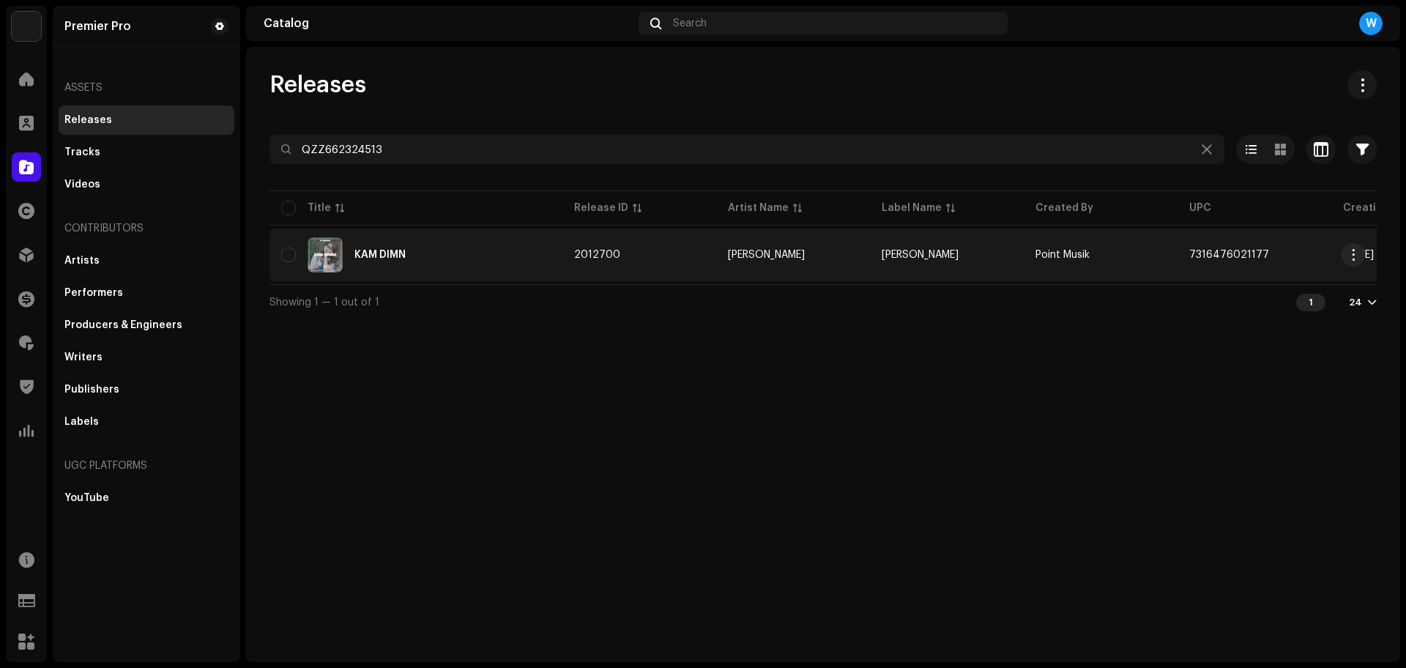
click at [458, 258] on div "KAM DIMN" at bounding box center [415, 254] width 269 height 35
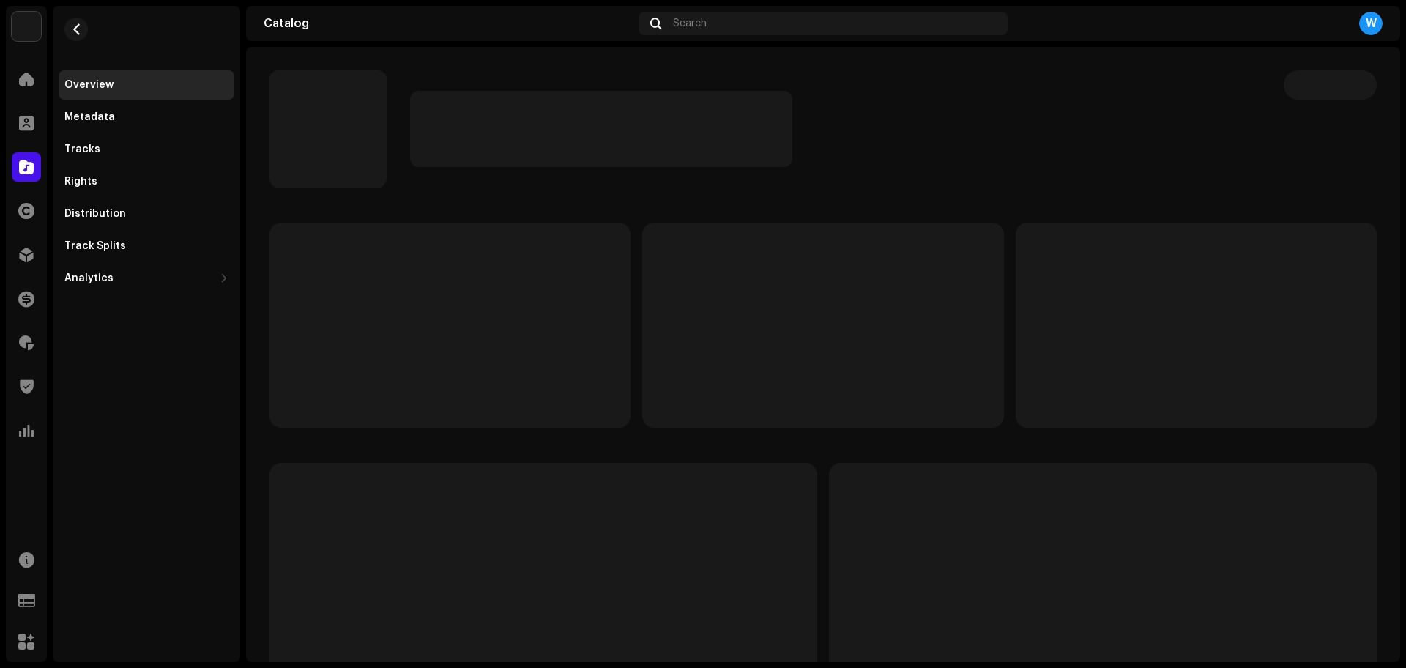
drag, startPoint x: 457, startPoint y: 256, endPoint x: 472, endPoint y: 240, distance: 21.2
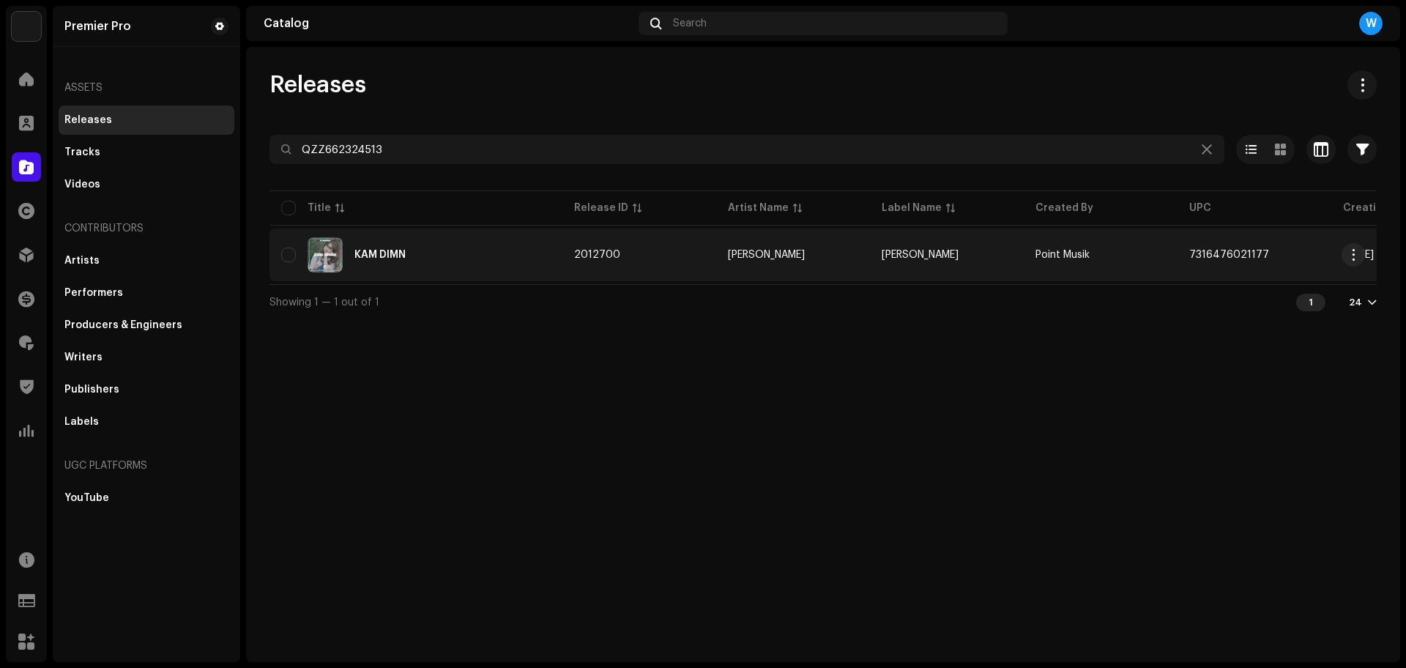
click at [400, 256] on div "KAM DIMN" at bounding box center [379, 255] width 51 height 10
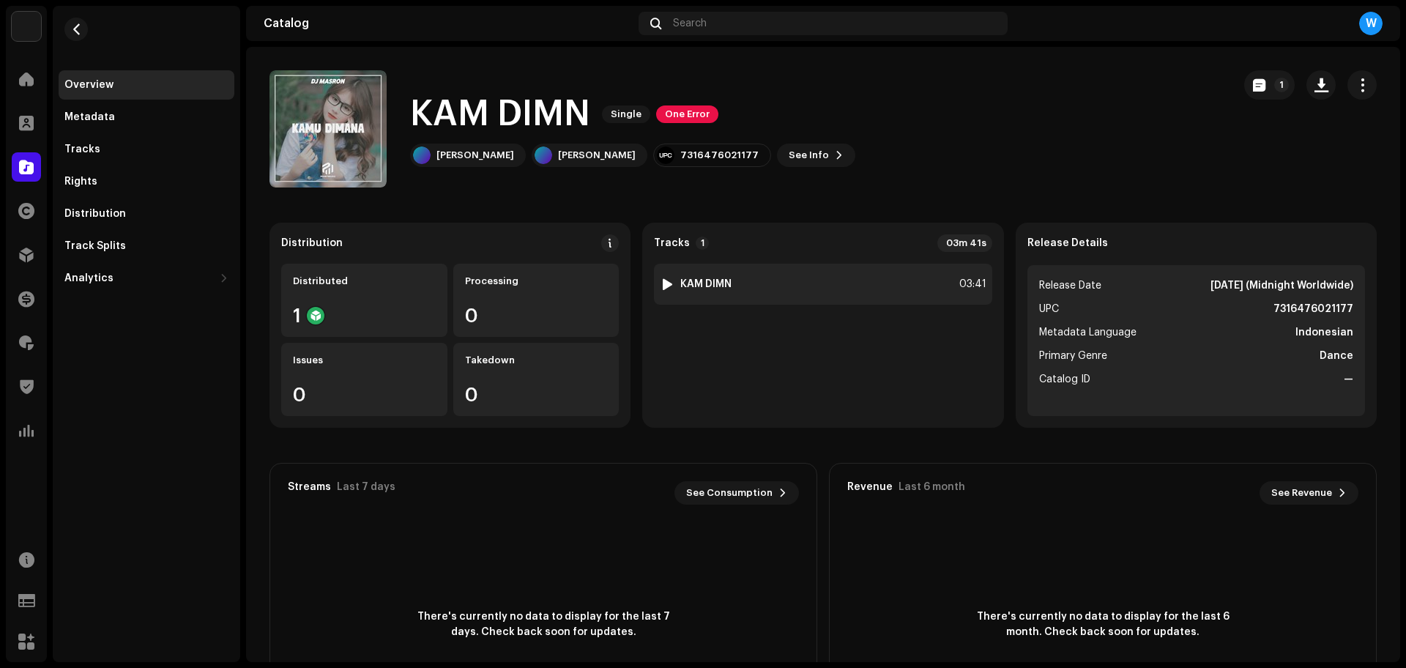
click at [662, 279] on div at bounding box center [667, 284] width 11 height 12
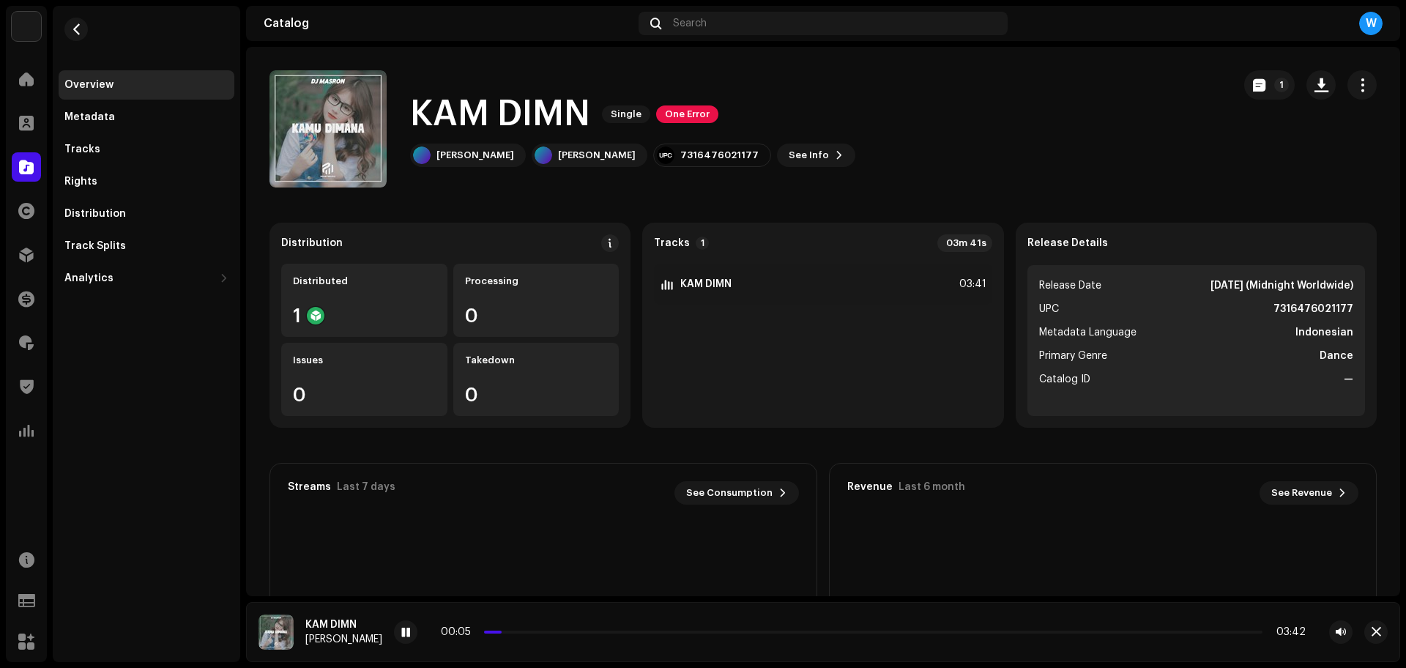
click at [518, 633] on div "00:05 03:42" at bounding box center [873, 632] width 865 height 12
click at [520, 633] on p-slider at bounding box center [873, 631] width 778 height 3
click at [560, 630] on p-slider at bounding box center [873, 631] width 778 height 3
click at [585, 631] on p-slider at bounding box center [873, 631] width 778 height 3
click at [1381, 632] on button "button" at bounding box center [1375, 631] width 23 height 23
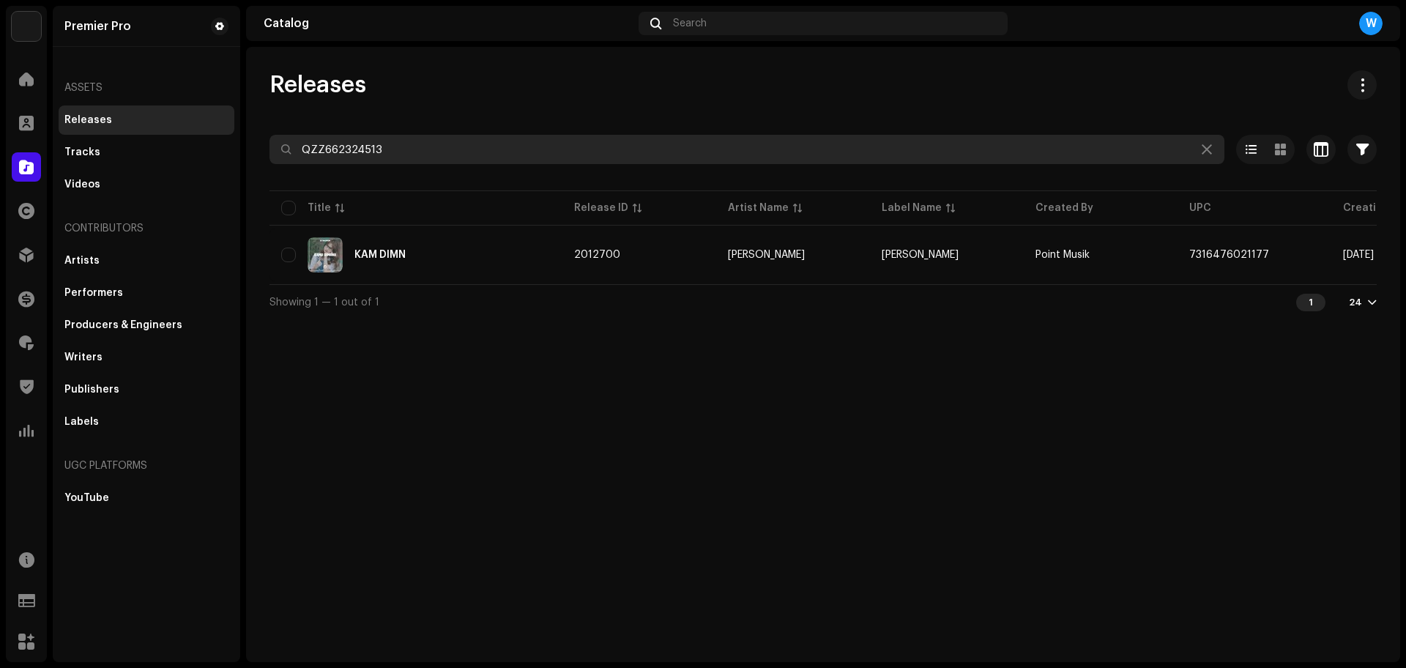
click at [469, 159] on input "QZZ662324513" at bounding box center [746, 149] width 955 height 29
paste input "409"
type input "QZZ662324409"
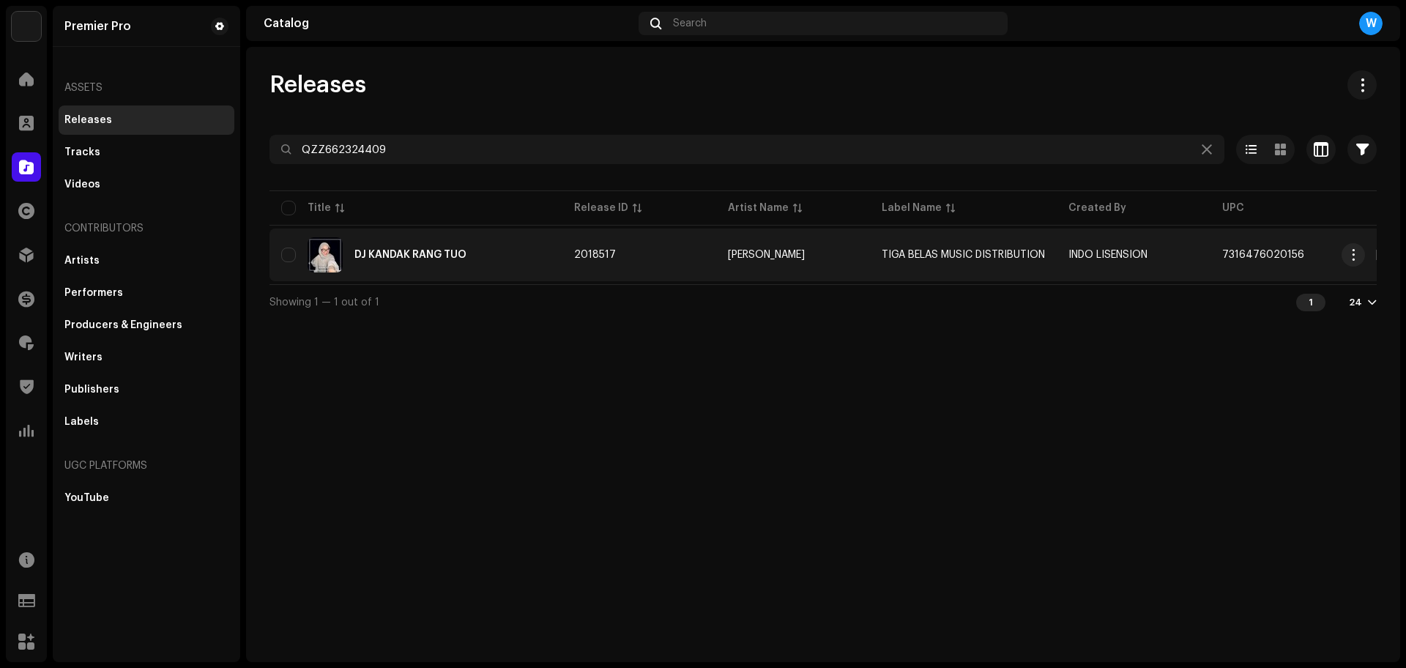
click at [433, 255] on div "DJ KANDAK RANG TUO" at bounding box center [410, 255] width 112 height 10
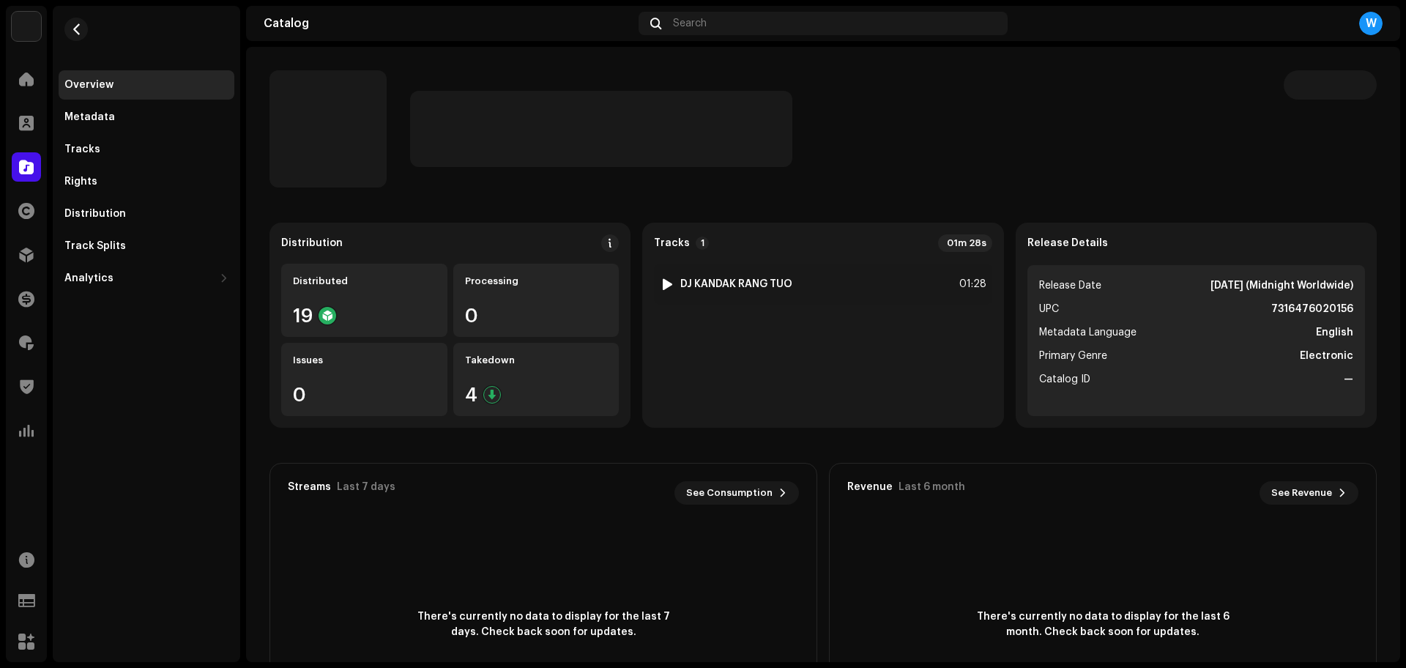
click at [661, 277] on img at bounding box center [667, 284] width 19 height 19
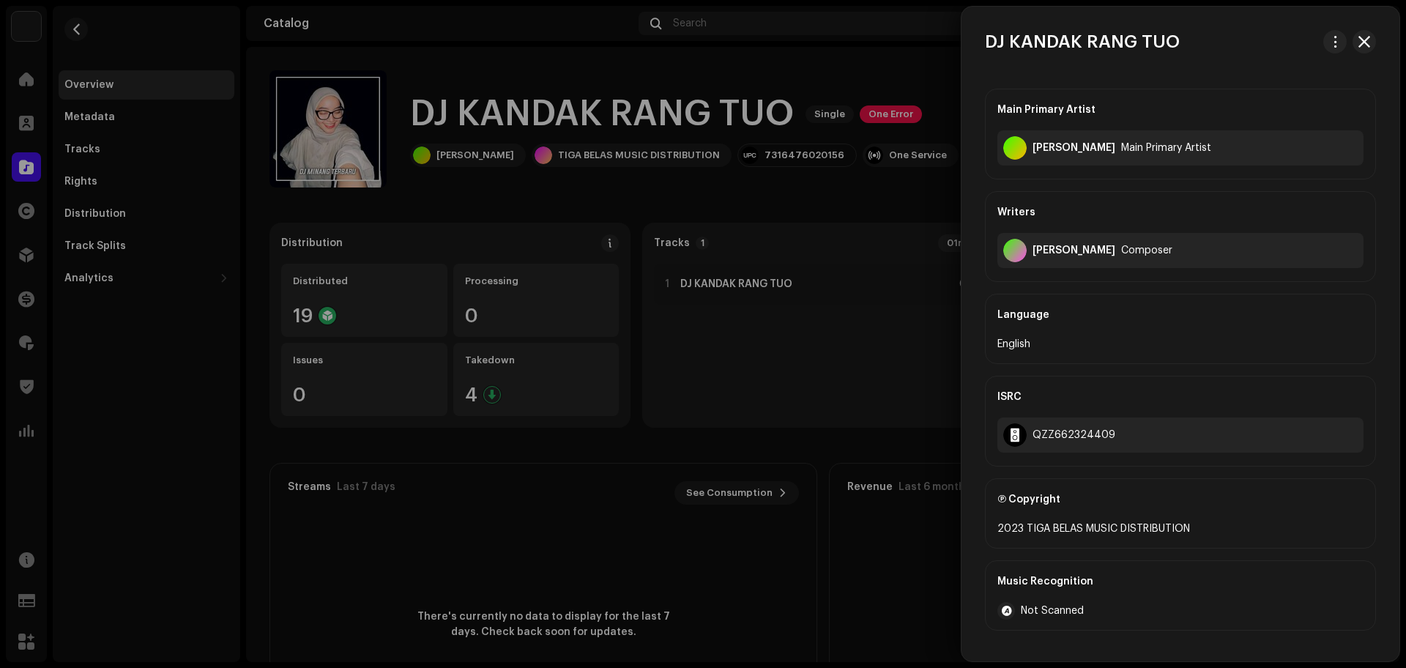
click at [661, 277] on div at bounding box center [703, 334] width 1406 height 668
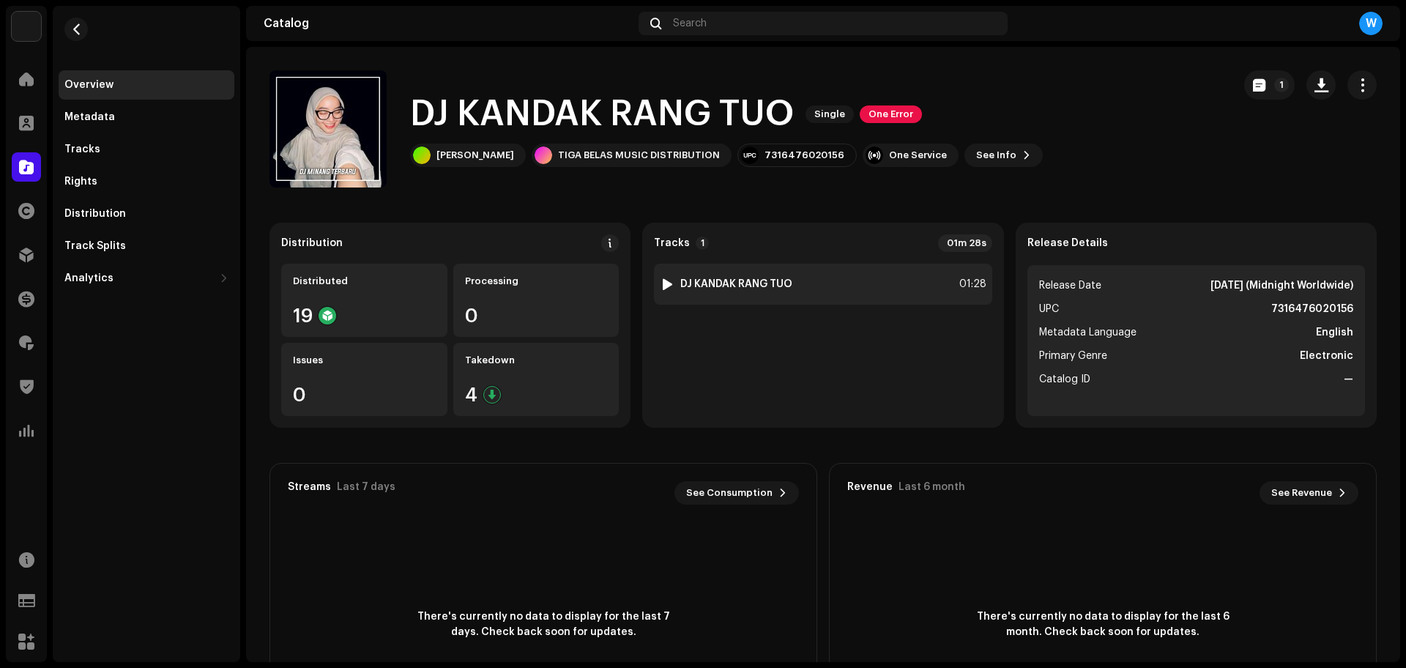
click at [665, 280] on div at bounding box center [667, 284] width 11 height 12
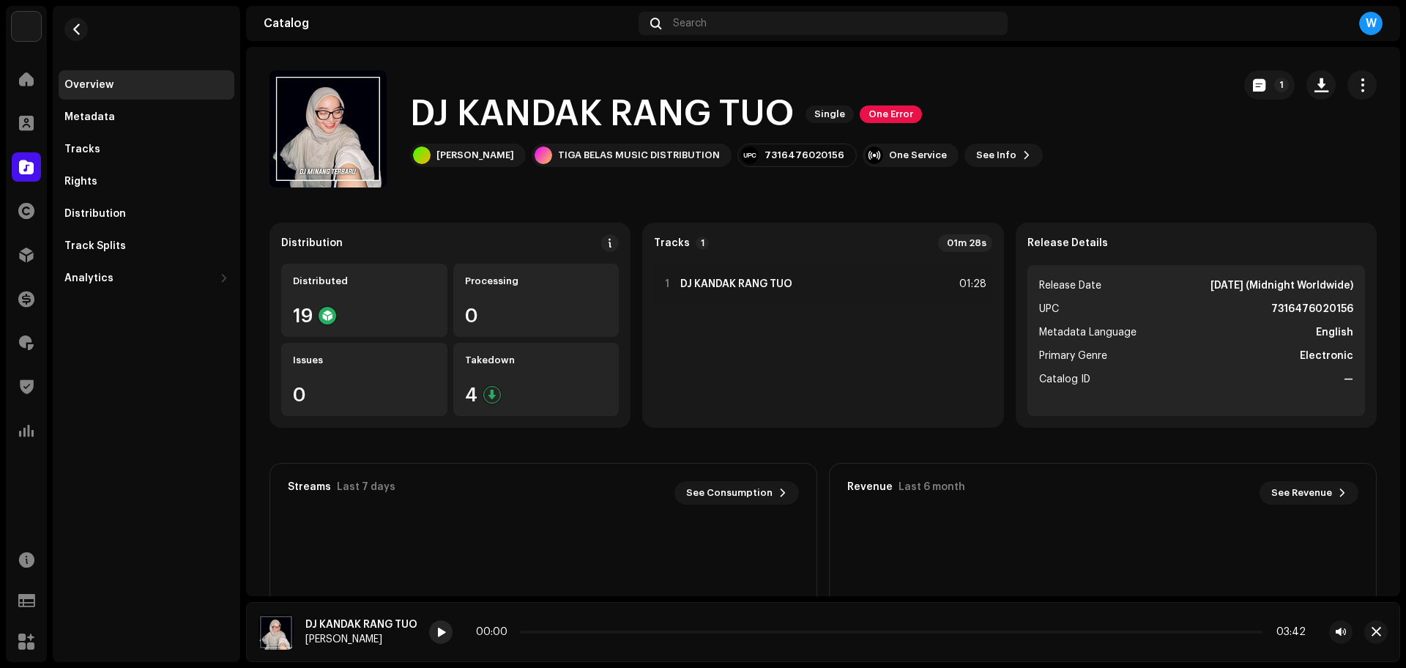
click at [439, 627] on span at bounding box center [440, 633] width 9 height 12
click at [556, 632] on p-slider at bounding box center [890, 631] width 743 height 3
click at [1378, 629] on span "button" at bounding box center [1376, 632] width 10 height 12
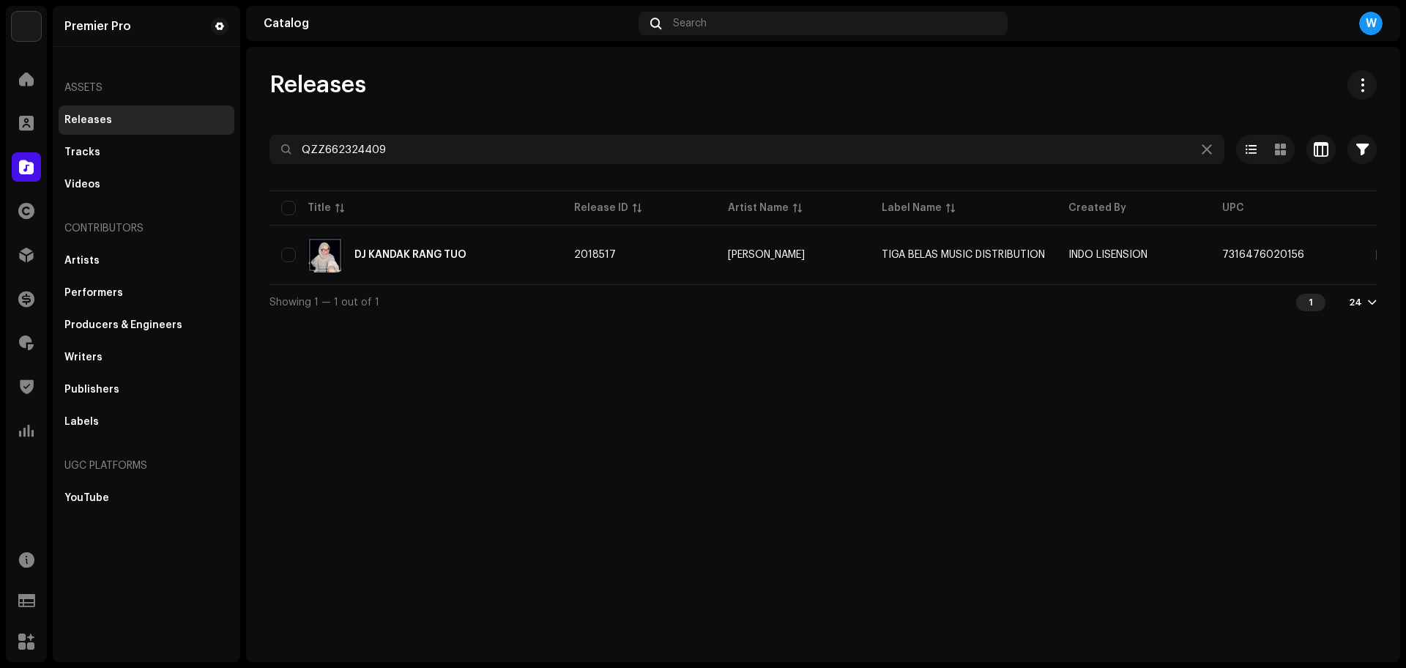
click at [753, 92] on div "Releases" at bounding box center [822, 84] width 1107 height 29
click at [423, 168] on div at bounding box center [822, 175] width 1107 height 23
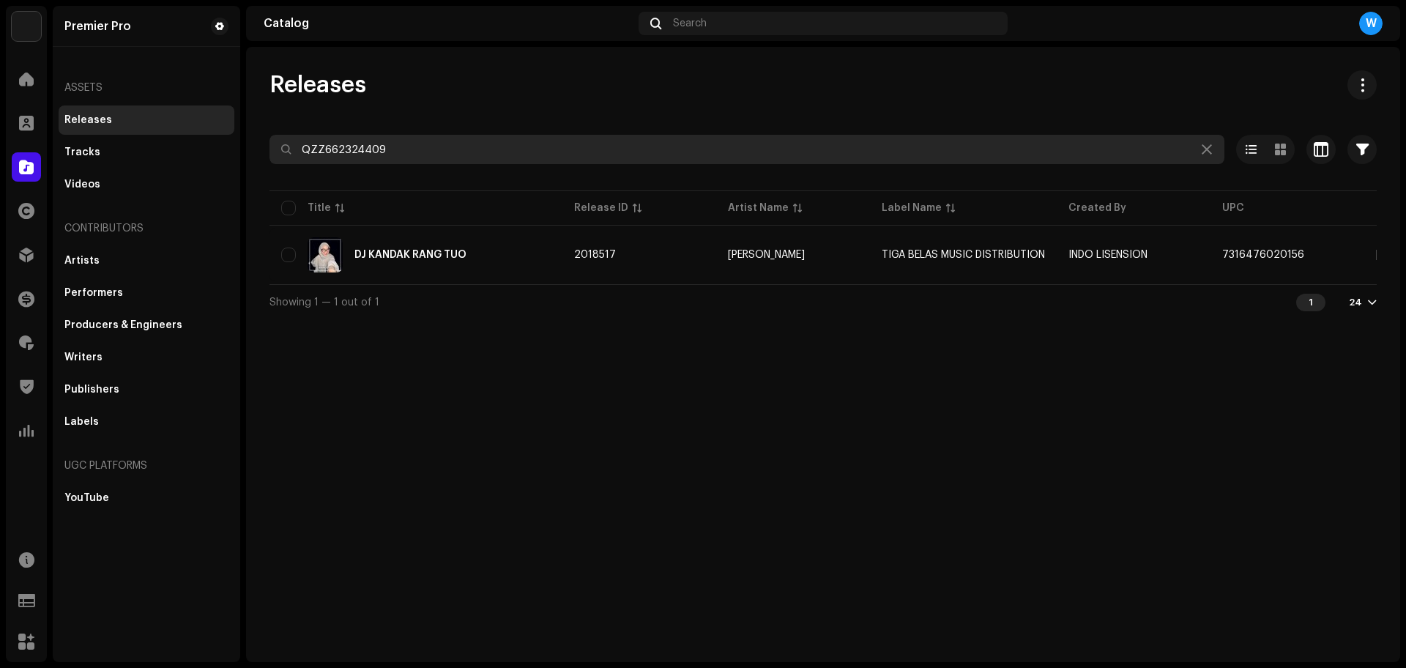
click at [425, 158] on input "QZZ662324409" at bounding box center [746, 149] width 955 height 29
paste input "517"
type input "QZZ662324517"
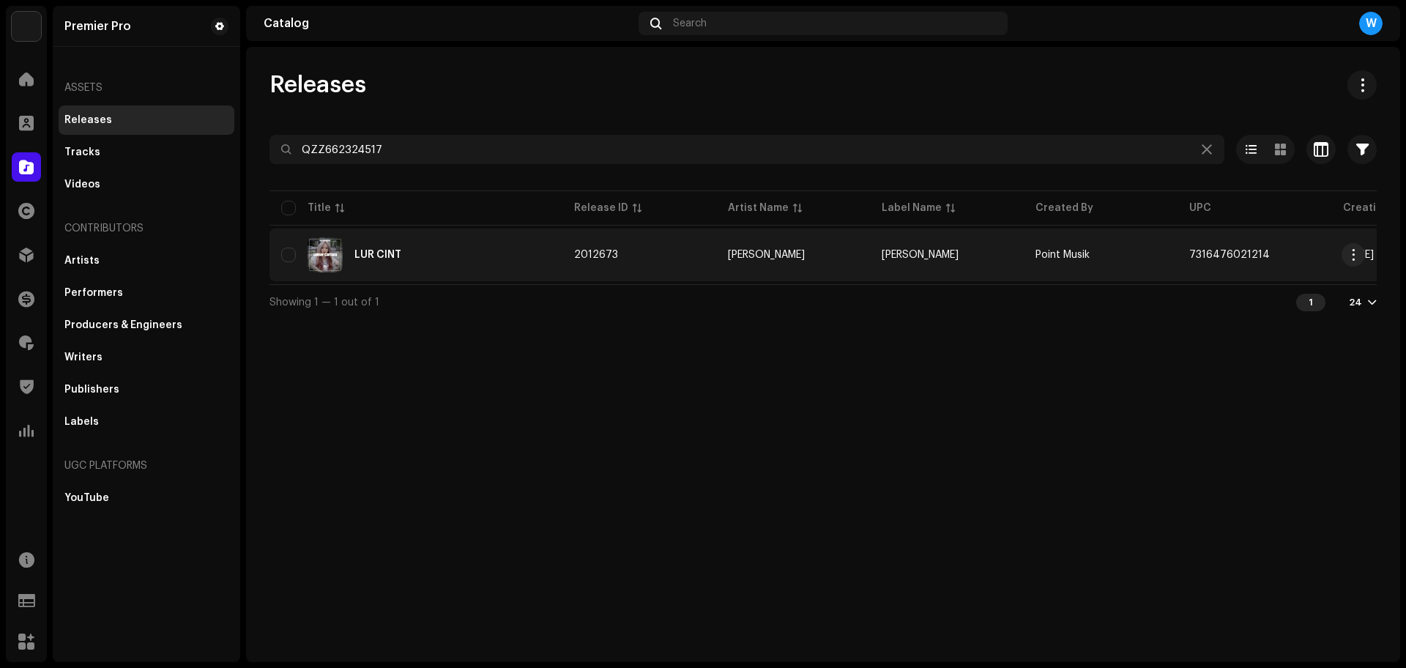
click at [477, 262] on div "LUR CINT" at bounding box center [415, 254] width 269 height 35
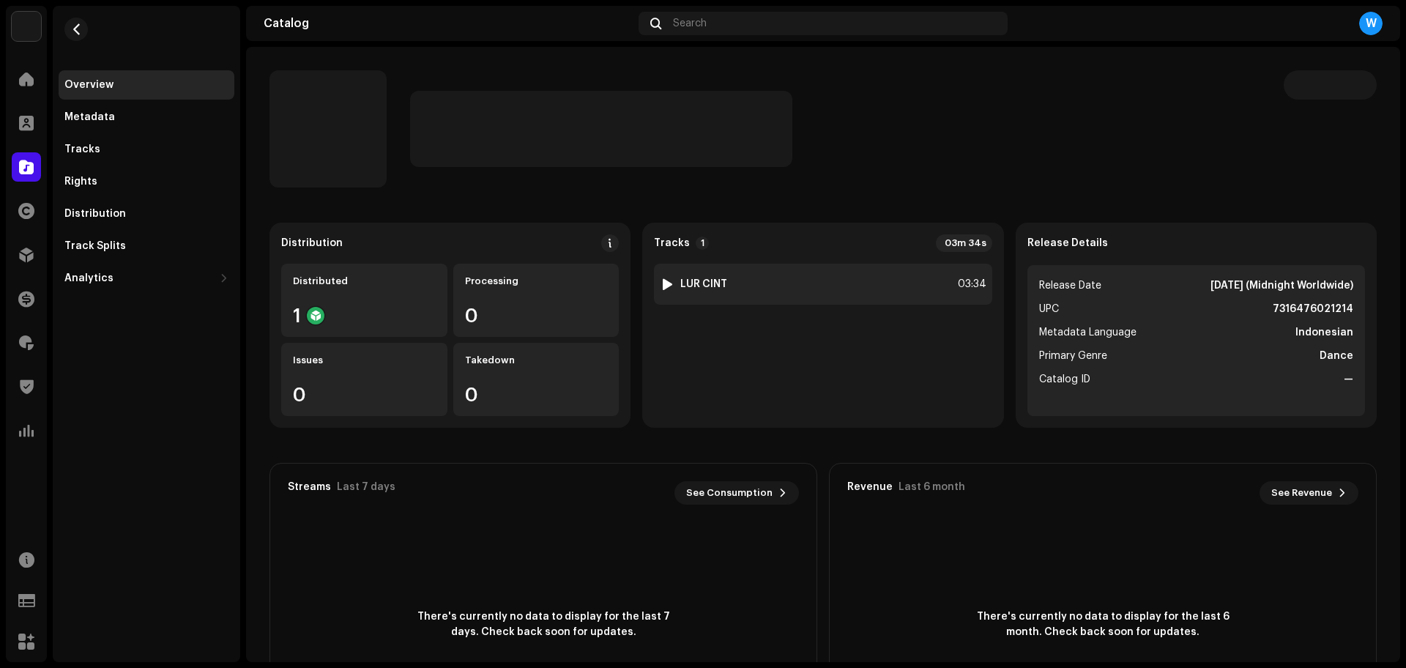
click at [662, 282] on div at bounding box center [667, 284] width 11 height 12
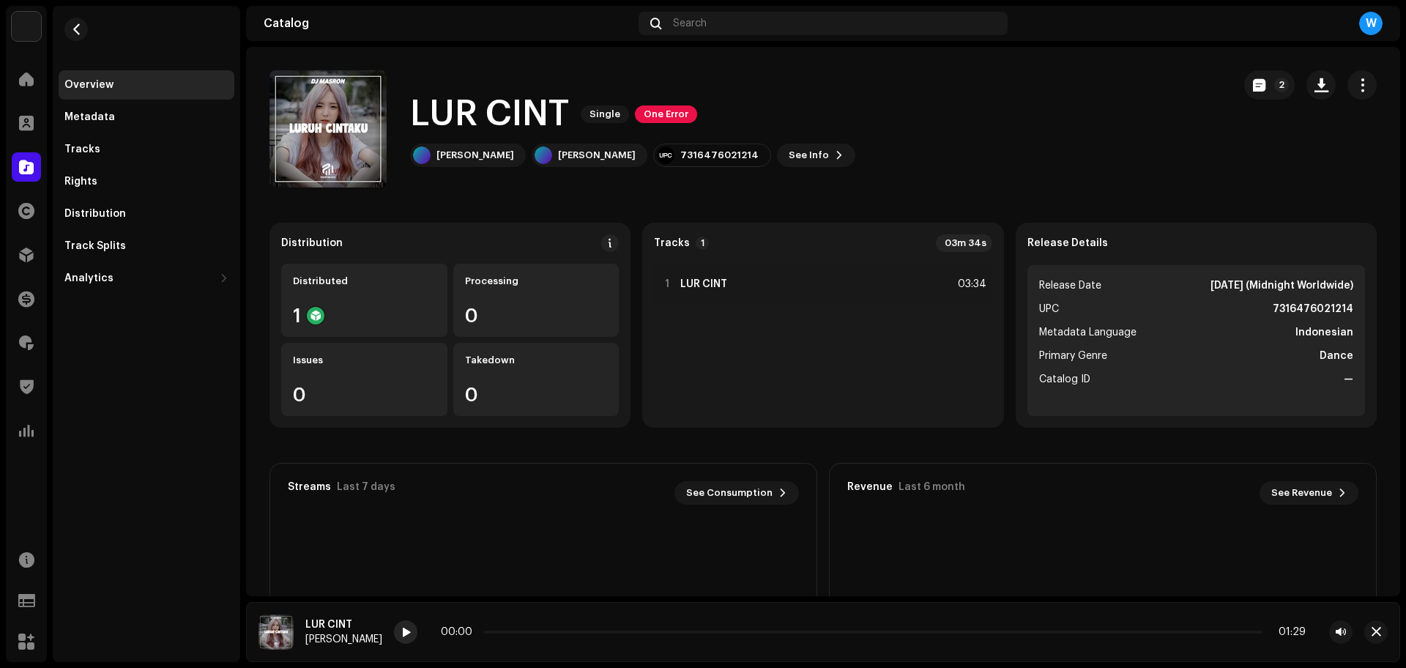
click at [394, 627] on div at bounding box center [405, 631] width 23 height 23
click at [522, 630] on p-slider at bounding box center [873, 631] width 778 height 3
click at [643, 631] on p-slider at bounding box center [873, 631] width 778 height 3
click at [761, 633] on p-slider at bounding box center [873, 631] width 778 height 3
click at [1380, 630] on span "button" at bounding box center [1376, 632] width 10 height 12
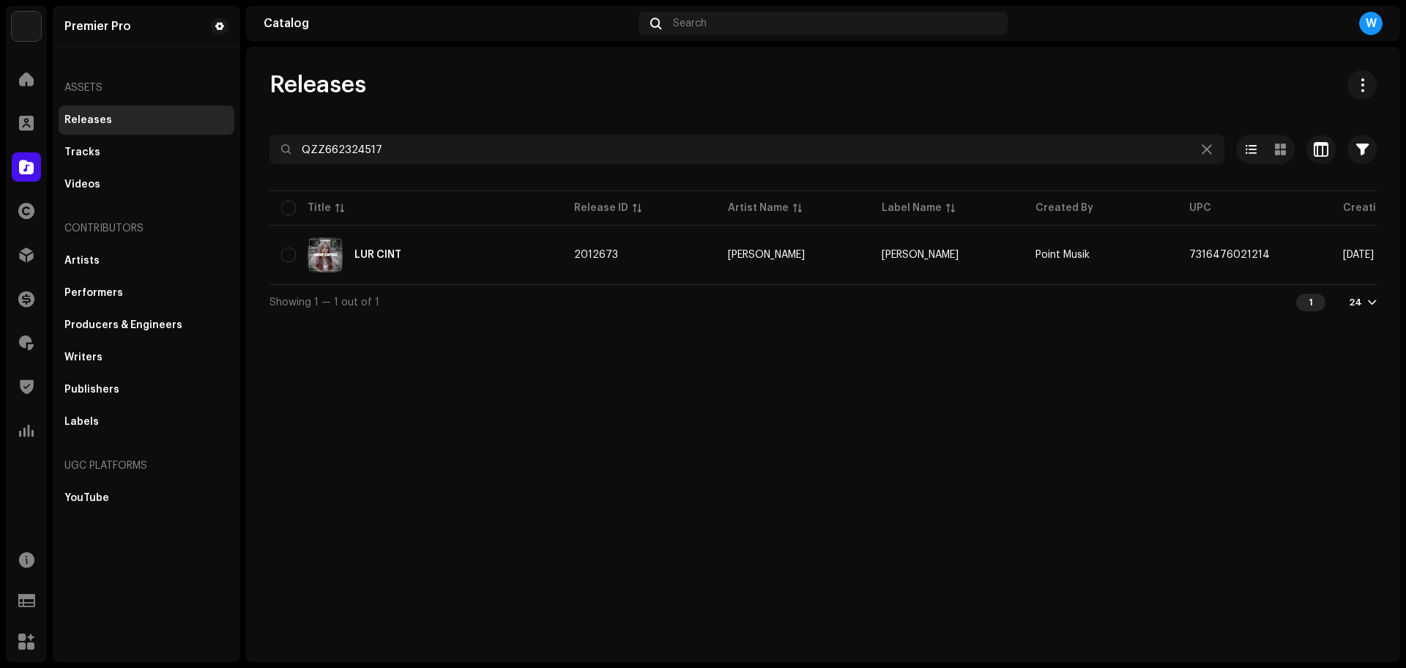
click at [406, 165] on div at bounding box center [822, 175] width 1107 height 23
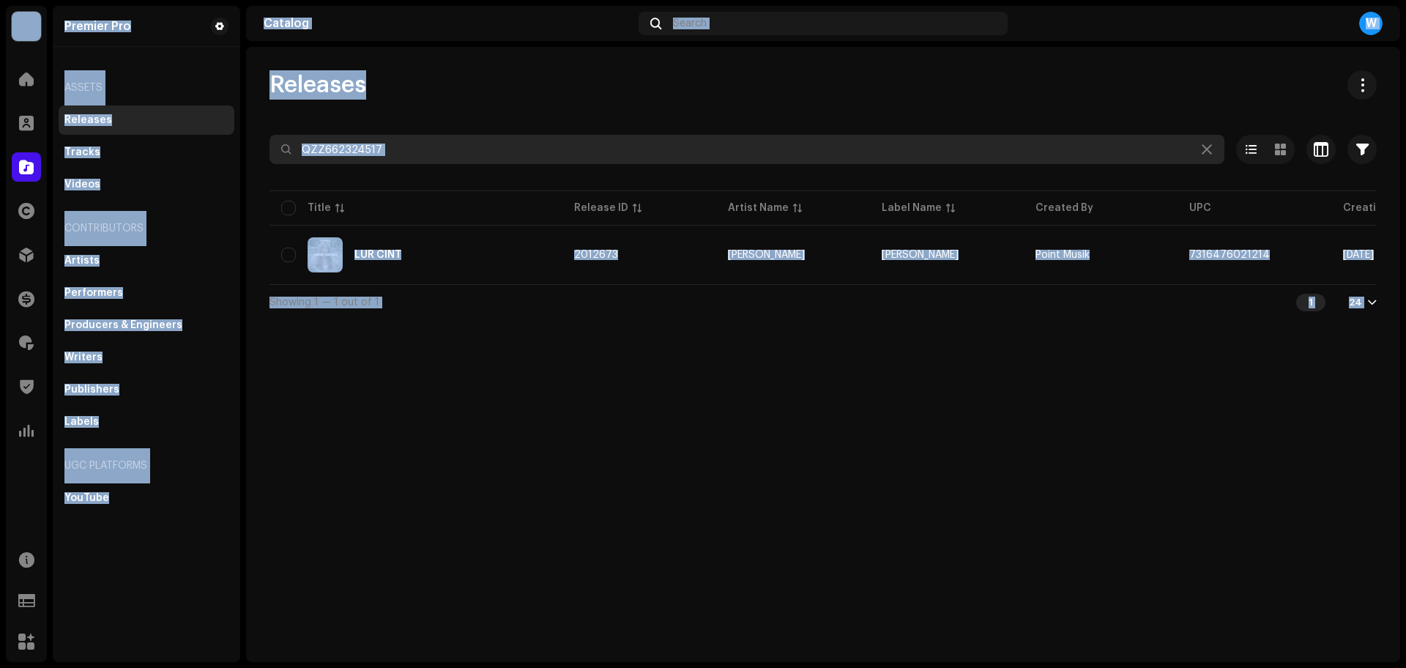
click at [414, 148] on input "QZZ662324517" at bounding box center [746, 149] width 955 height 29
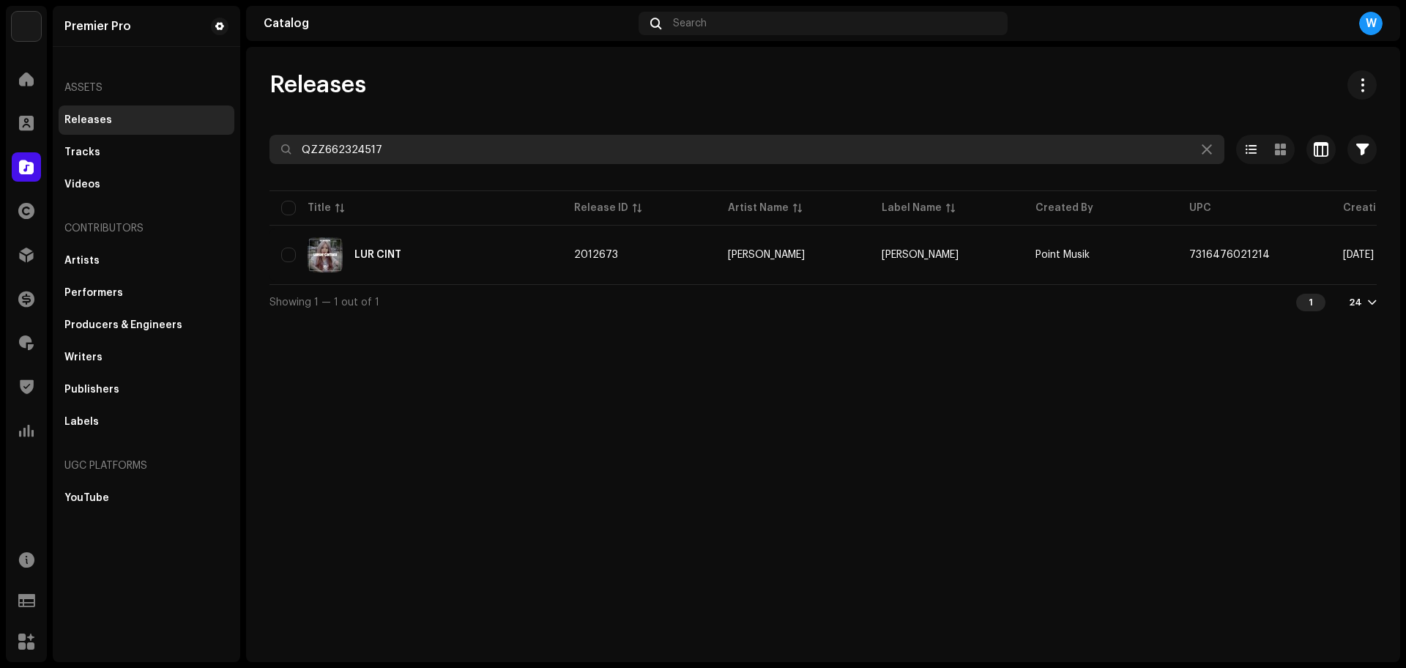
paste input "459"
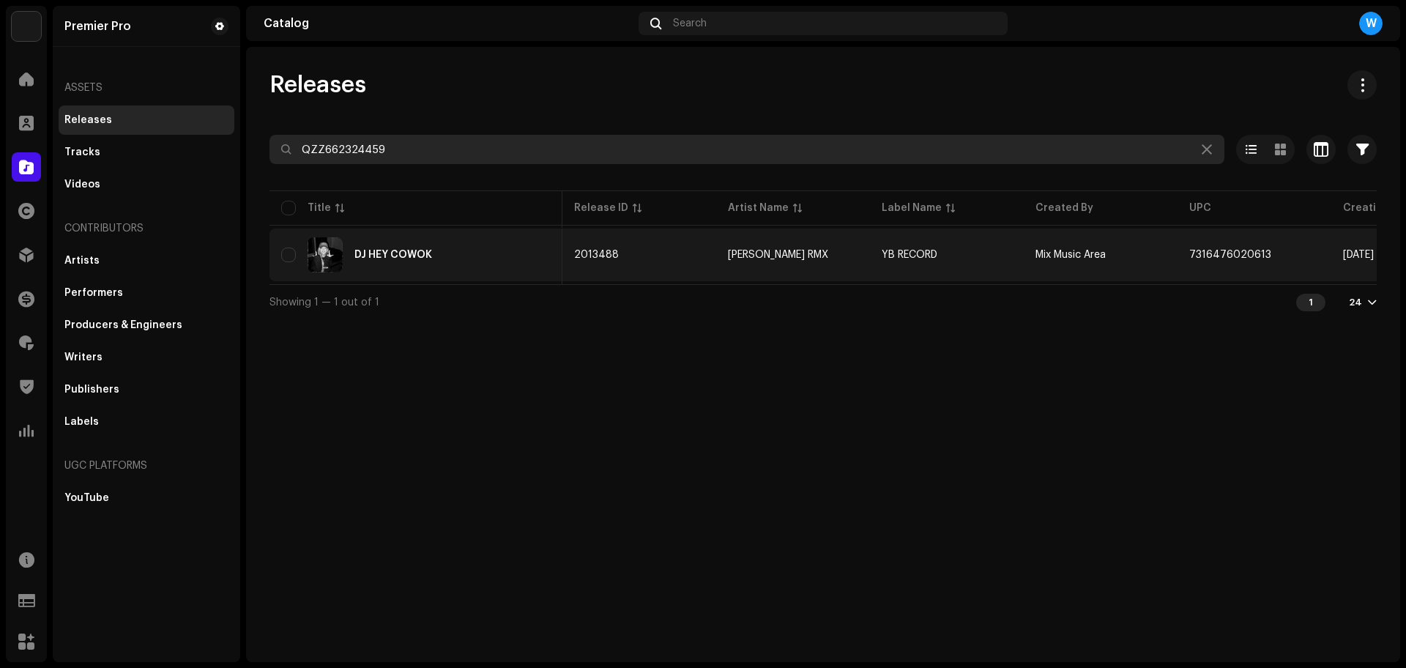
scroll to position [0, 366]
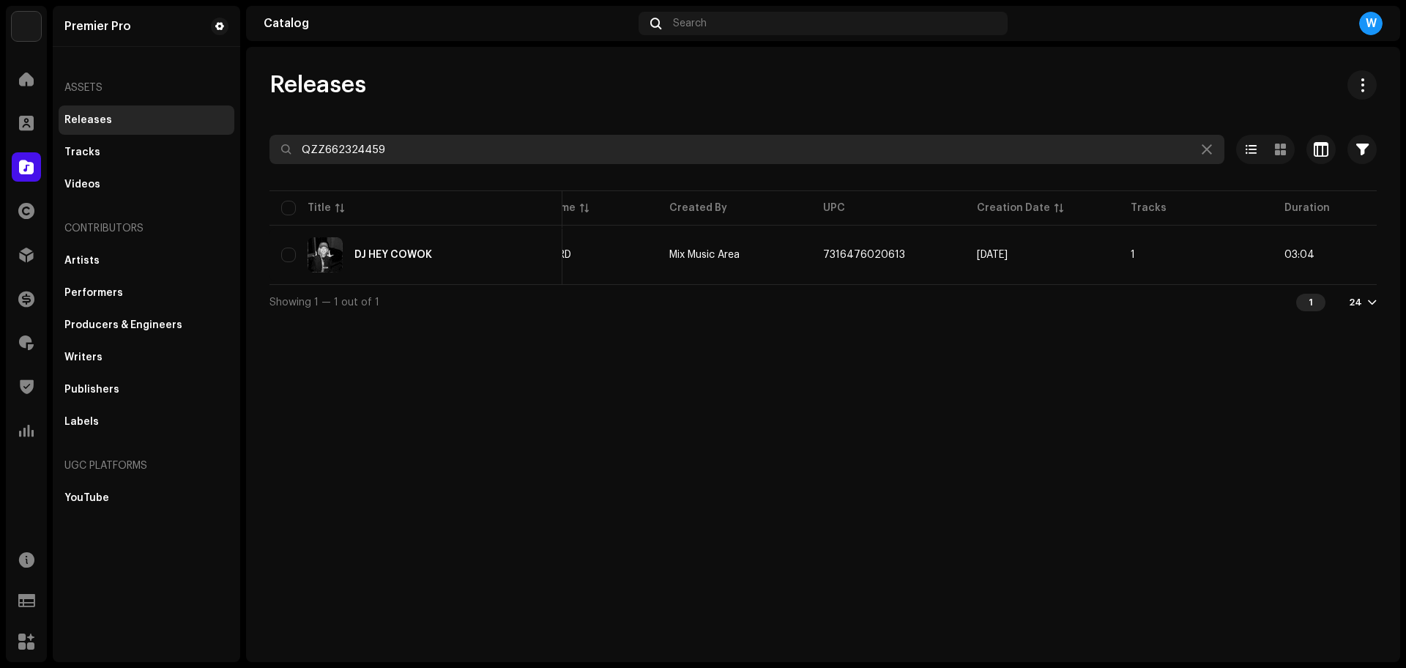
paste input "615"
type input "QZZ662324615"
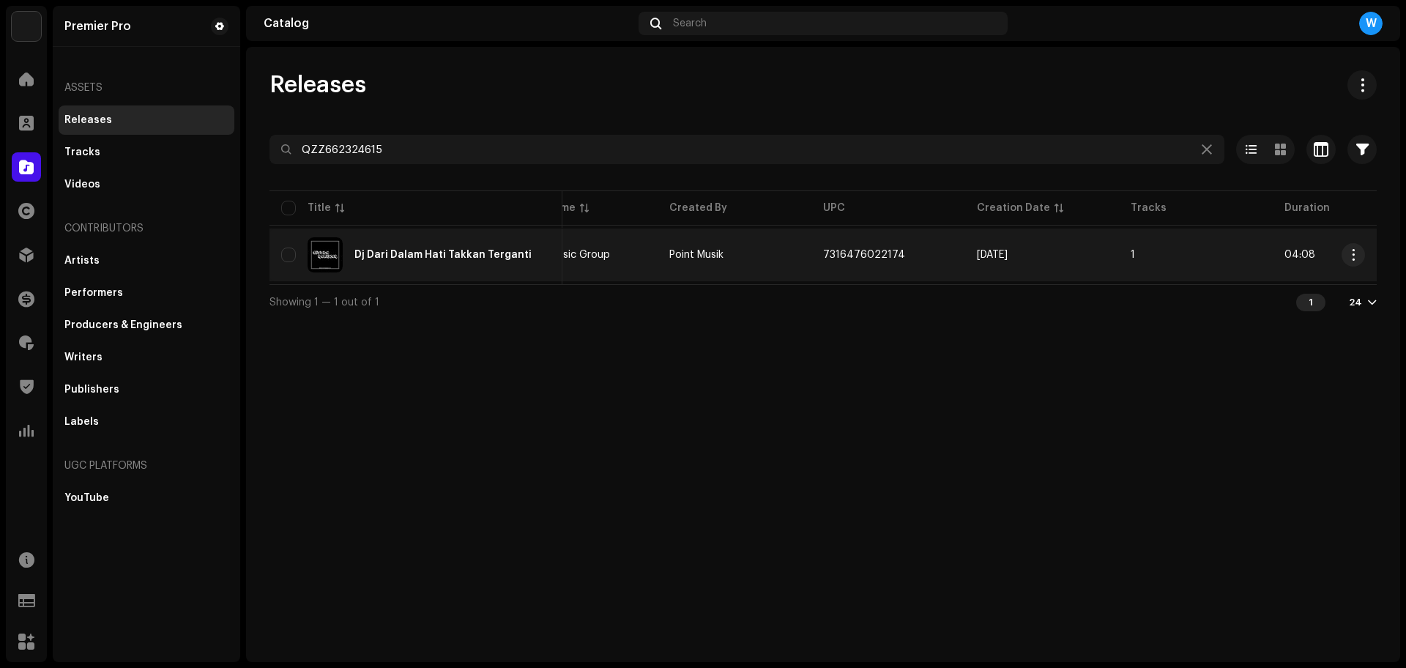
click at [419, 253] on div "Dj Dari Dalam Hati Takkan Terganti" at bounding box center [442, 255] width 177 height 10
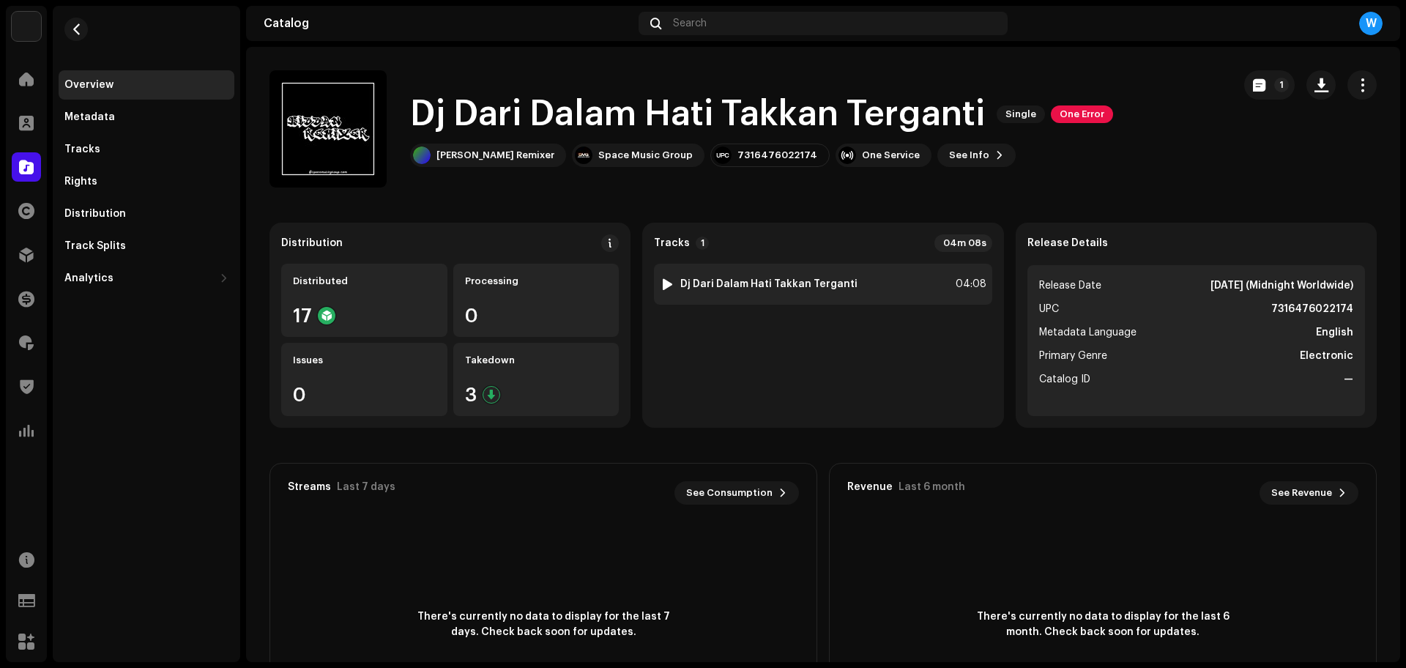
click at [662, 280] on div at bounding box center [667, 284] width 11 height 12
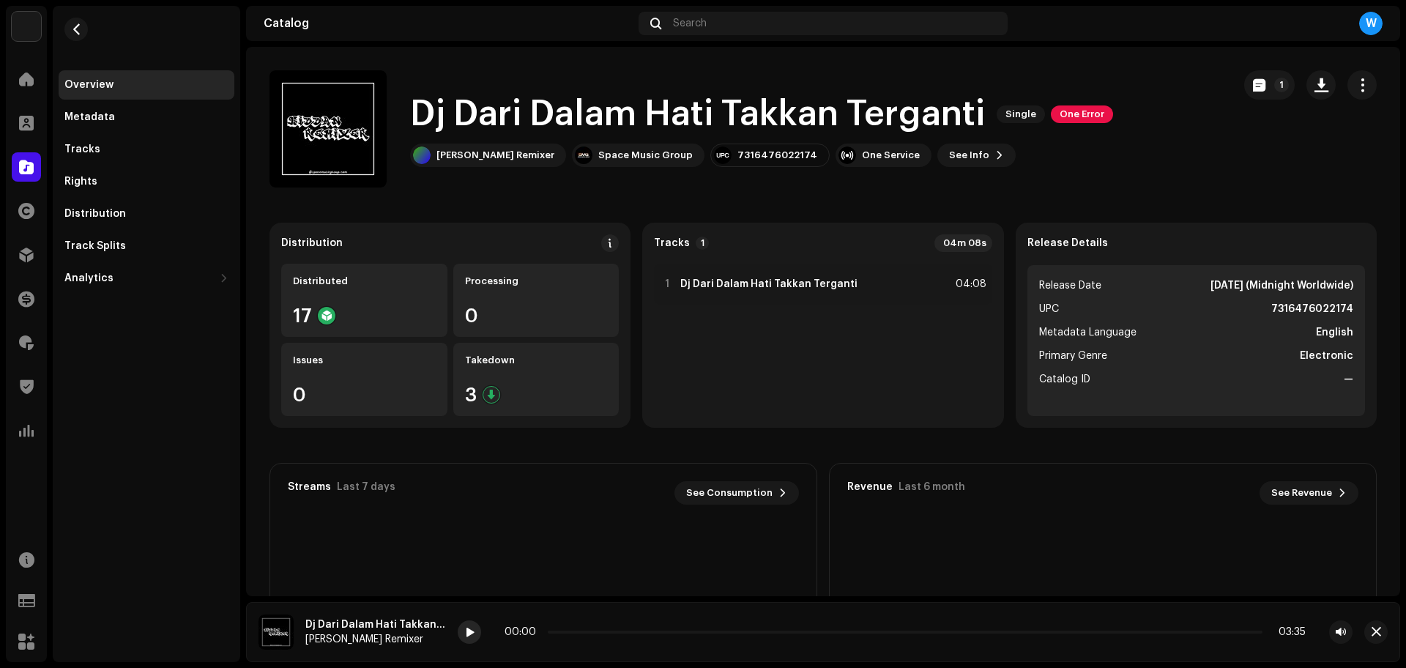
click at [466, 638] on div at bounding box center [469, 631] width 23 height 23
click at [466, 636] on span at bounding box center [469, 633] width 9 height 12
click at [1370, 633] on button "button" at bounding box center [1375, 631] width 23 height 23
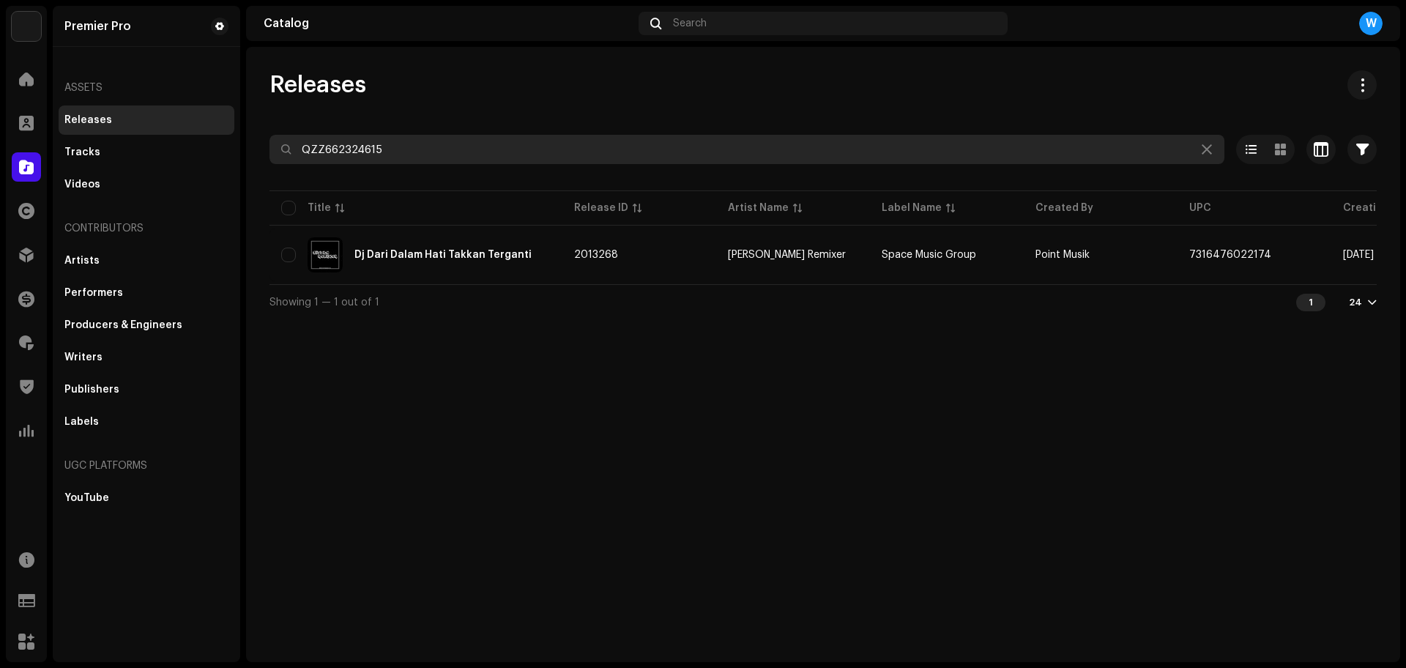
click at [478, 153] on input "QZZ662324615" at bounding box center [746, 149] width 955 height 29
paste input "581"
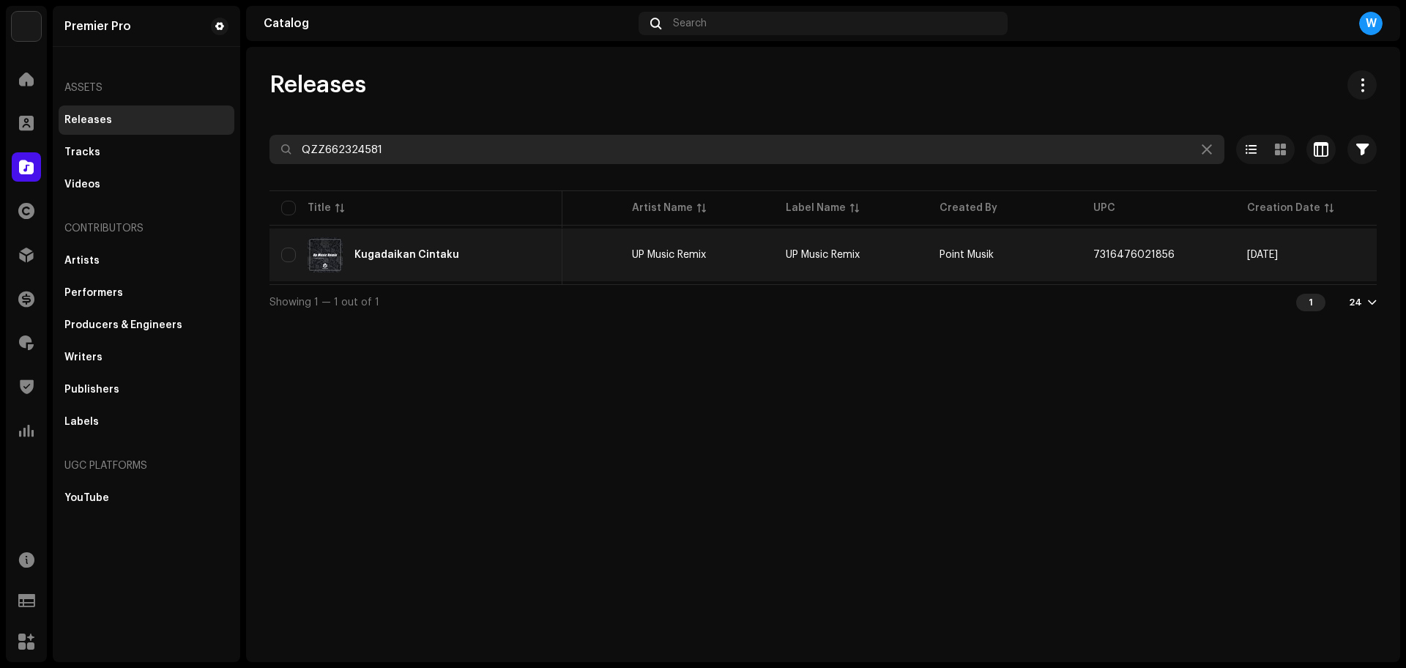
scroll to position [0, 416]
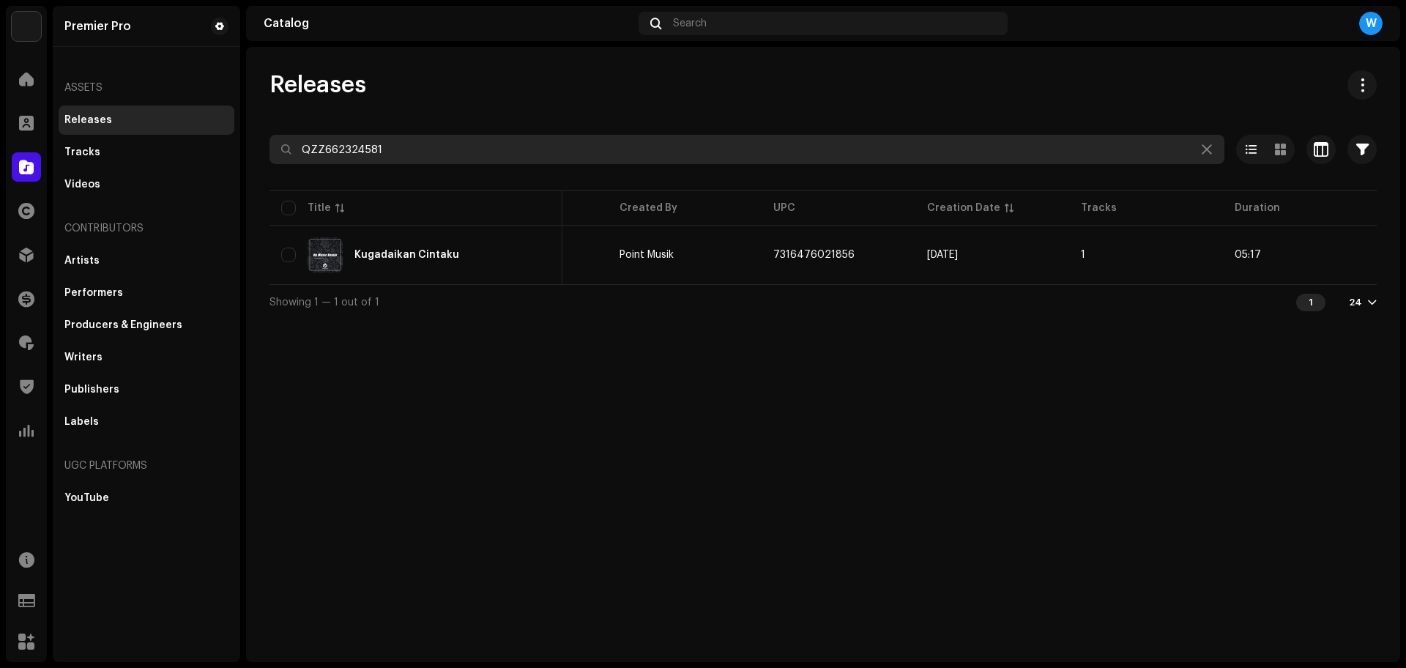
paste input "753"
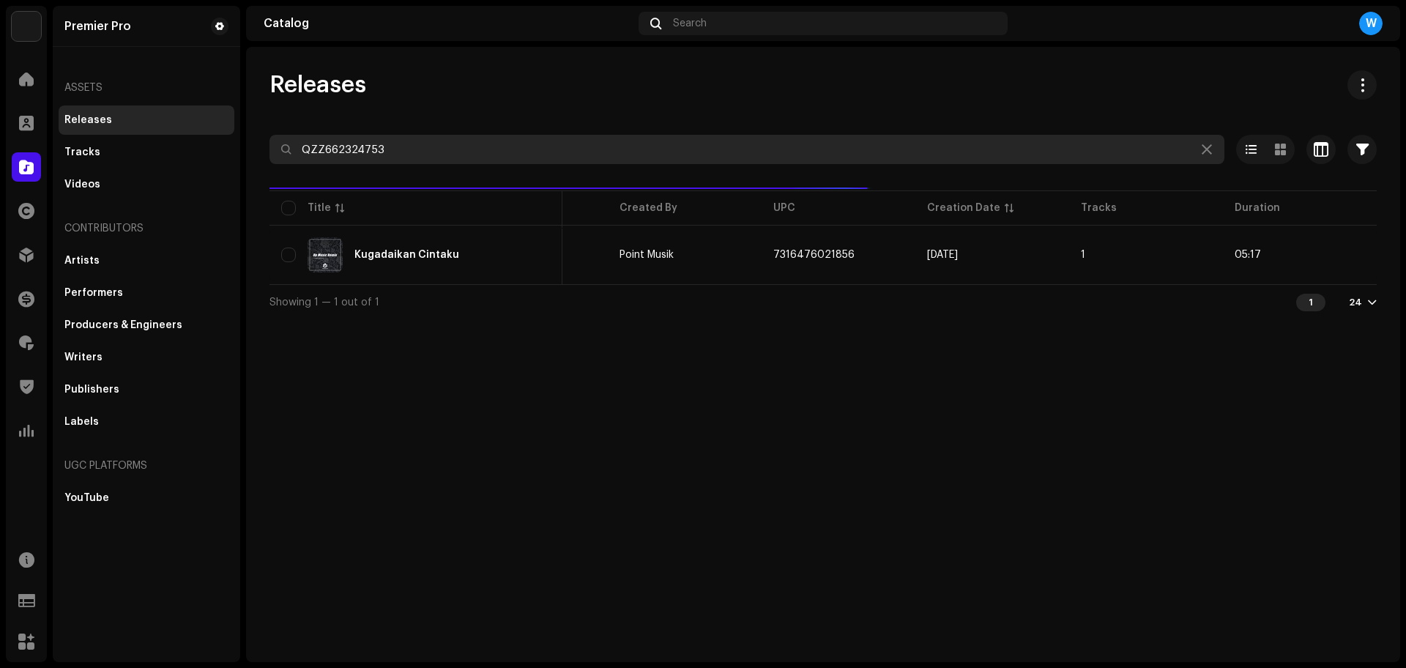
type input "QZZ662324753"
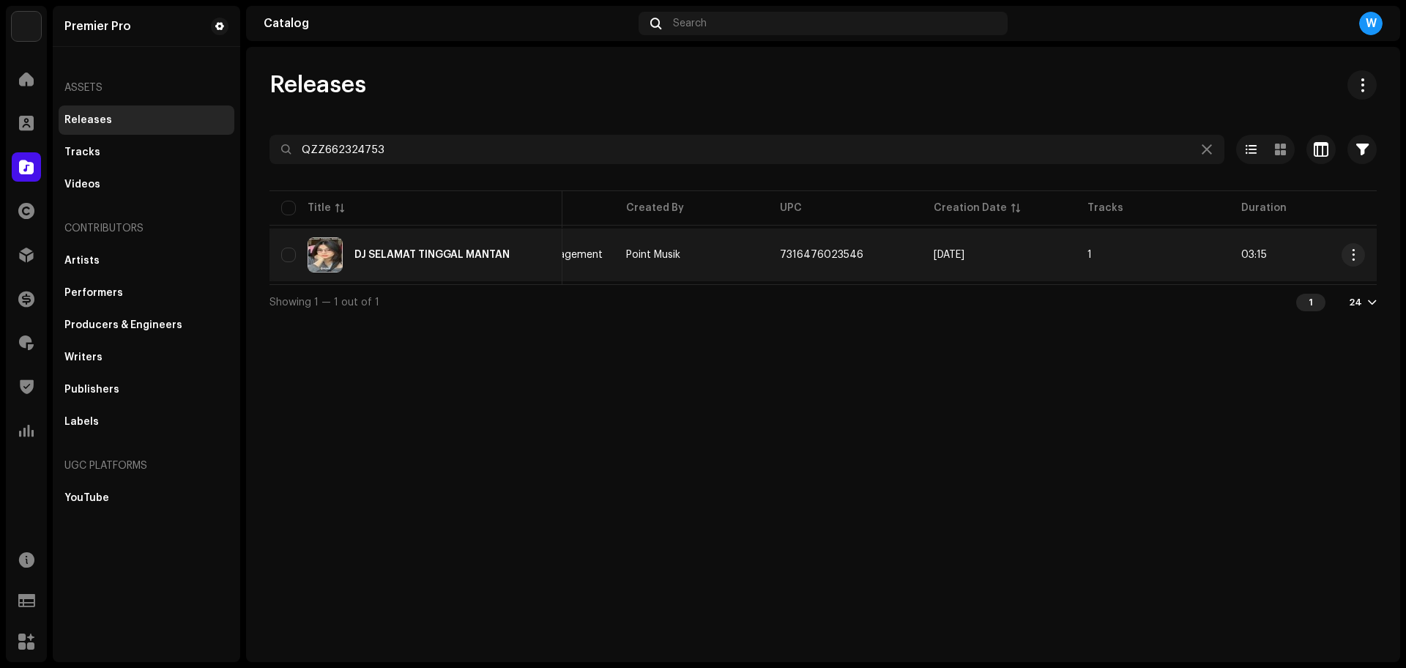
click at [436, 231] on td "DJ SELAMAT TINGGAL MANTAN" at bounding box center [415, 254] width 293 height 53
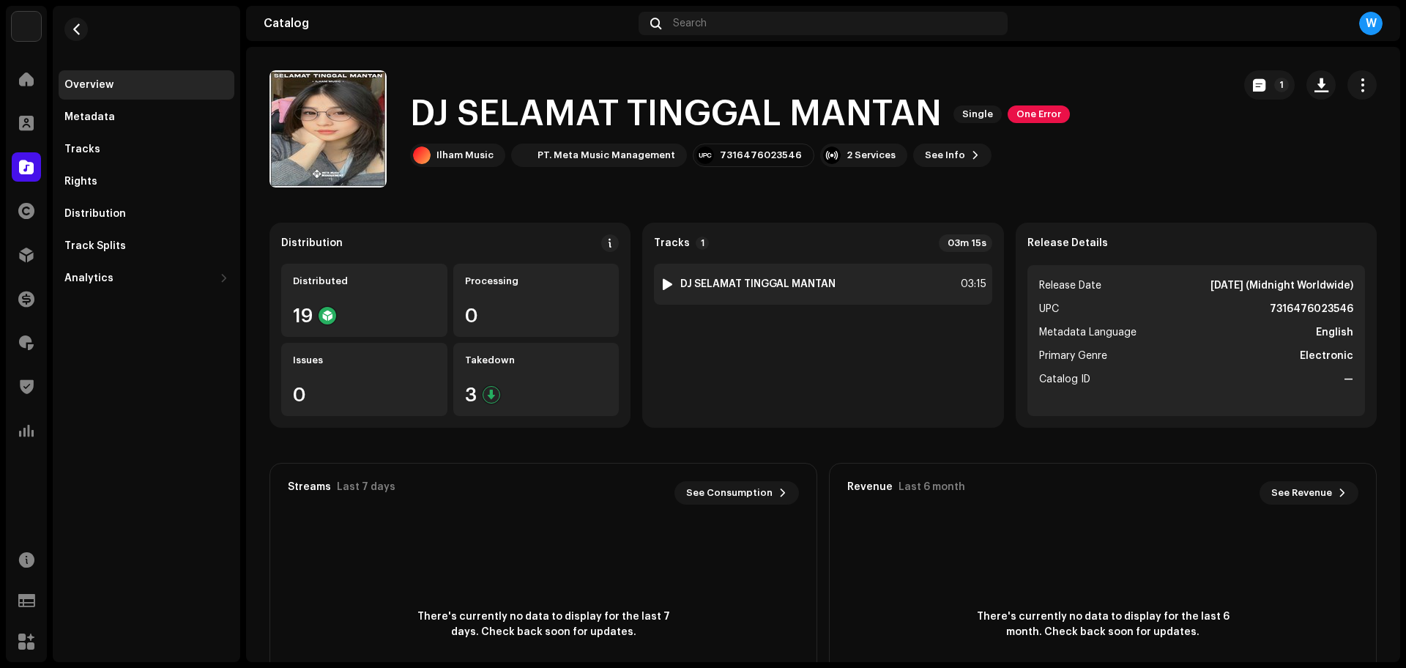
click at [665, 287] on div at bounding box center [667, 284] width 11 height 12
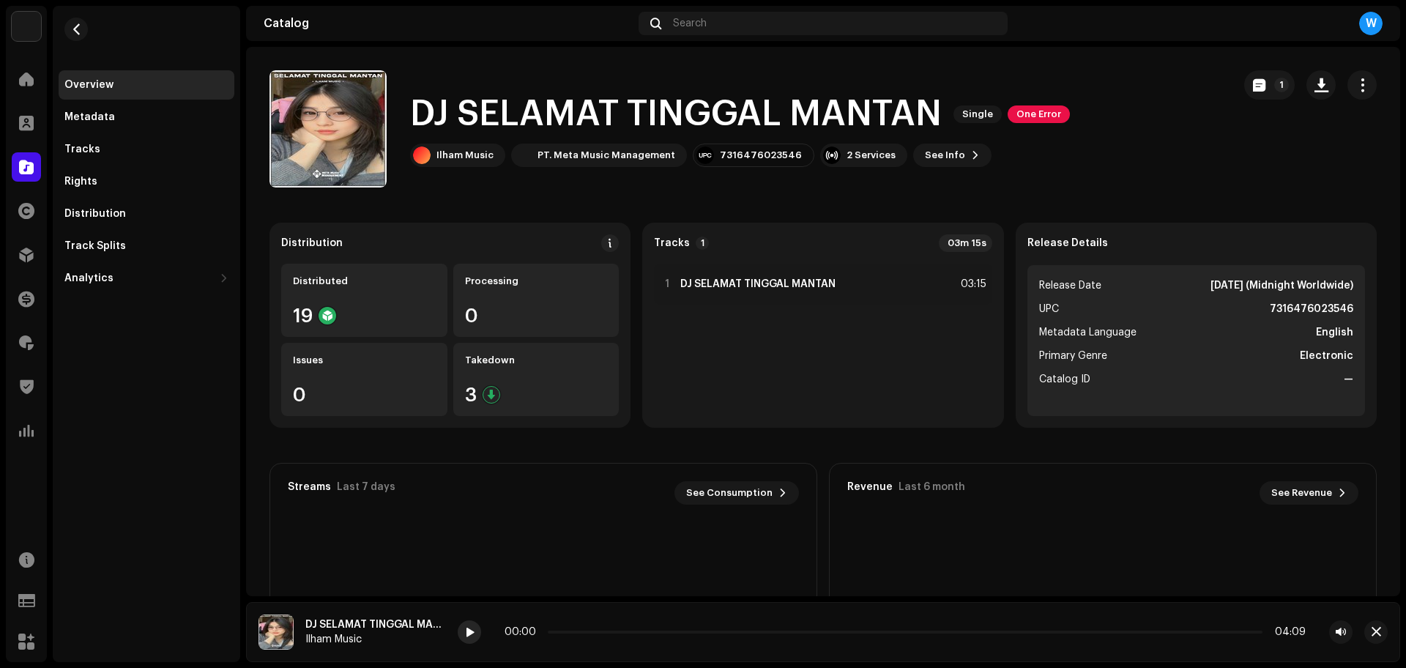
click at [469, 641] on div at bounding box center [469, 631] width 23 height 23
click at [479, 630] on div at bounding box center [469, 631] width 23 height 23
click at [1384, 631] on button "button" at bounding box center [1375, 631] width 23 height 23
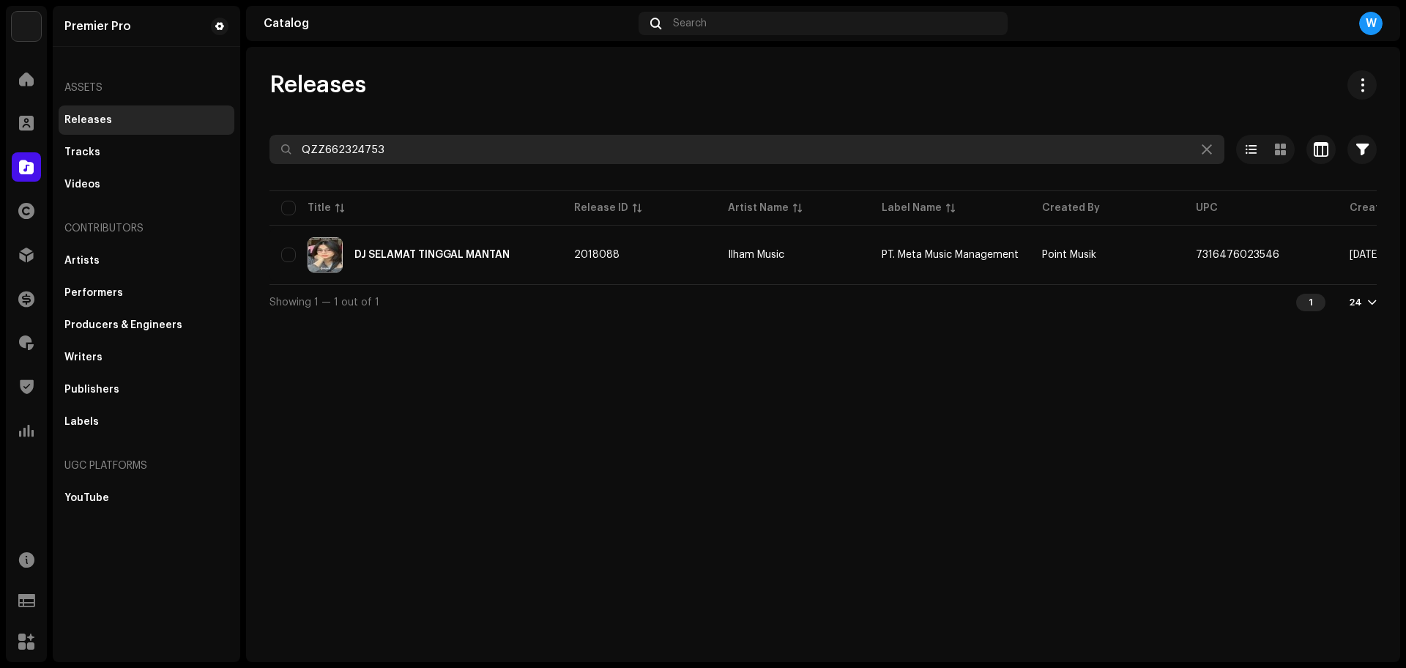
click at [443, 138] on input "QZZ662324753" at bounding box center [746, 149] width 955 height 29
paste input "95"
type input "QZZ662324795"
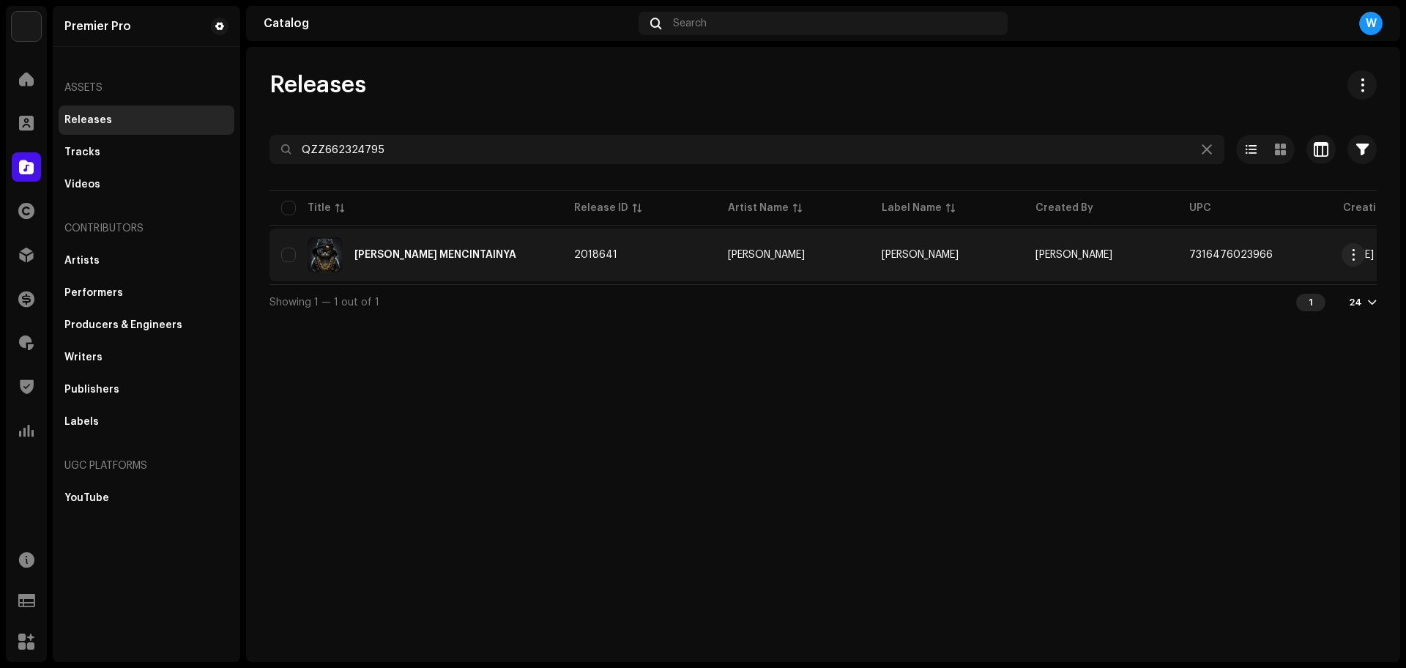
click at [456, 250] on div "[PERSON_NAME] MENCINTAINYA" at bounding box center [435, 255] width 162 height 10
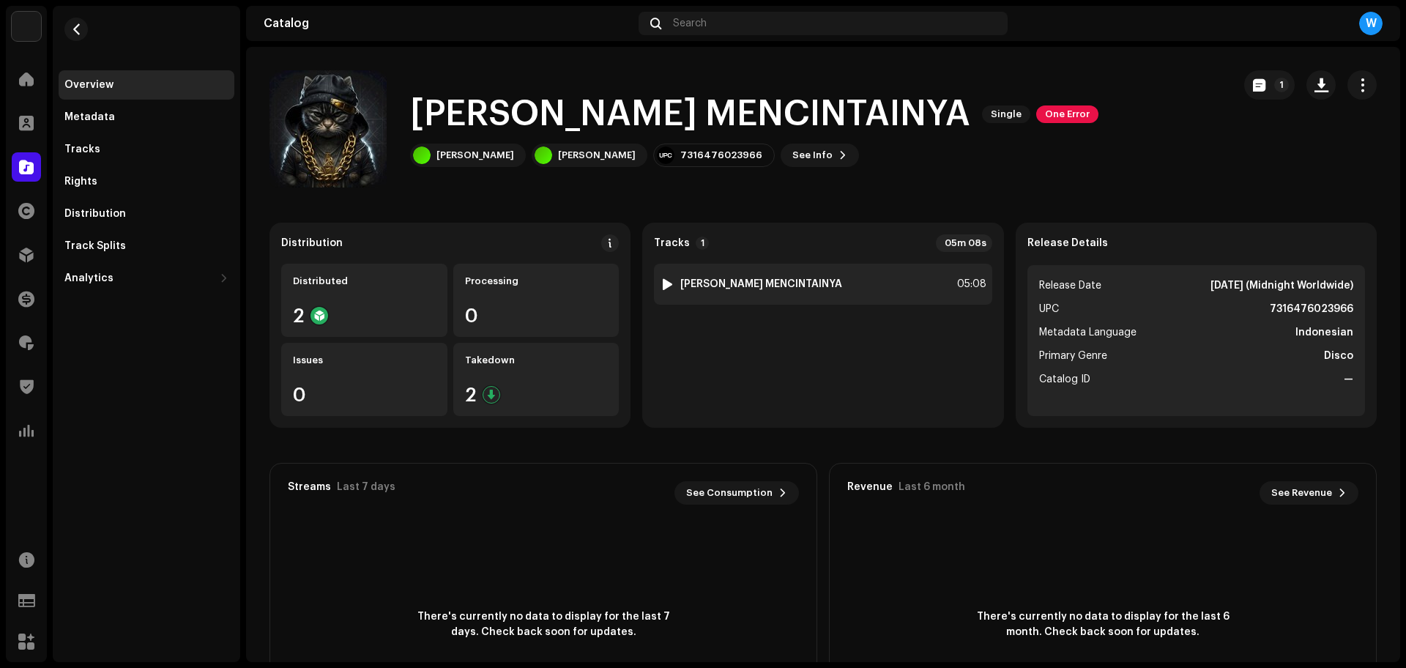
click at [668, 284] on div at bounding box center [667, 284] width 11 height 12
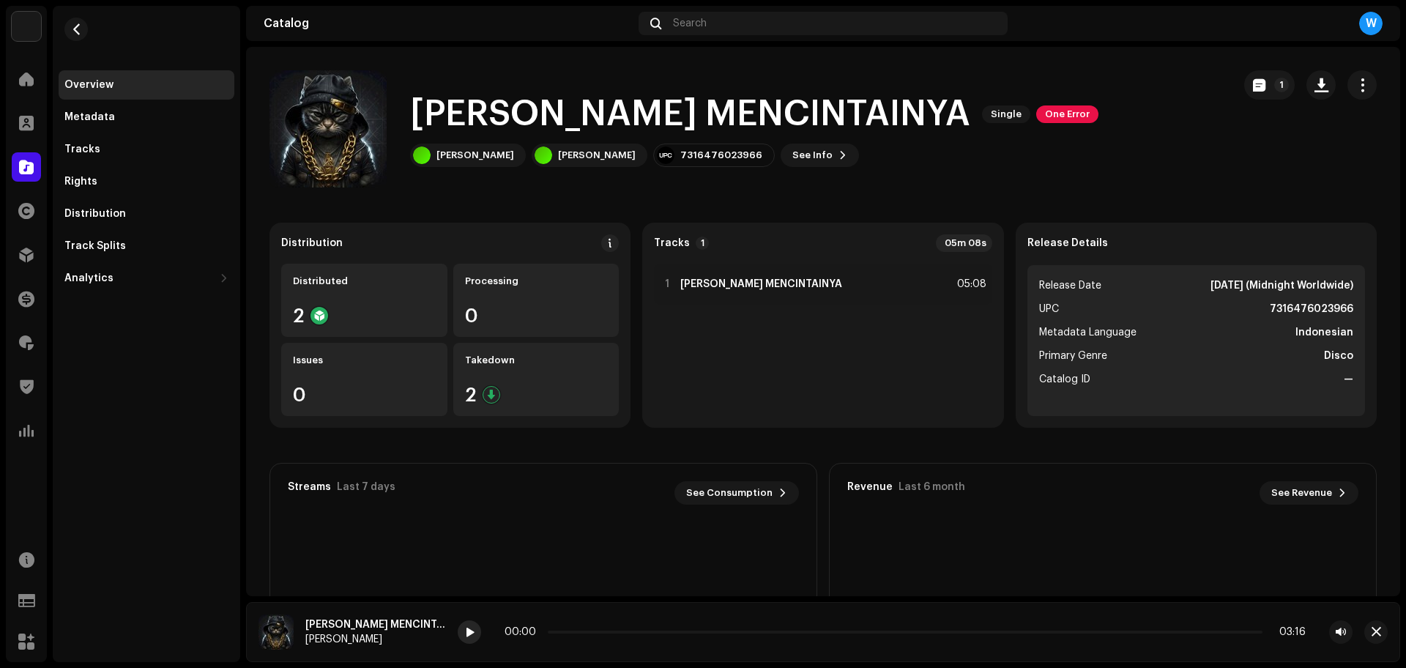
click at [465, 633] on span at bounding box center [469, 633] width 9 height 12
click at [465, 635] on span at bounding box center [469, 633] width 9 height 12
click at [540, 633] on div "00:29 05:09" at bounding box center [904, 632] width 801 height 12
click at [548, 631] on span at bounding box center [583, 631] width 70 height 3
click at [465, 638] on span at bounding box center [469, 633] width 9 height 12
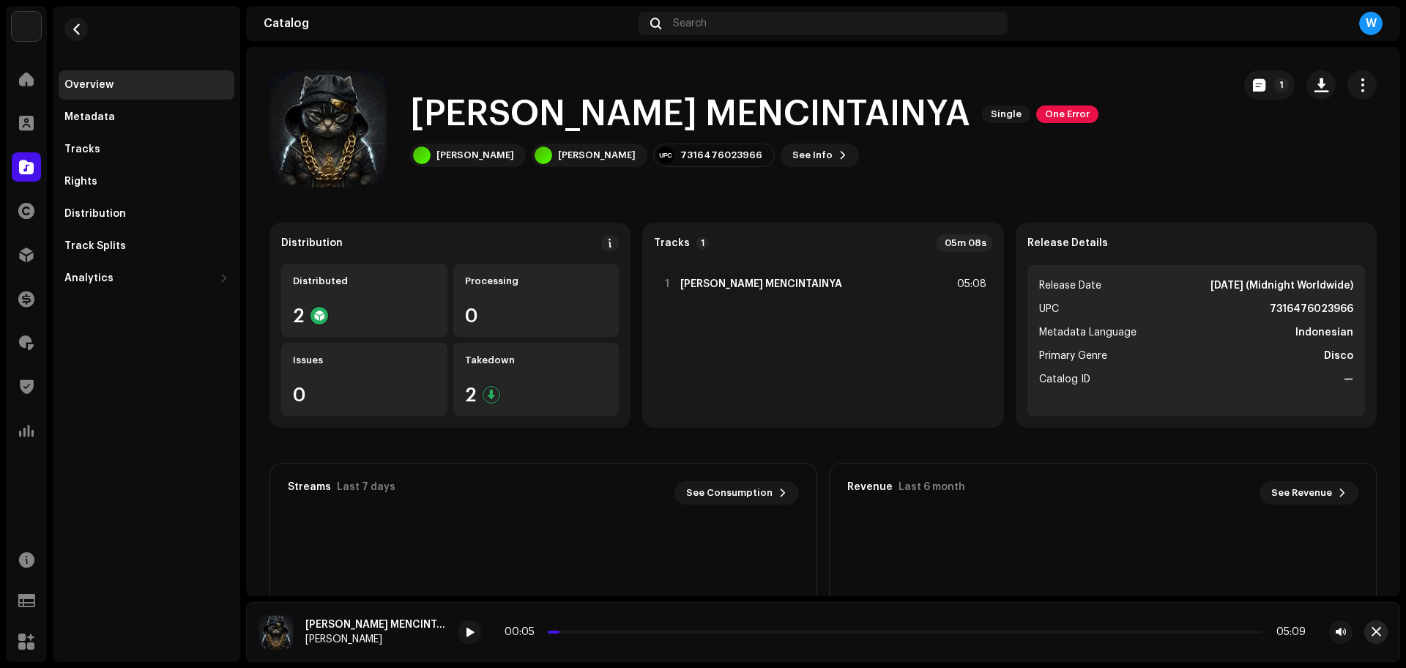
click at [1382, 634] on button "button" at bounding box center [1375, 631] width 23 height 23
